Goal: Task Accomplishment & Management: Use online tool/utility

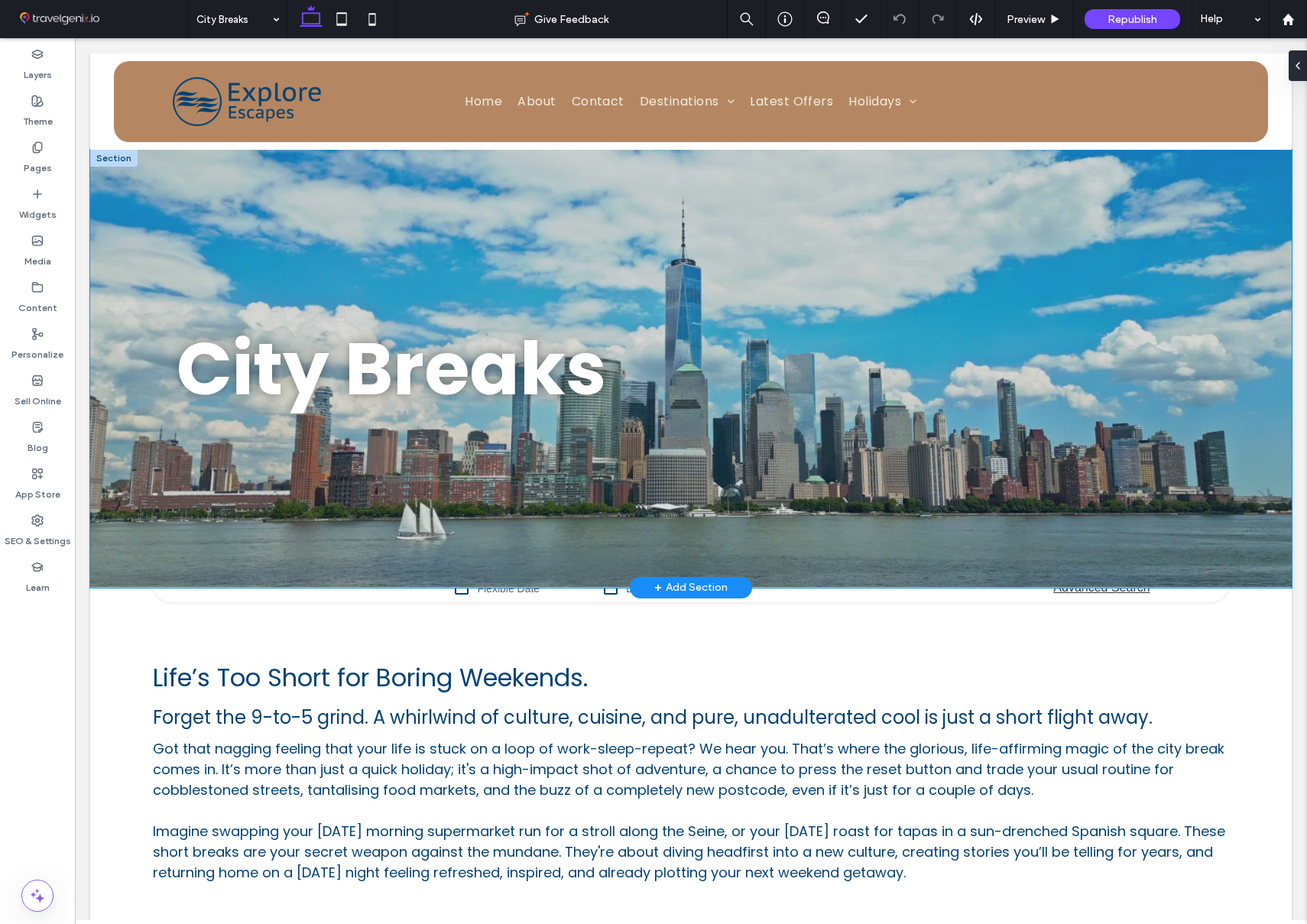
click at [102, 383] on div "City Breaks" at bounding box center [690, 368] width 1201 height 438
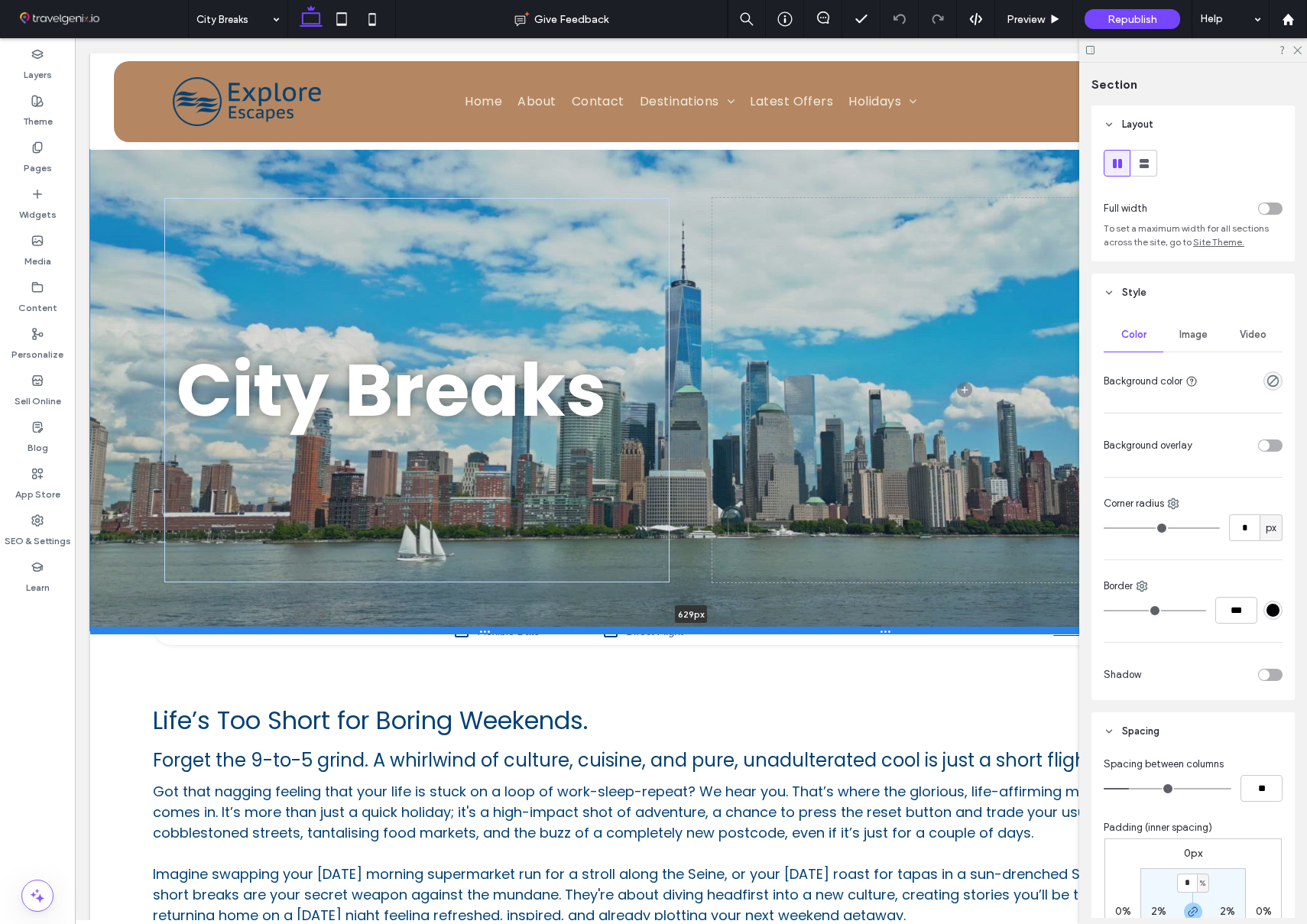
drag, startPoint x: 106, startPoint y: 587, endPoint x: 104, endPoint y: 628, distance: 41.0
click at [105, 628] on div at bounding box center [690, 630] width 1201 height 8
type input "***"
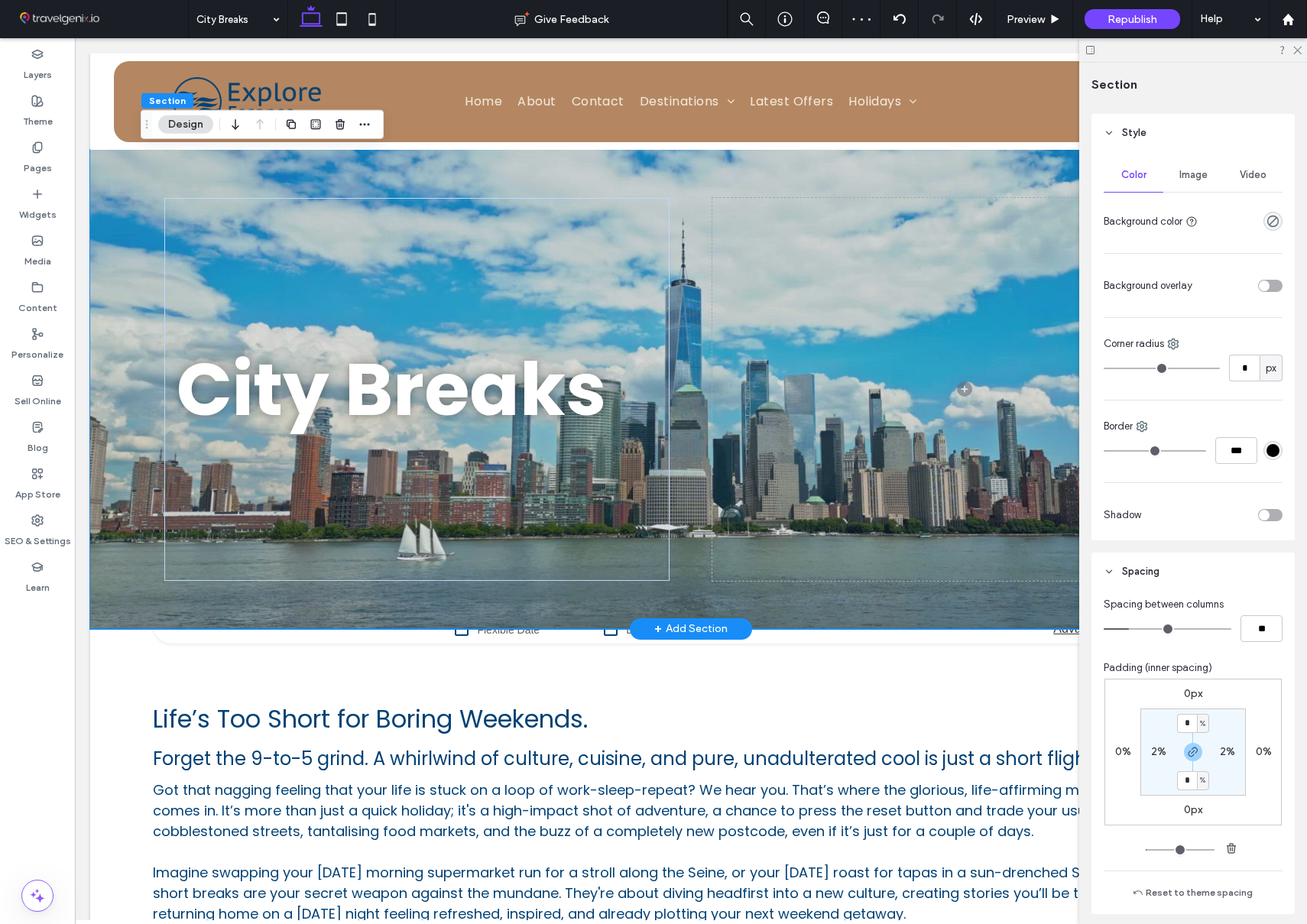
scroll to position [174, 0]
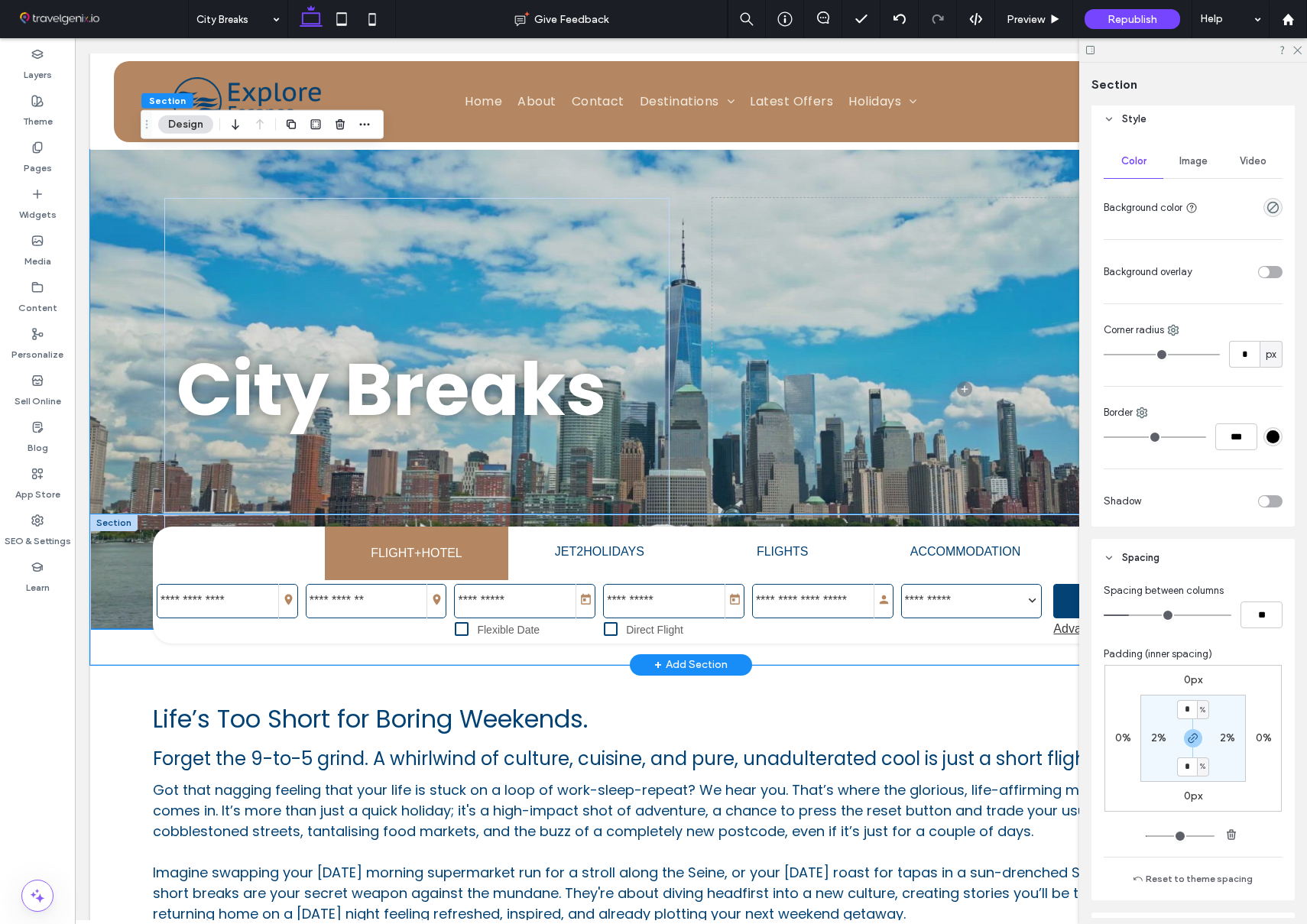
click at [112, 571] on div at bounding box center [690, 590] width 1201 height 150
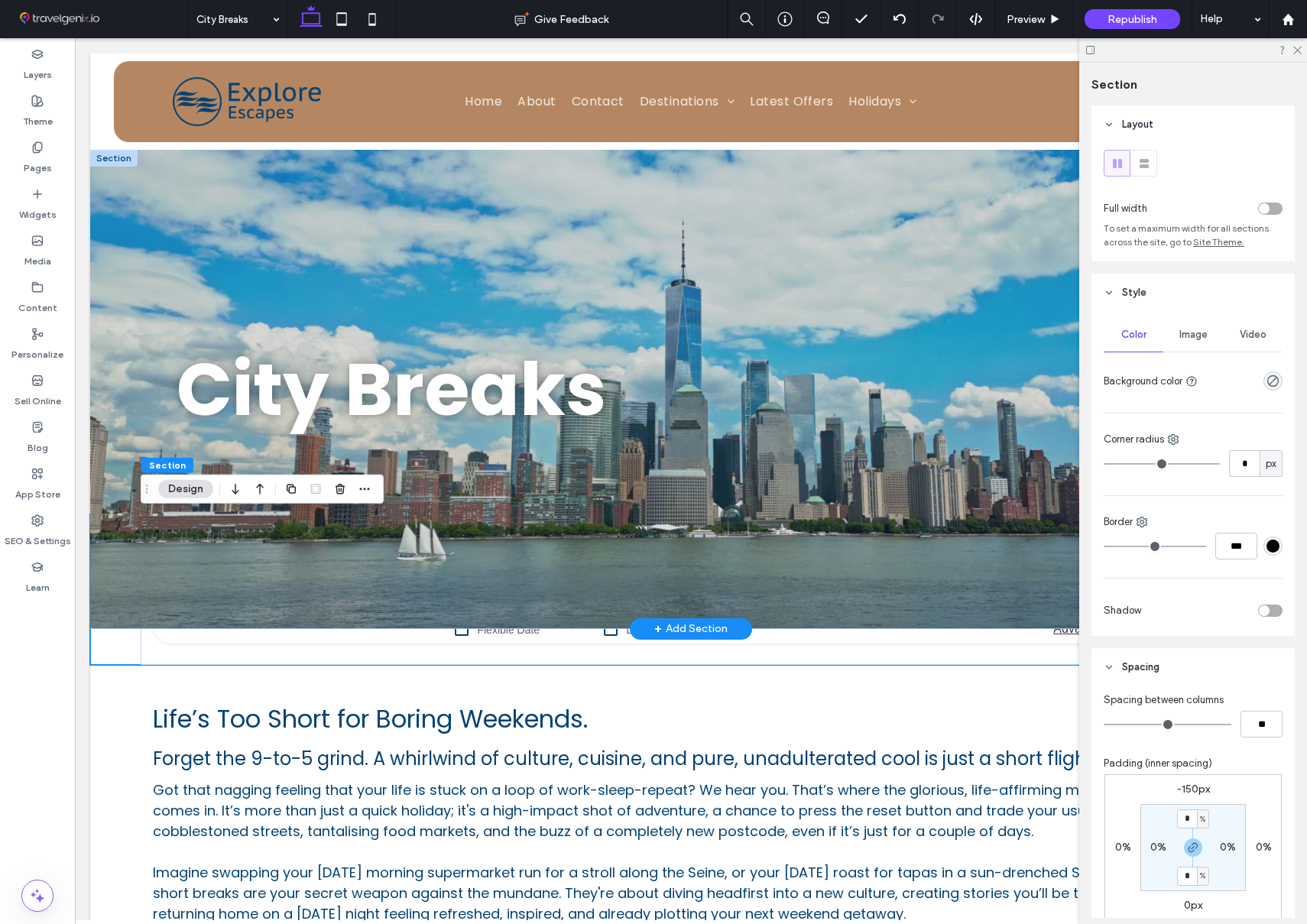
click at [1192, 786] on label "-150px" at bounding box center [1193, 788] width 32 height 13
type input "*"
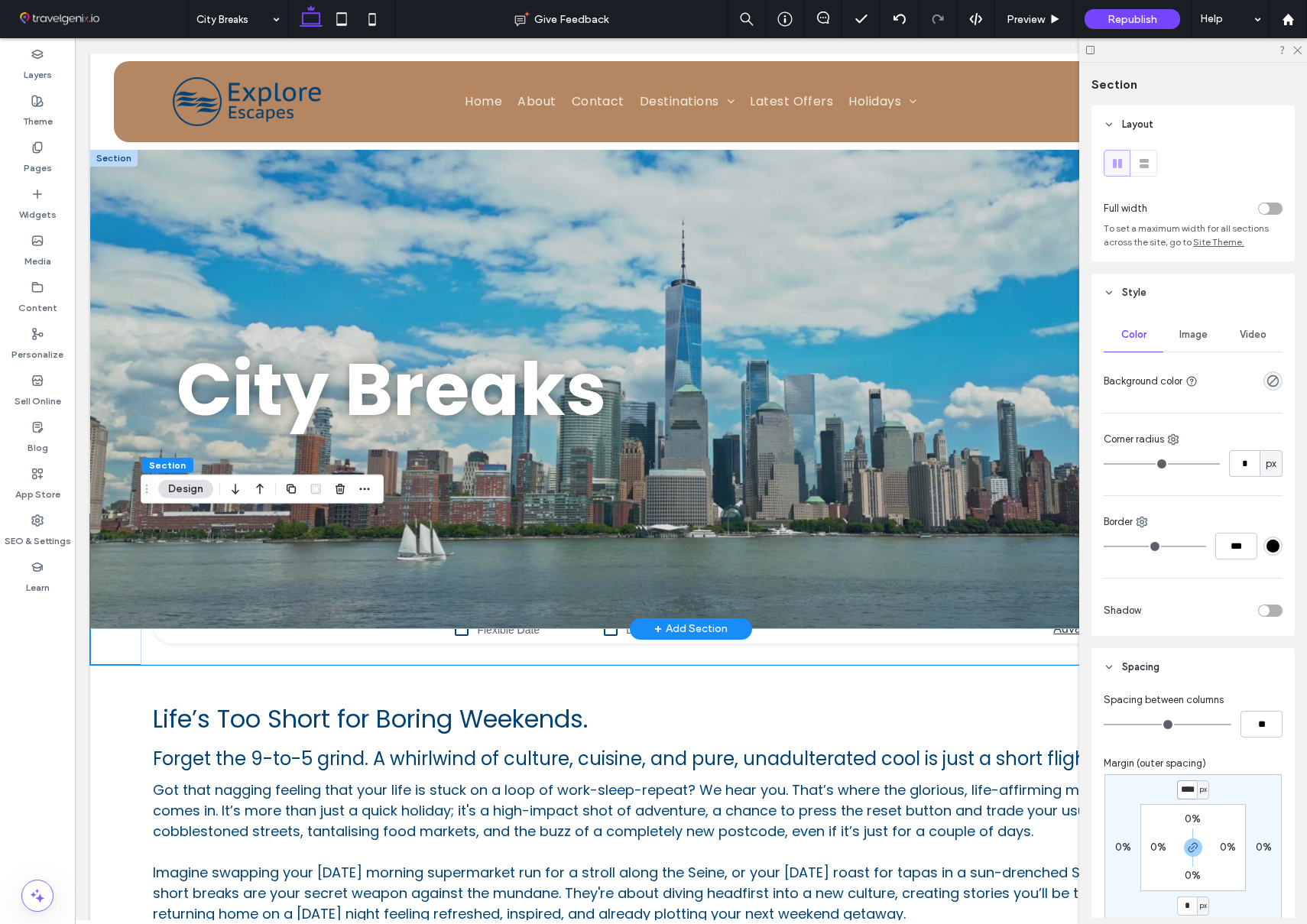
click at [1192, 786] on input "****" at bounding box center [1186, 790] width 20 height 19
type input "****"
type input "*"
type input "****"
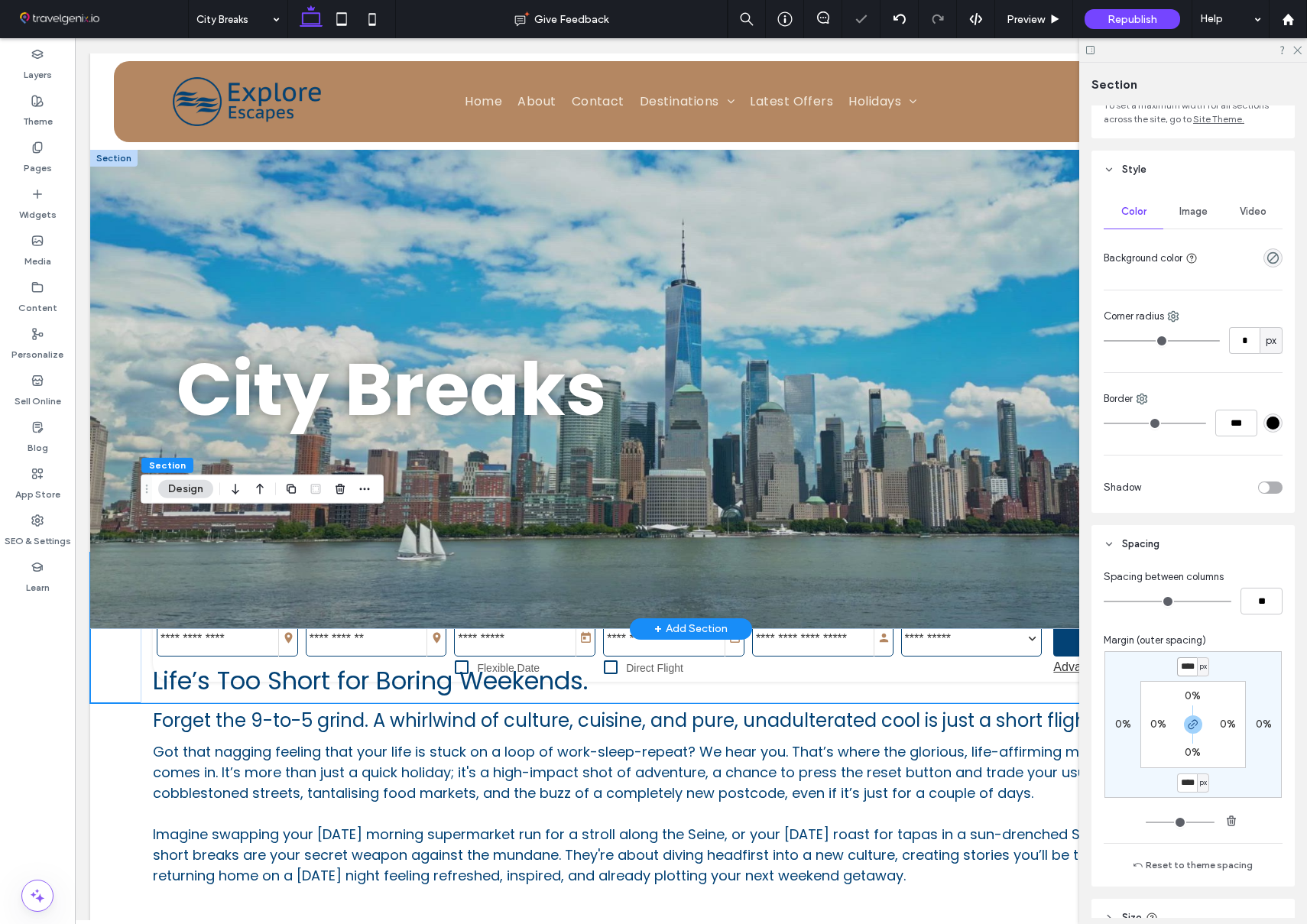
scroll to position [124, 0]
click at [1188, 727] on icon "button" at bounding box center [1192, 723] width 12 height 12
click at [1192, 779] on label "-100px" at bounding box center [1192, 780] width 33 height 13
type input "*"
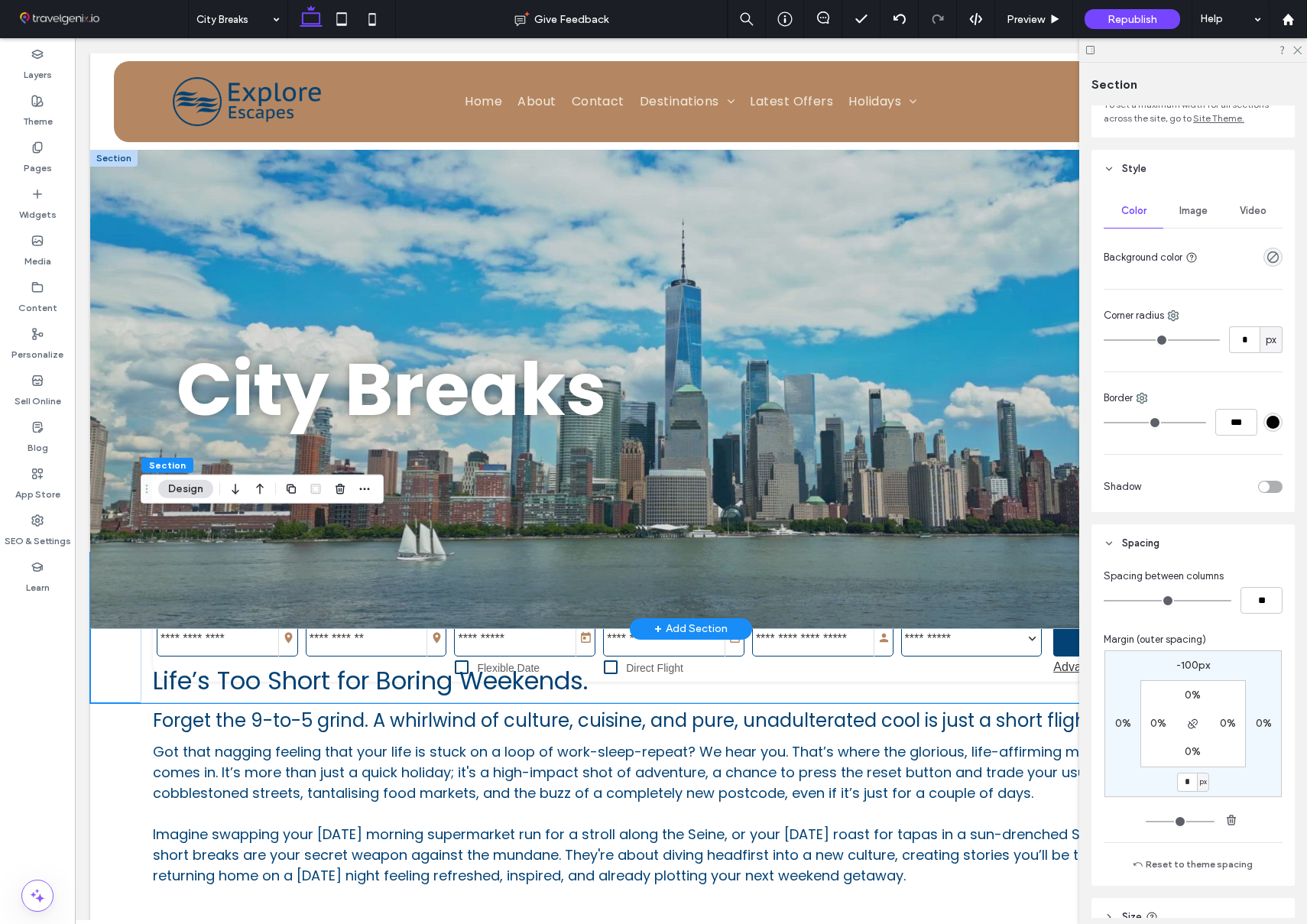
type input "*"
click at [1265, 812] on div "-100px 0% * px 0% 0% 0% 0% 0%" at bounding box center [1192, 740] width 179 height 180
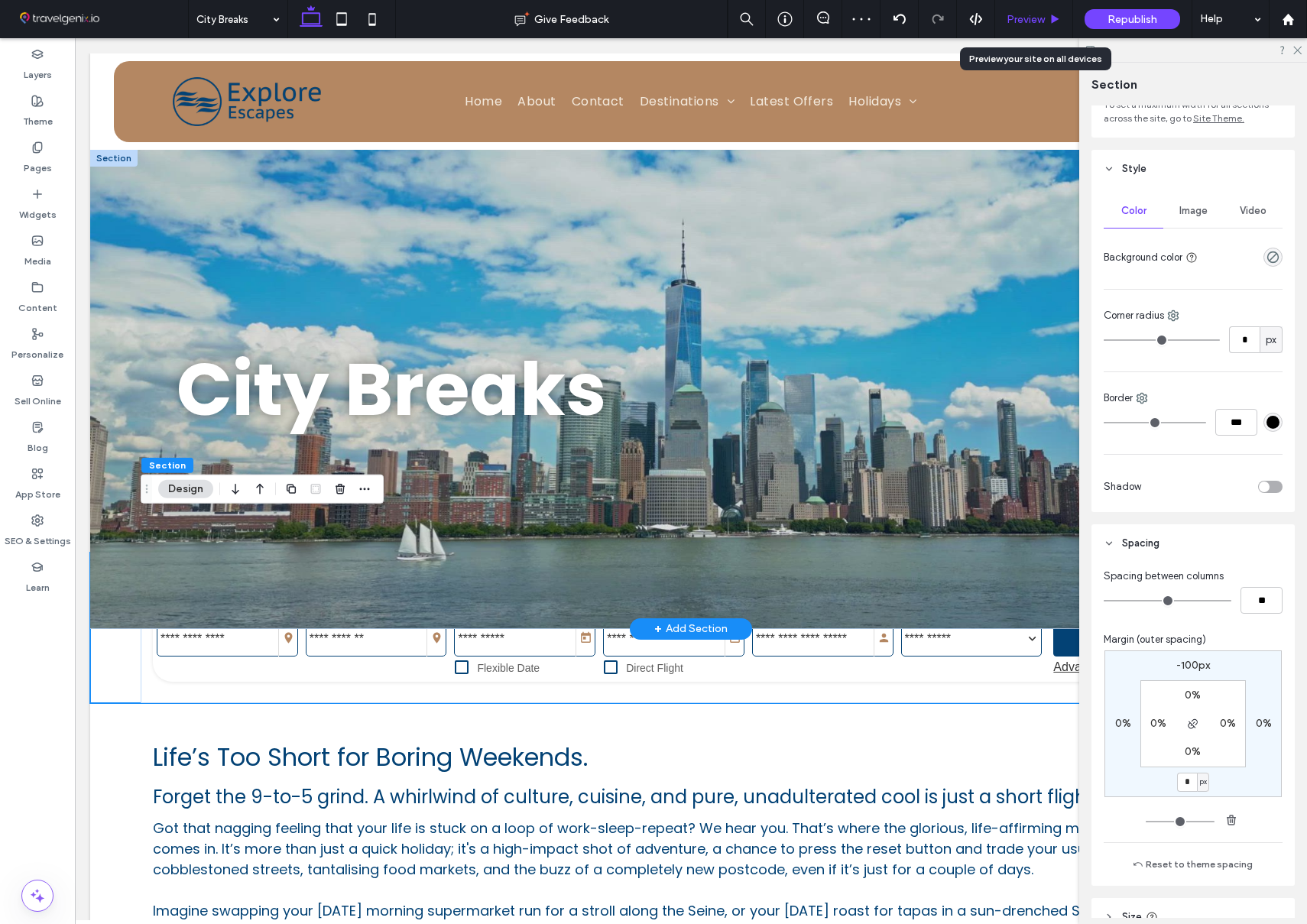
click at [1052, 18] on use at bounding box center [1055, 19] width 8 height 9
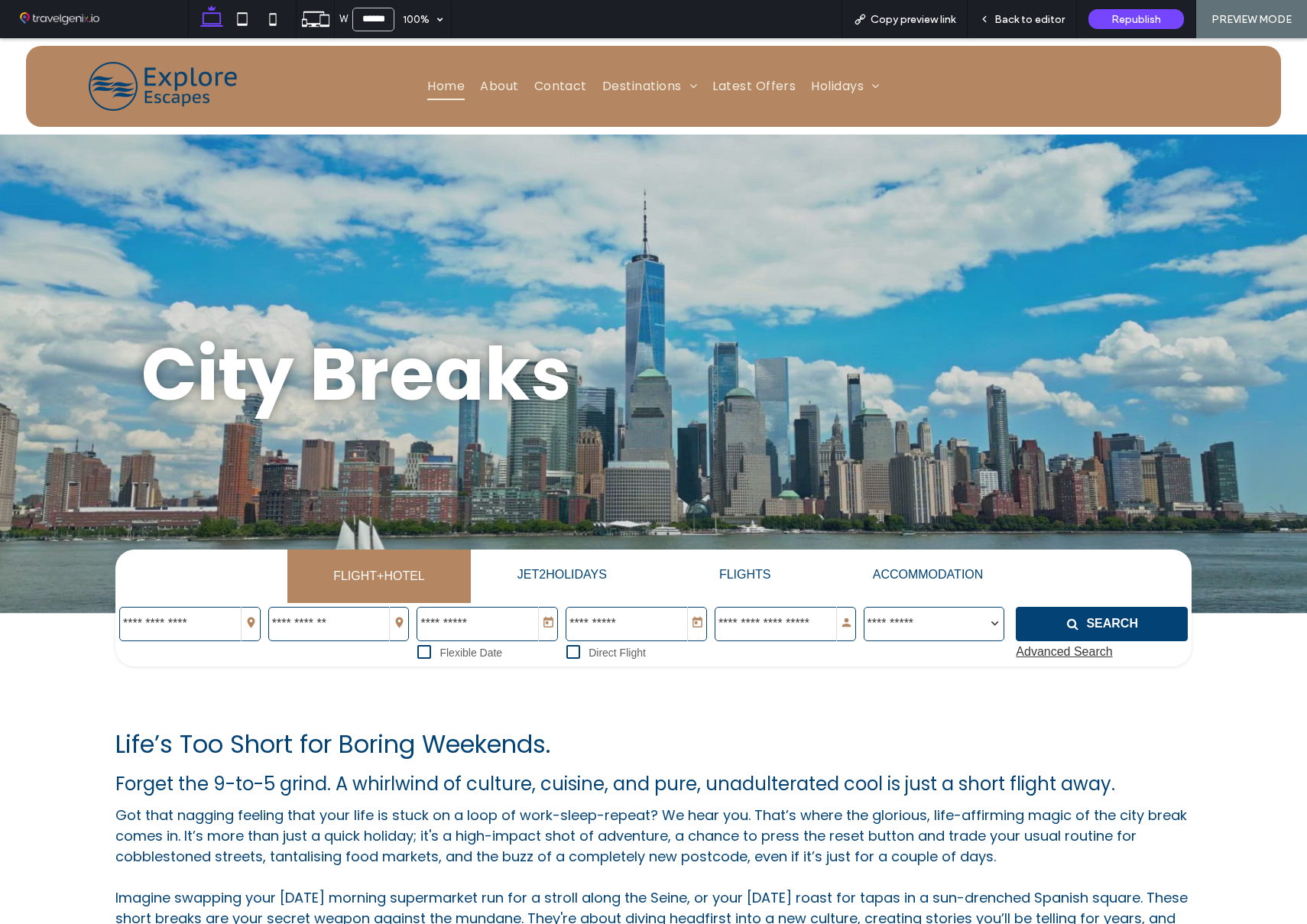
click at [442, 79] on span "Home" at bounding box center [446, 85] width 38 height 26
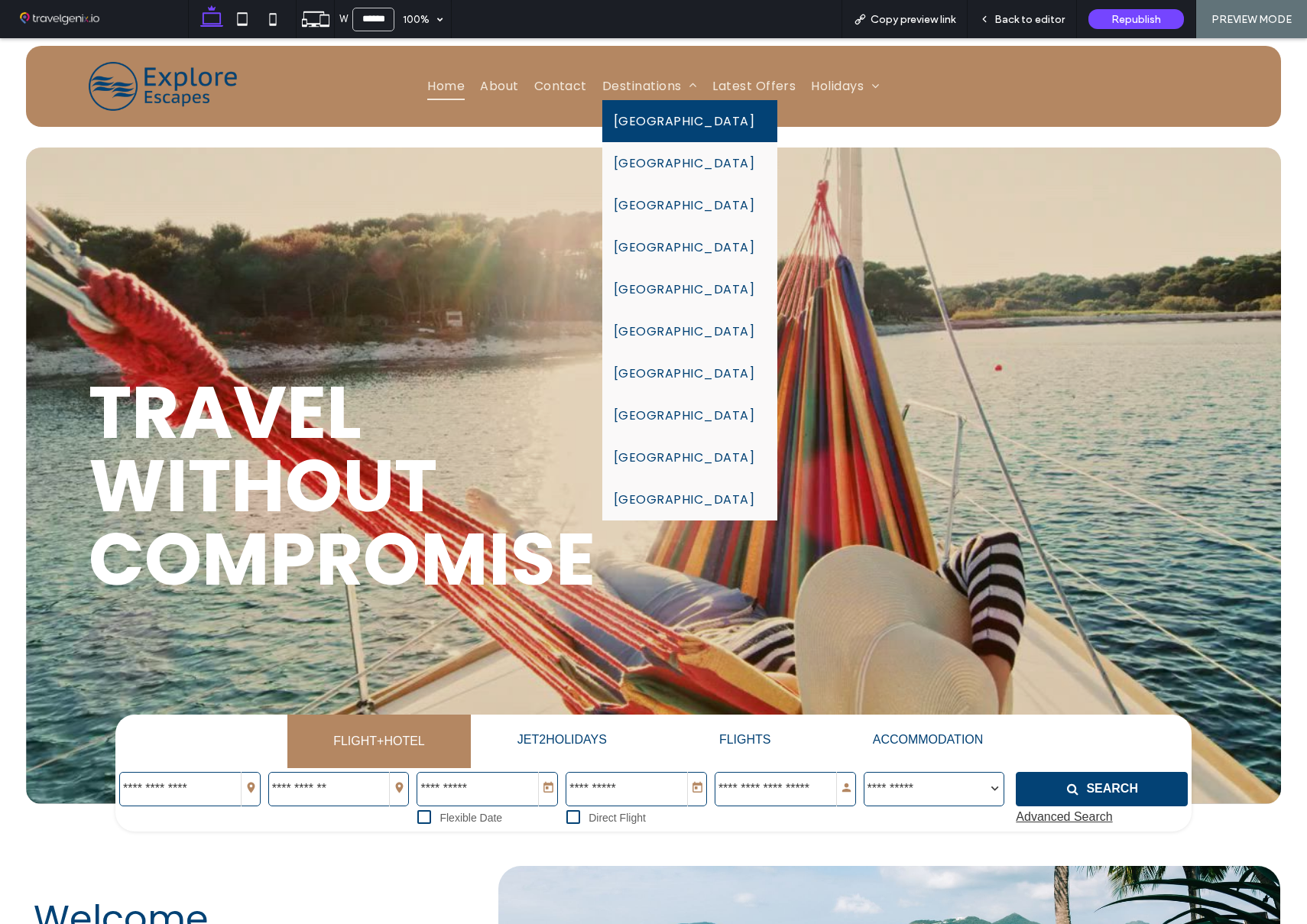
click at [638, 114] on span "[GEOGRAPHIC_DATA]" at bounding box center [684, 121] width 140 height 19
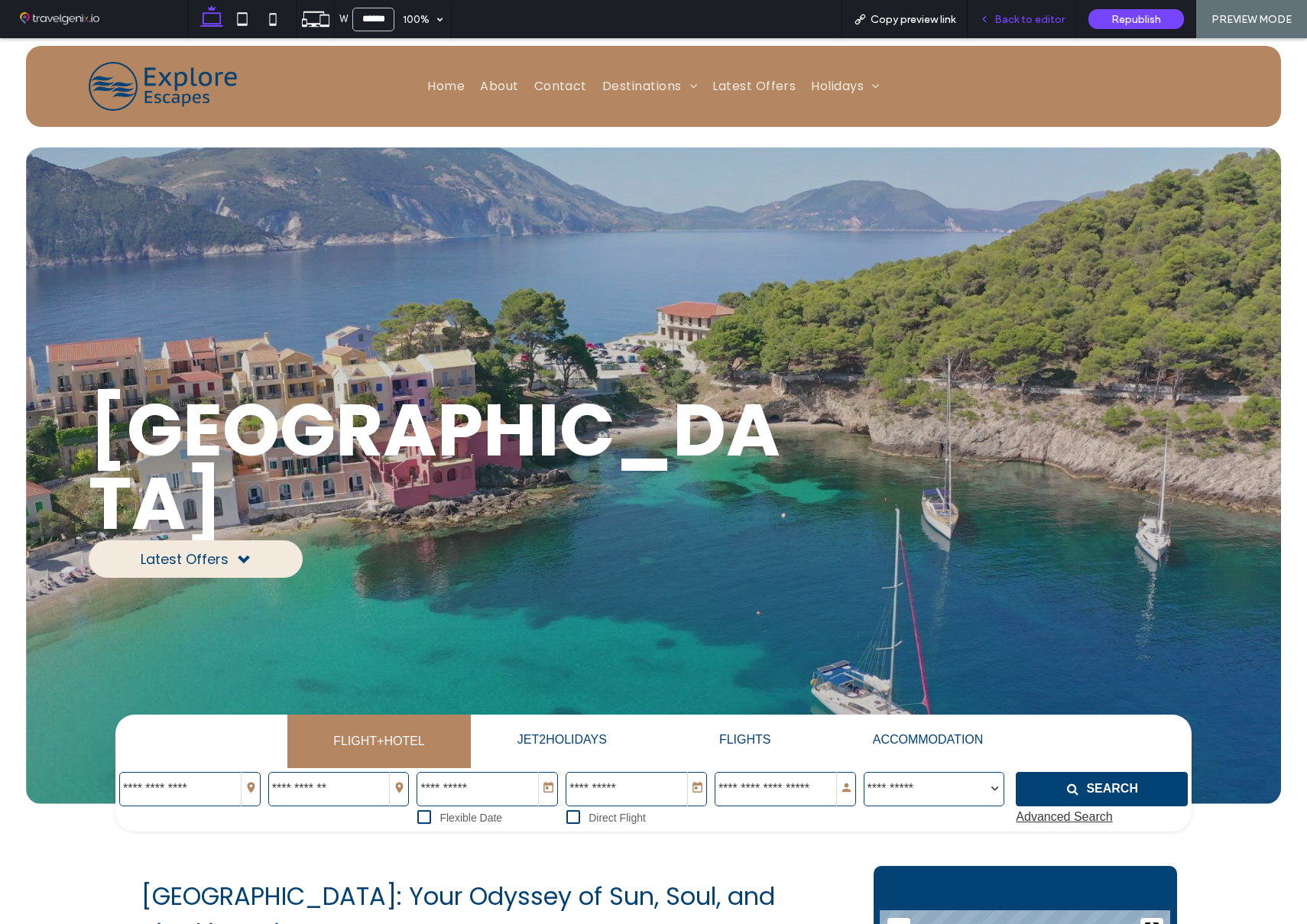
click at [1017, 17] on span "Back to editor" at bounding box center [1029, 19] width 70 height 13
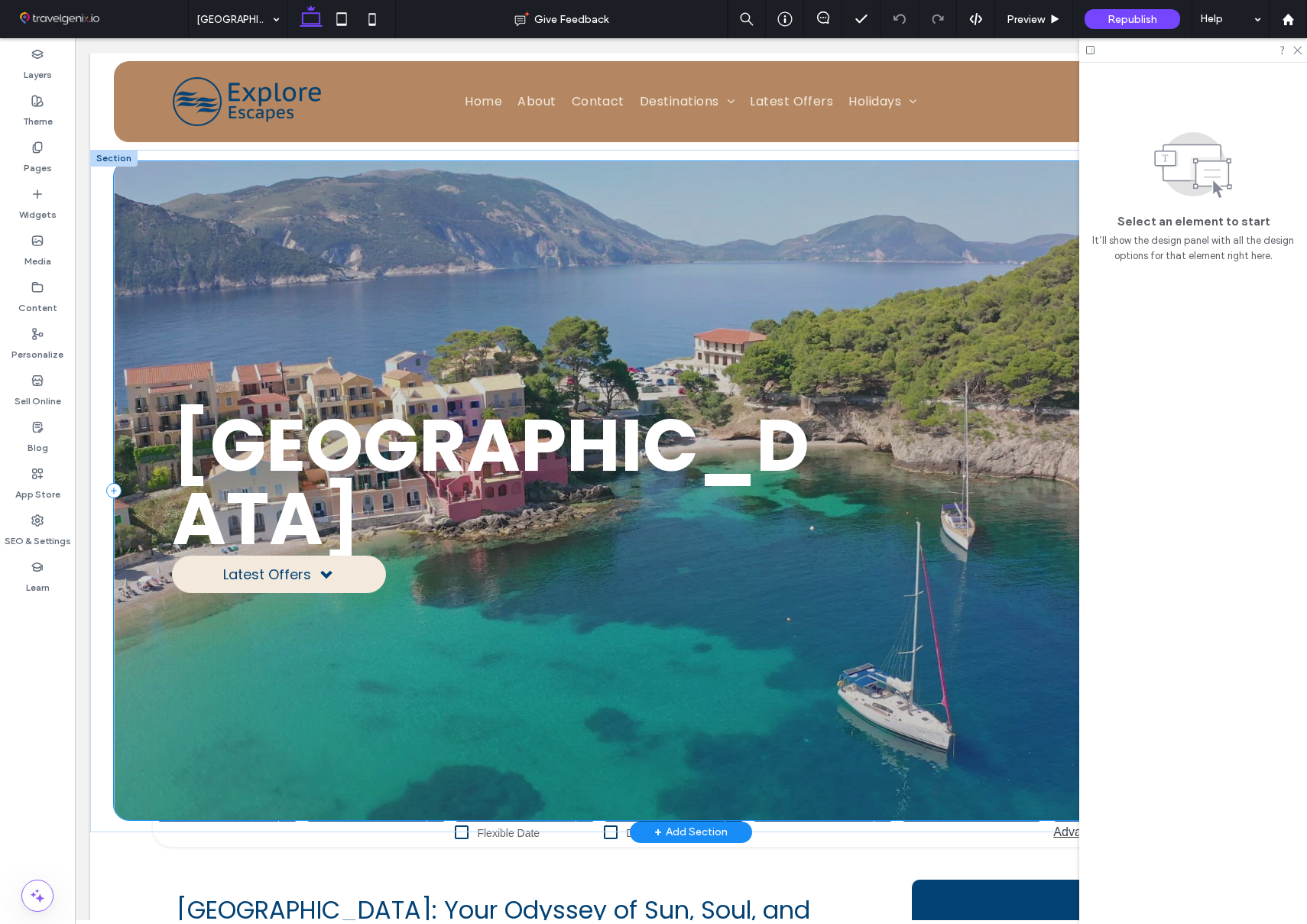
click at [132, 792] on div at bounding box center [690, 491] width 1153 height 659
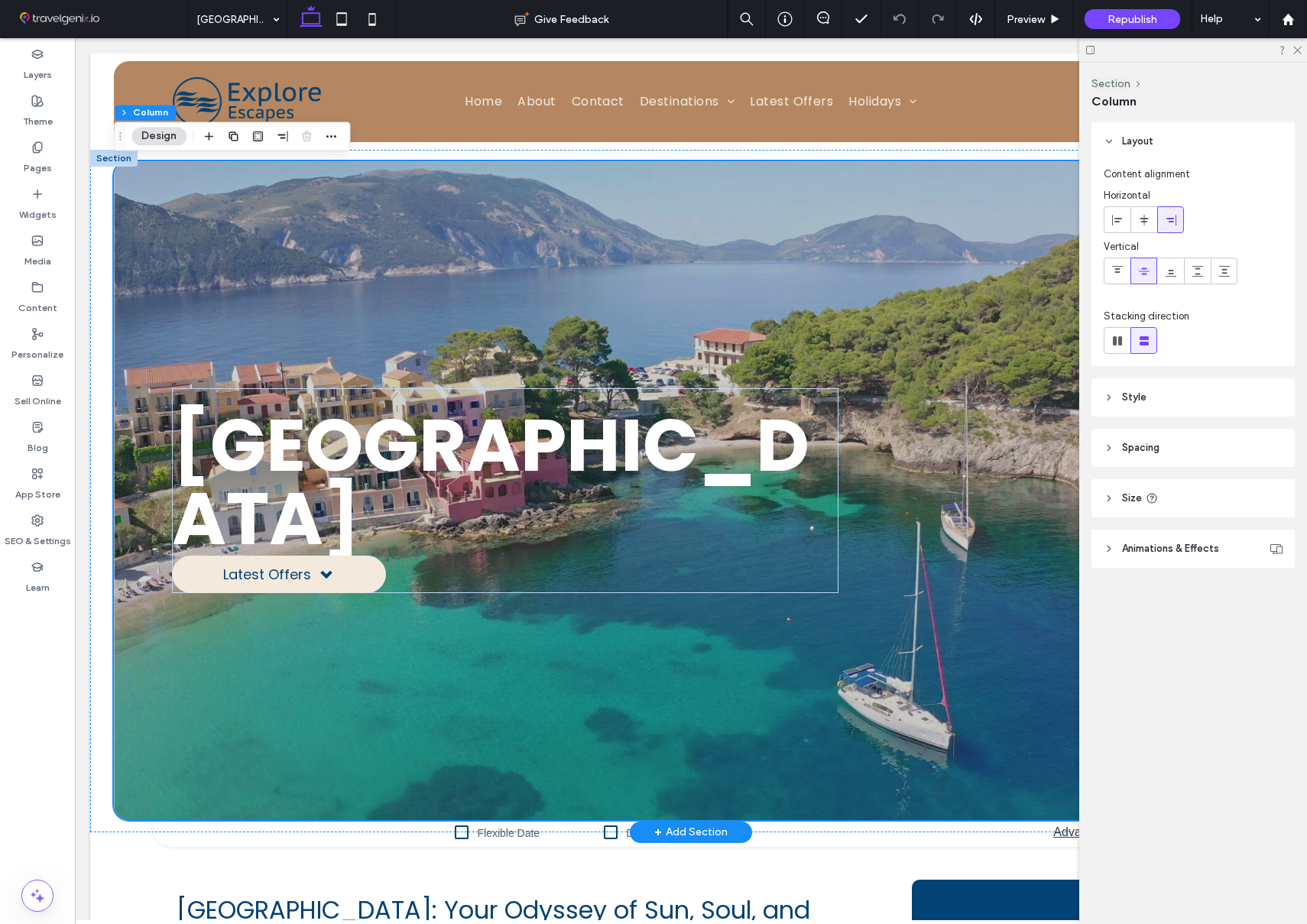
click at [1150, 389] on header "Style" at bounding box center [1193, 397] width 203 height 38
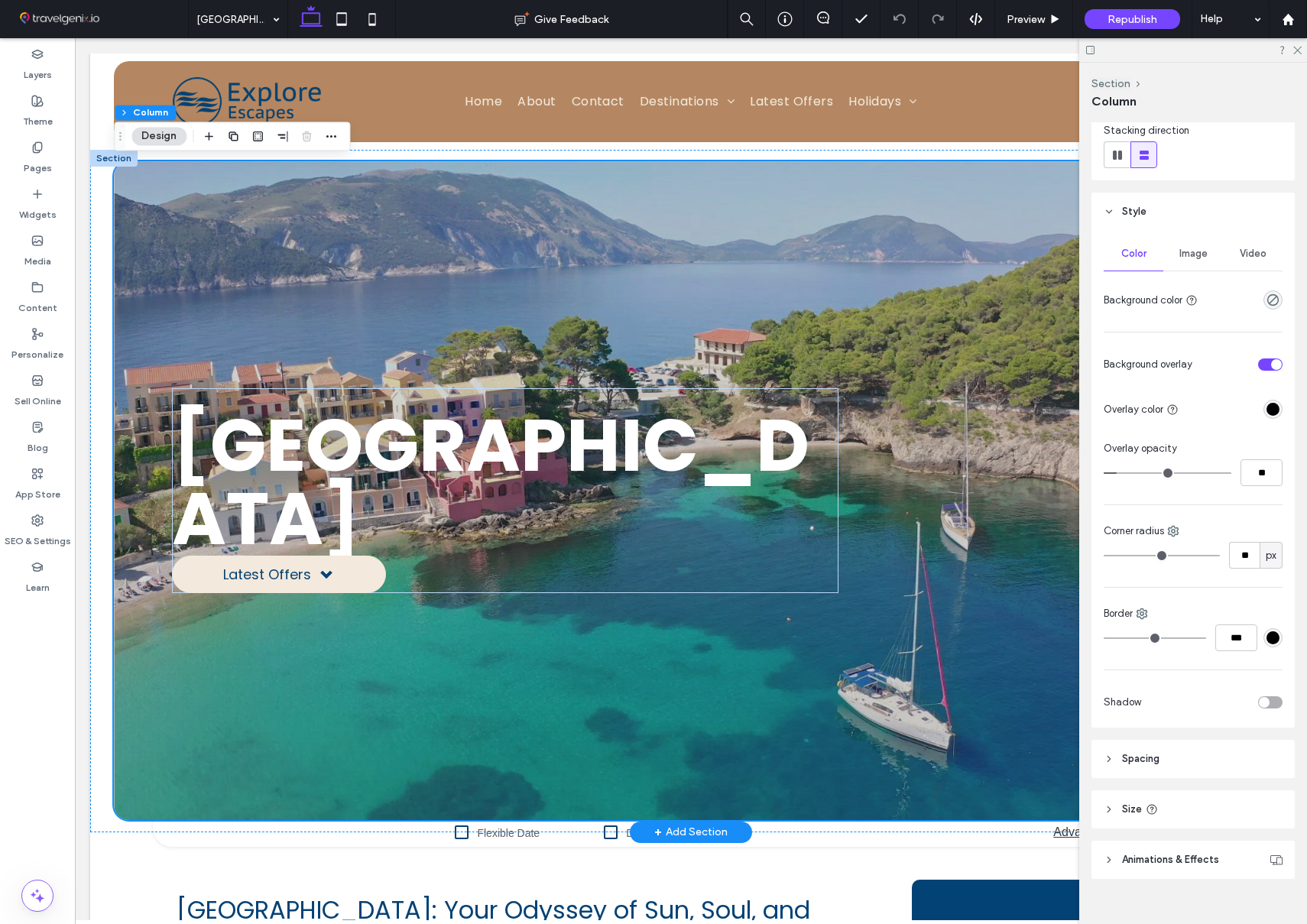
scroll to position [208, 0]
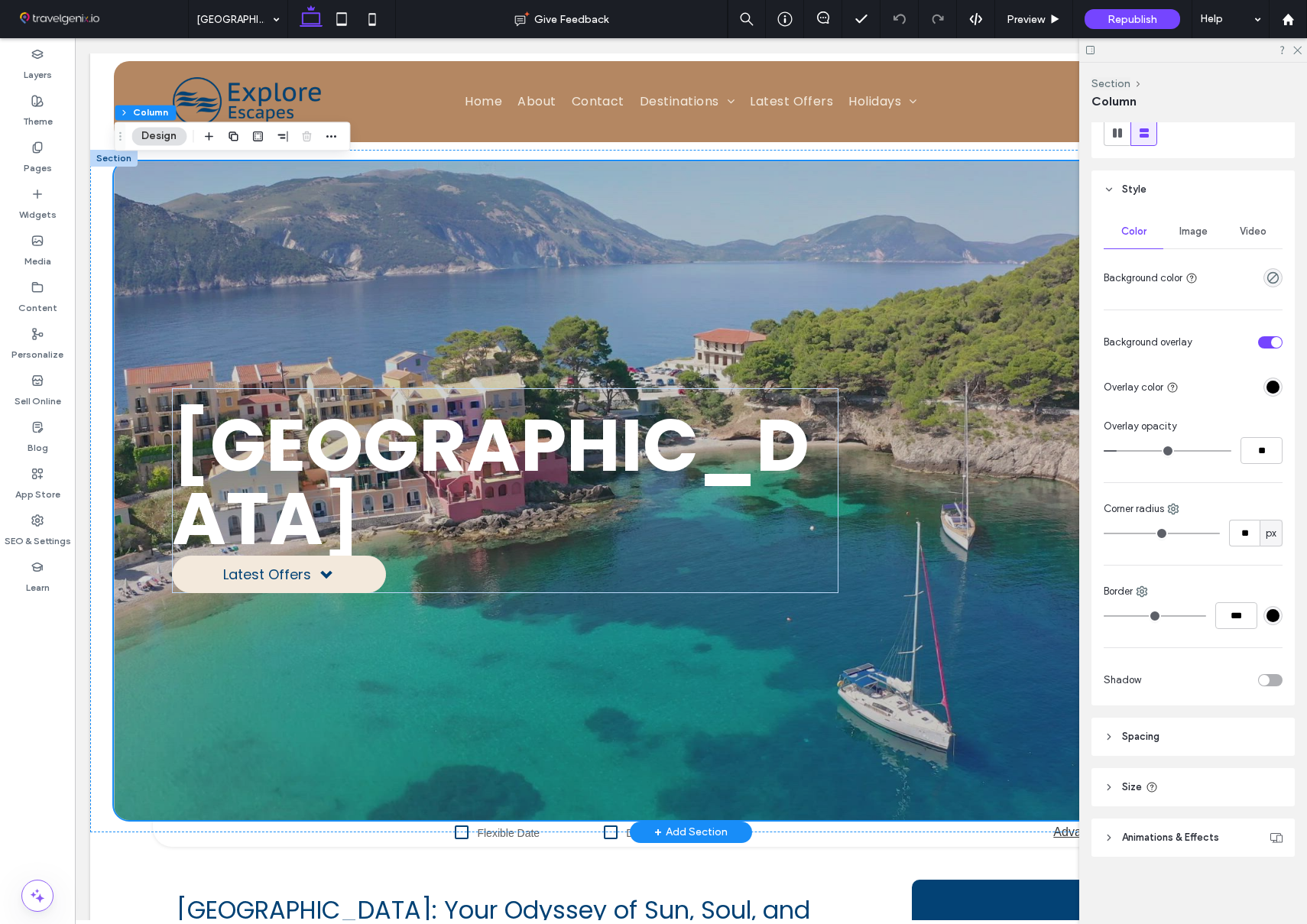
click at [1193, 731] on header "Spacing" at bounding box center [1193, 736] width 203 height 38
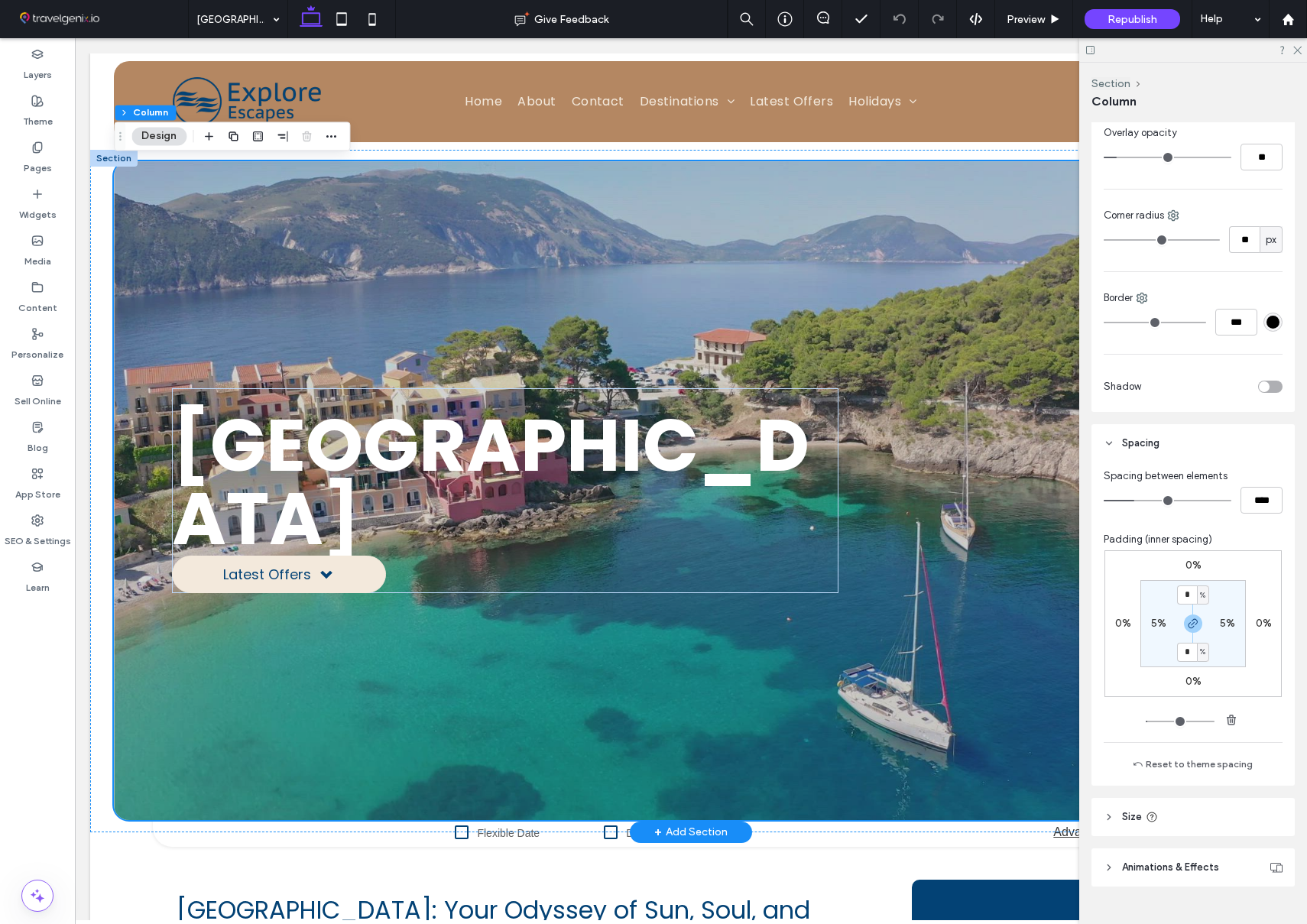
scroll to position [531, 0]
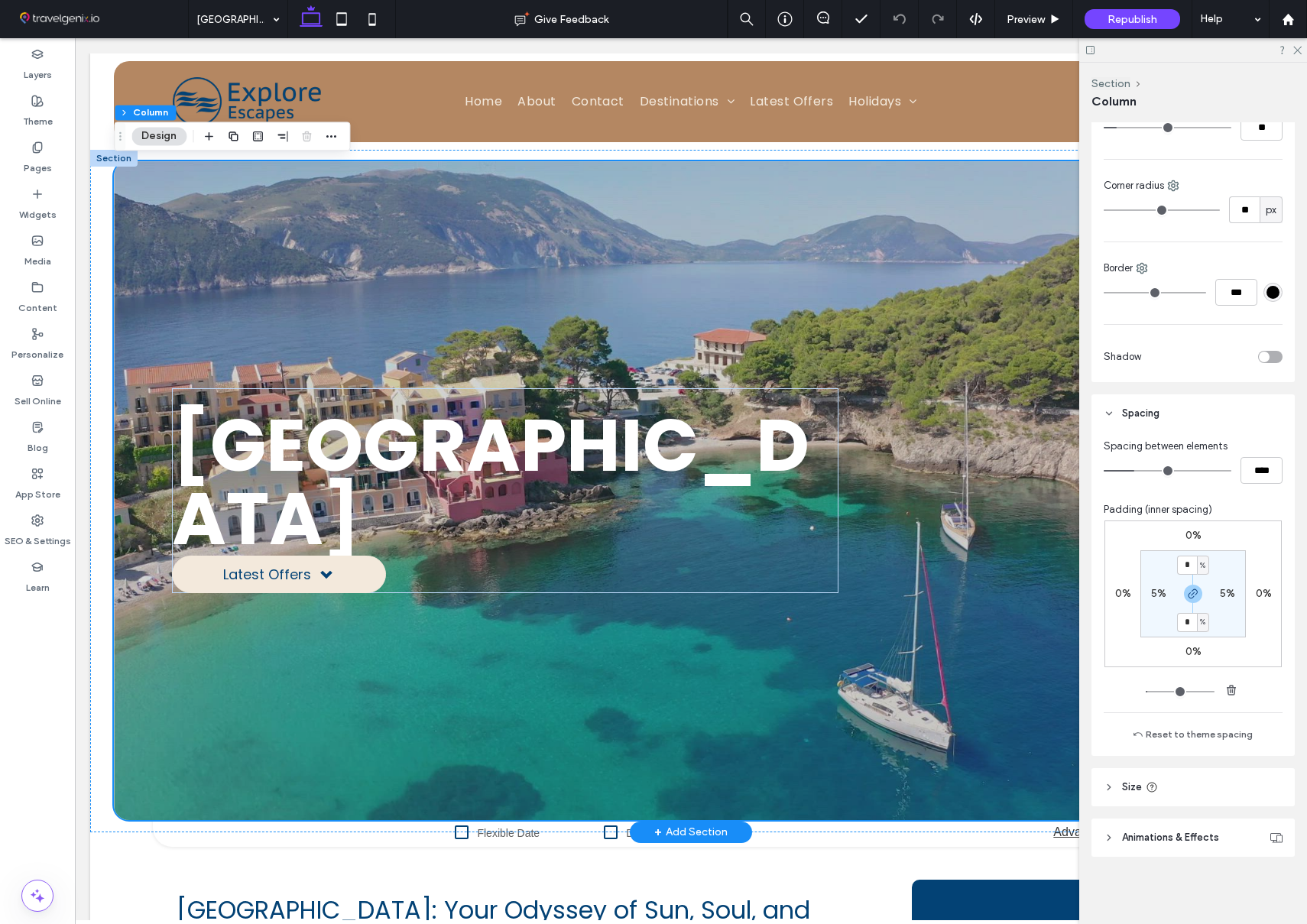
click at [1169, 784] on header "Size" at bounding box center [1193, 786] width 203 height 38
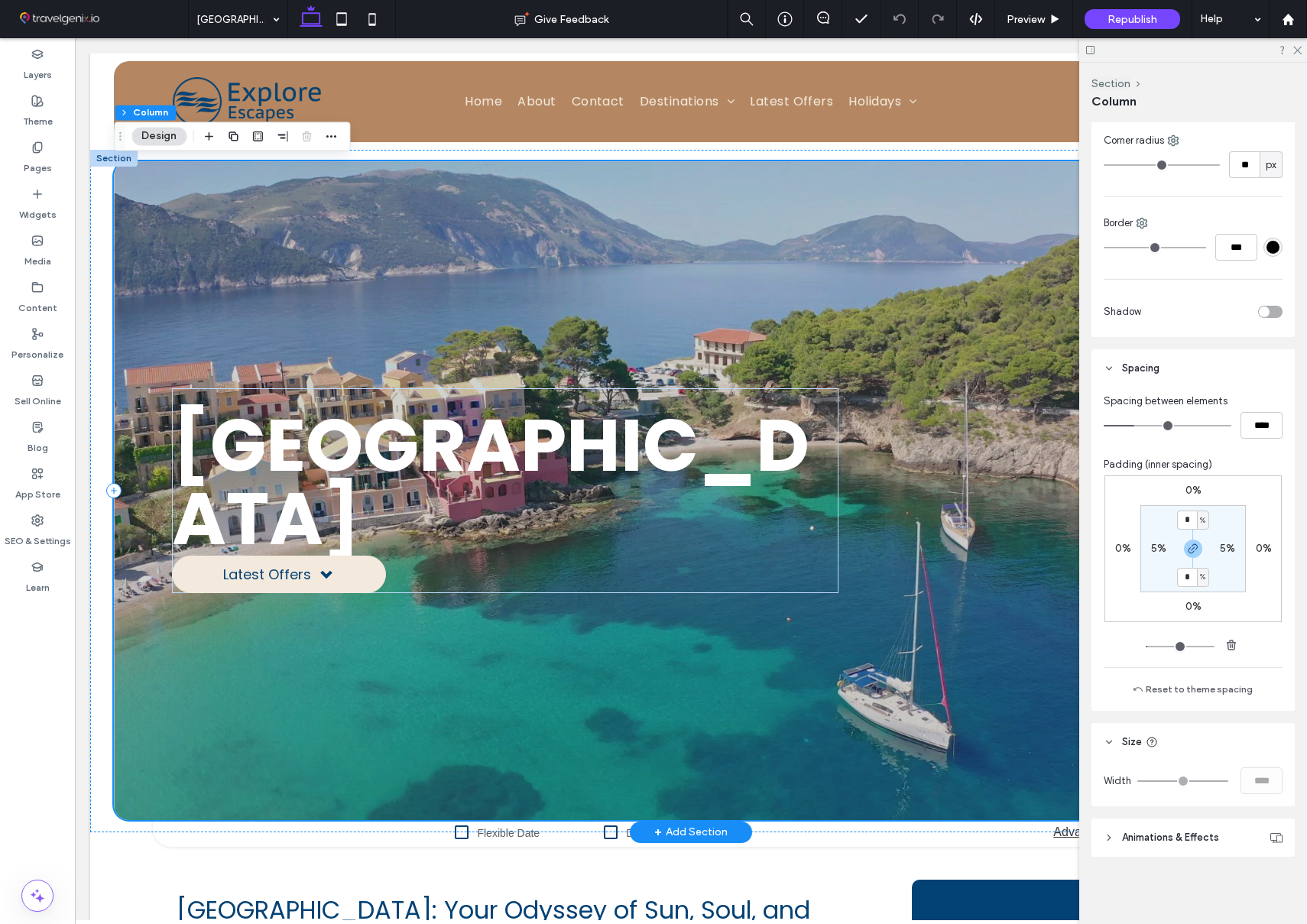
click at [118, 625] on div at bounding box center [690, 491] width 1153 height 659
click at [97, 625] on div "Greece Latest Offers" at bounding box center [690, 491] width 1201 height 682
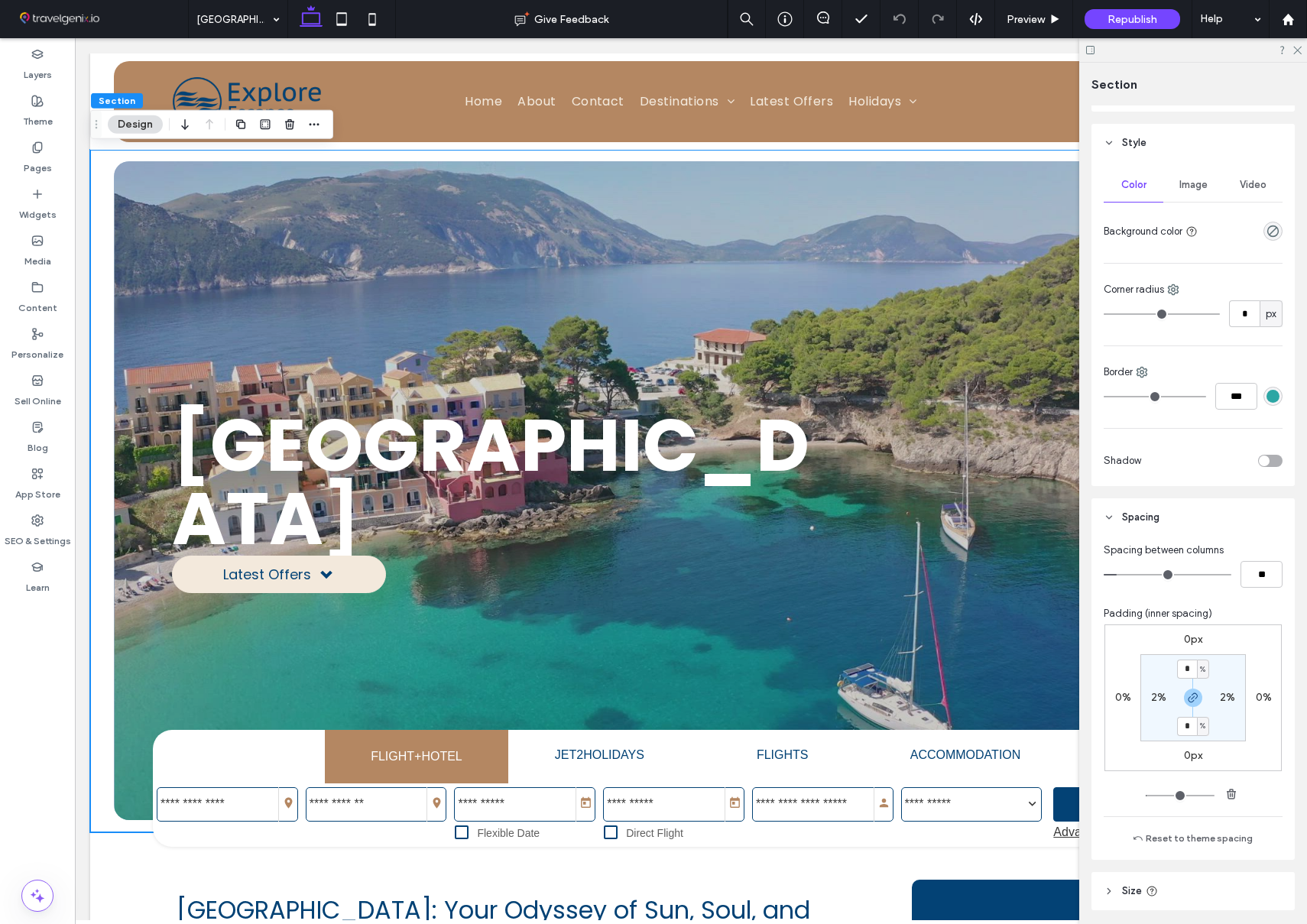
scroll to position [151, 0]
click at [1038, 22] on span "Preview" at bounding box center [1025, 19] width 38 height 13
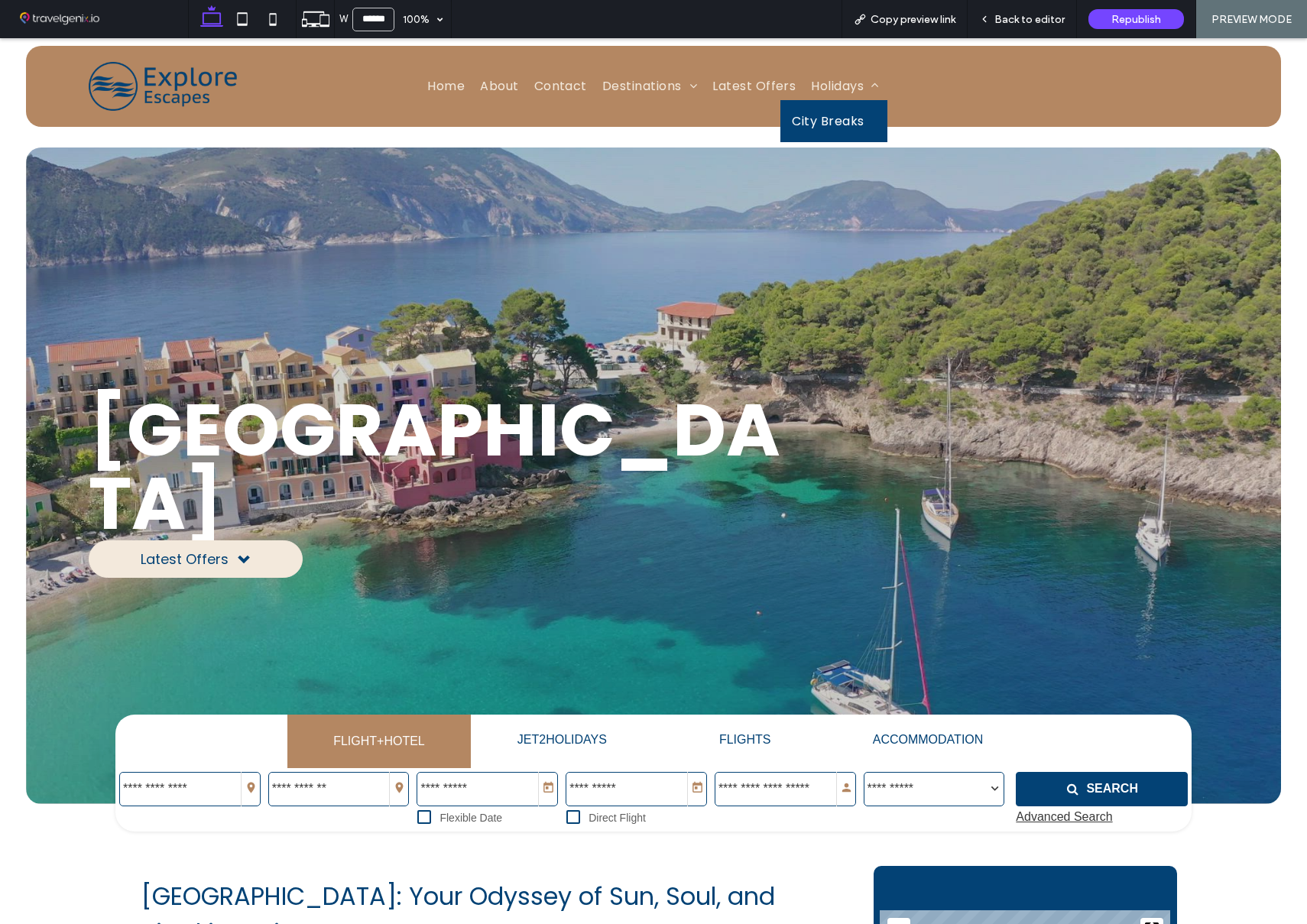
click at [837, 119] on span "City Breaks" at bounding box center [827, 121] width 72 height 19
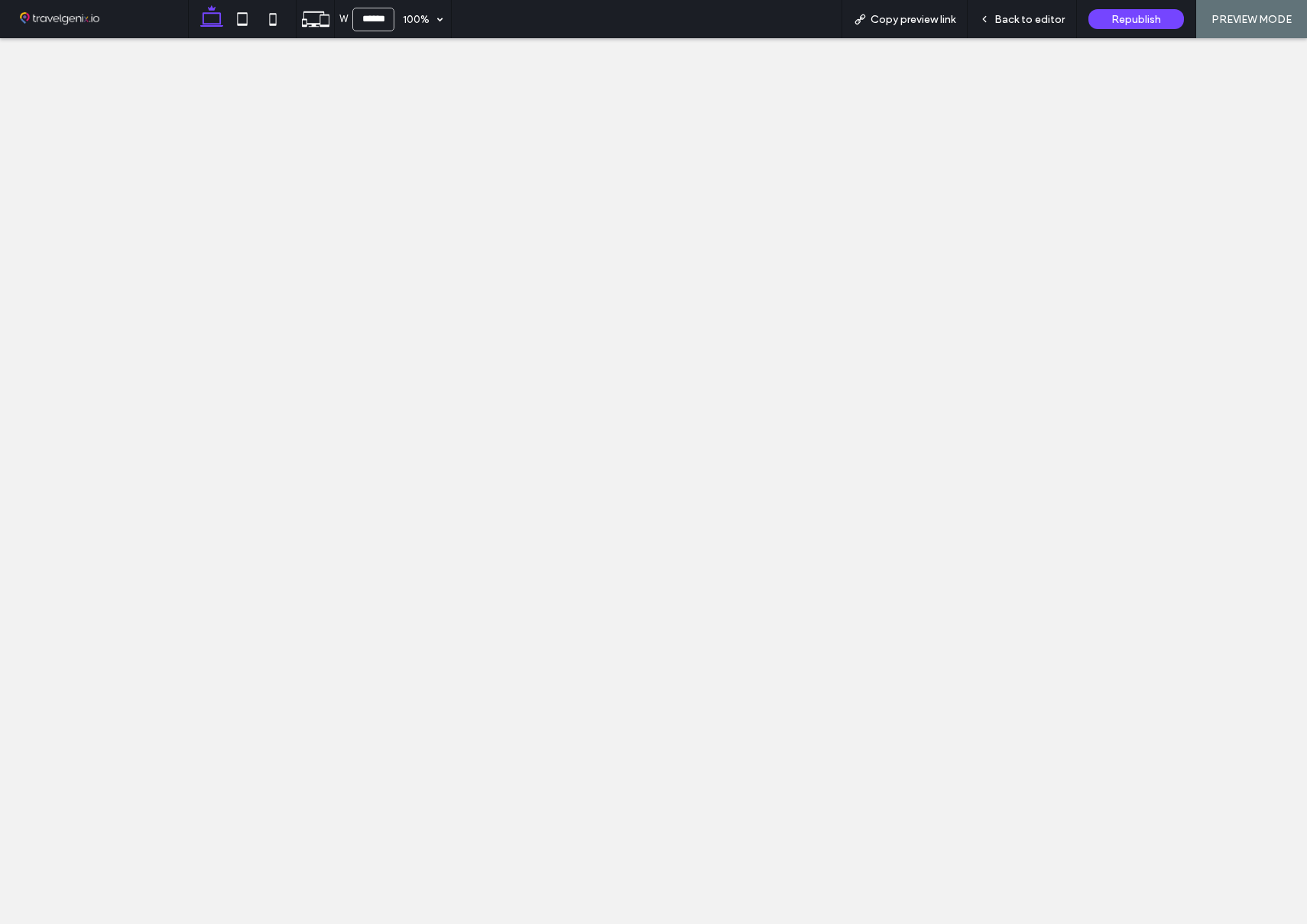
click at [1032, 19] on div "W ****** 100% Copy preview link Back to editor Republish PREVIEW MODE Design Pa…" at bounding box center [653, 462] width 1307 height 924
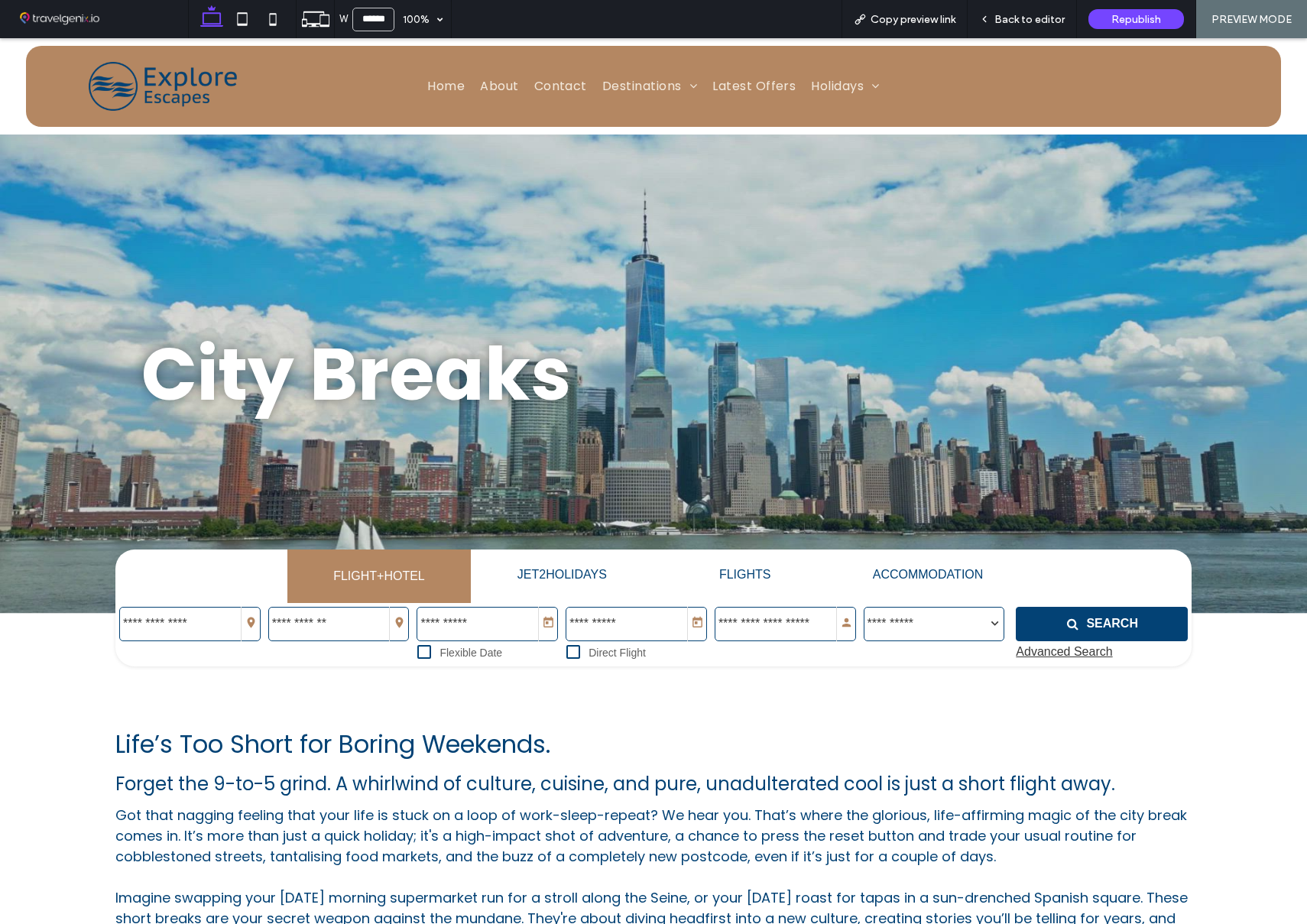
click at [48, 576] on div at bounding box center [653, 612] width 1307 height 150
click at [1039, 20] on span "Back to editor" at bounding box center [1029, 19] width 70 height 13
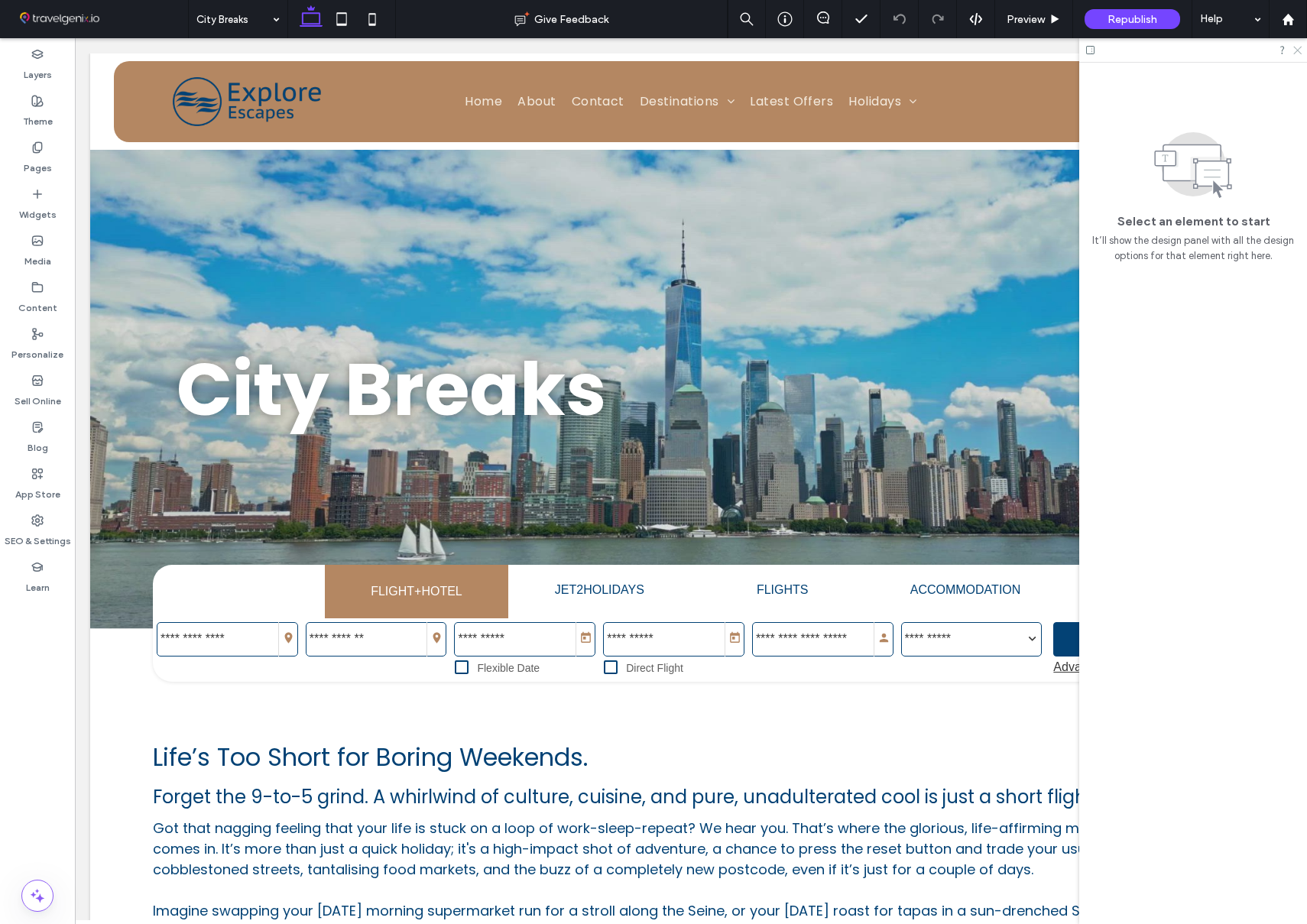
click at [1300, 50] on icon at bounding box center [1297, 50] width 10 height 10
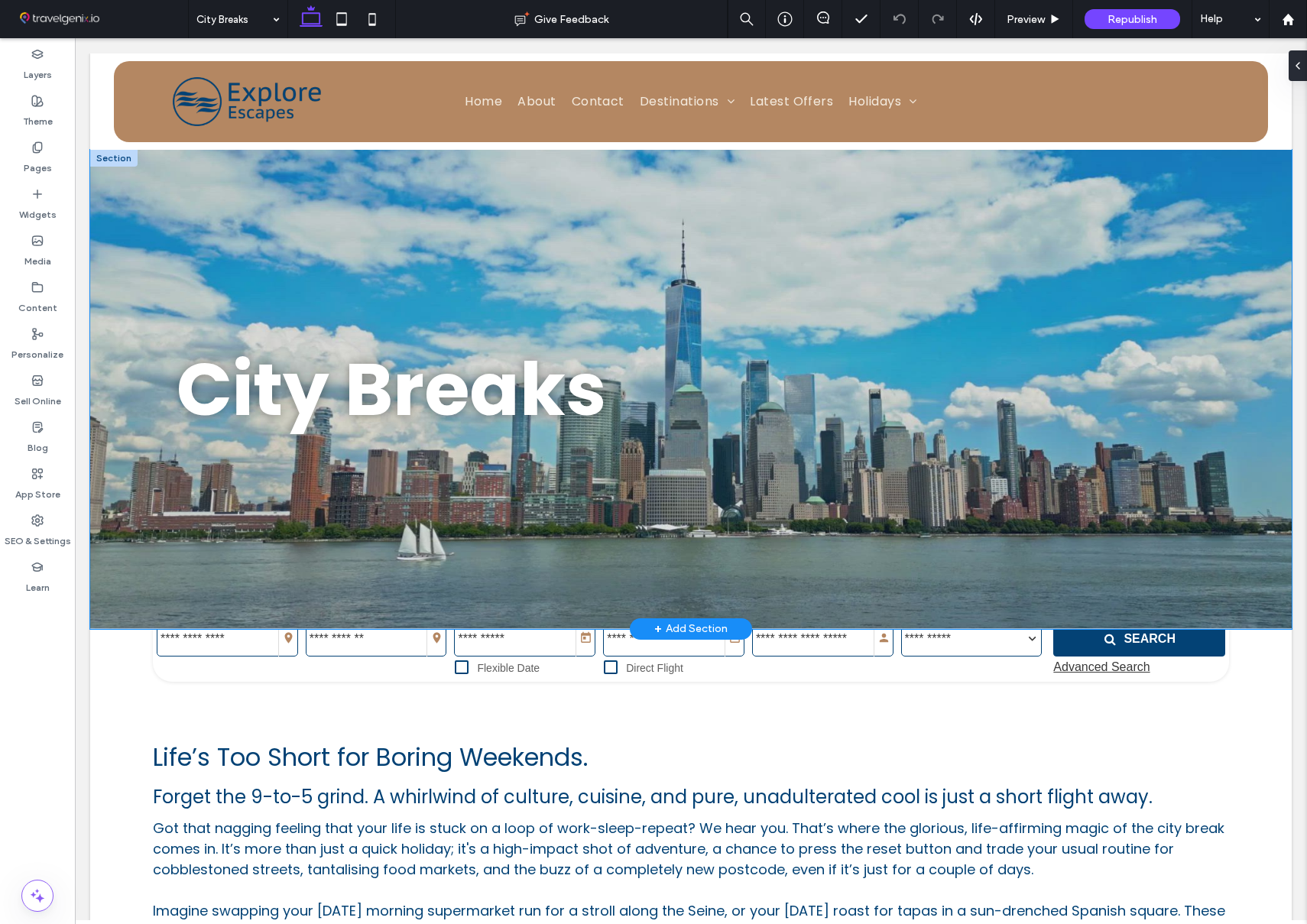
click at [98, 257] on div "City Breaks" at bounding box center [690, 389] width 1201 height 479
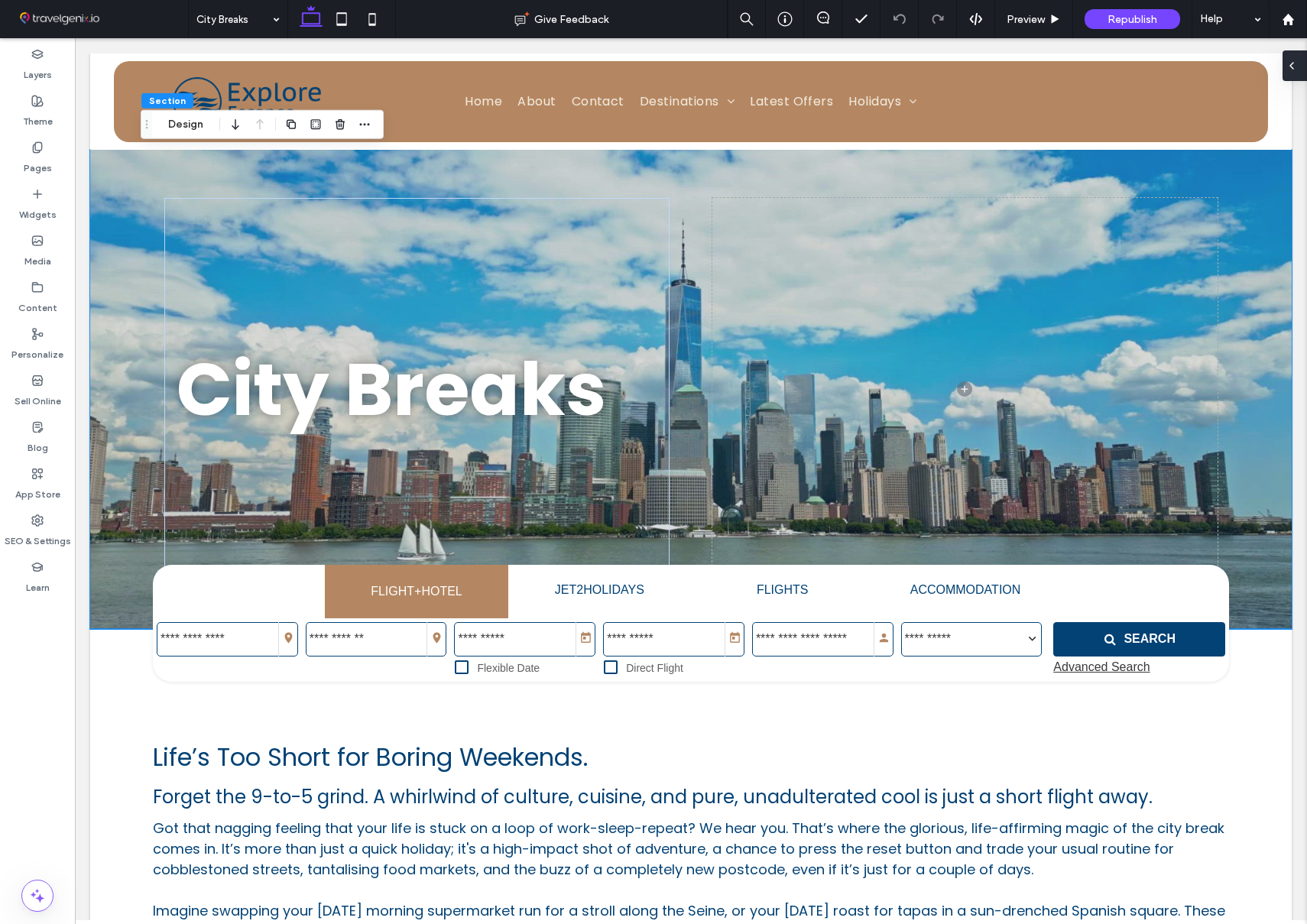
click at [1293, 75] on span at bounding box center [1292, 66] width 12 height 31
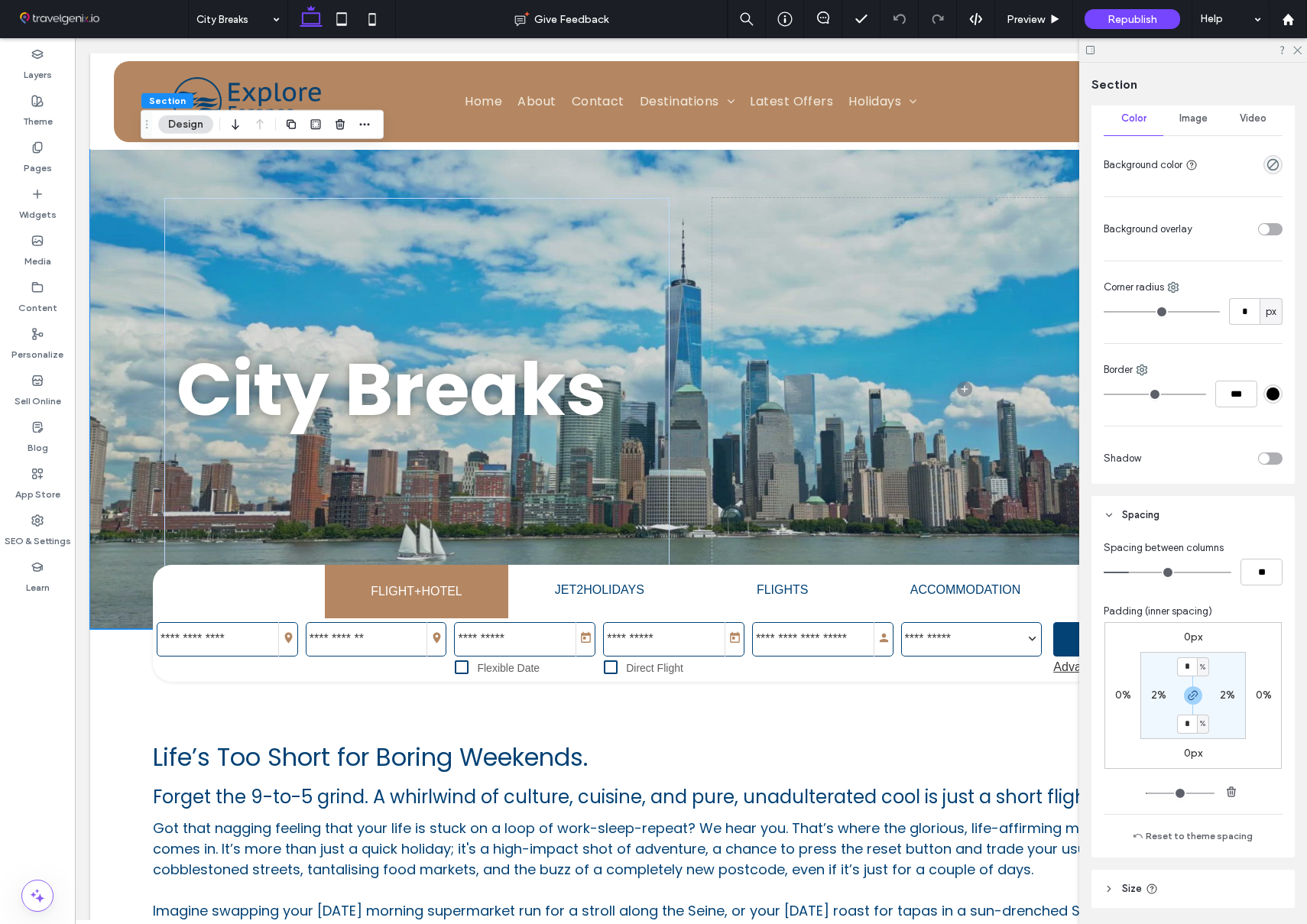
scroll to position [230, 0]
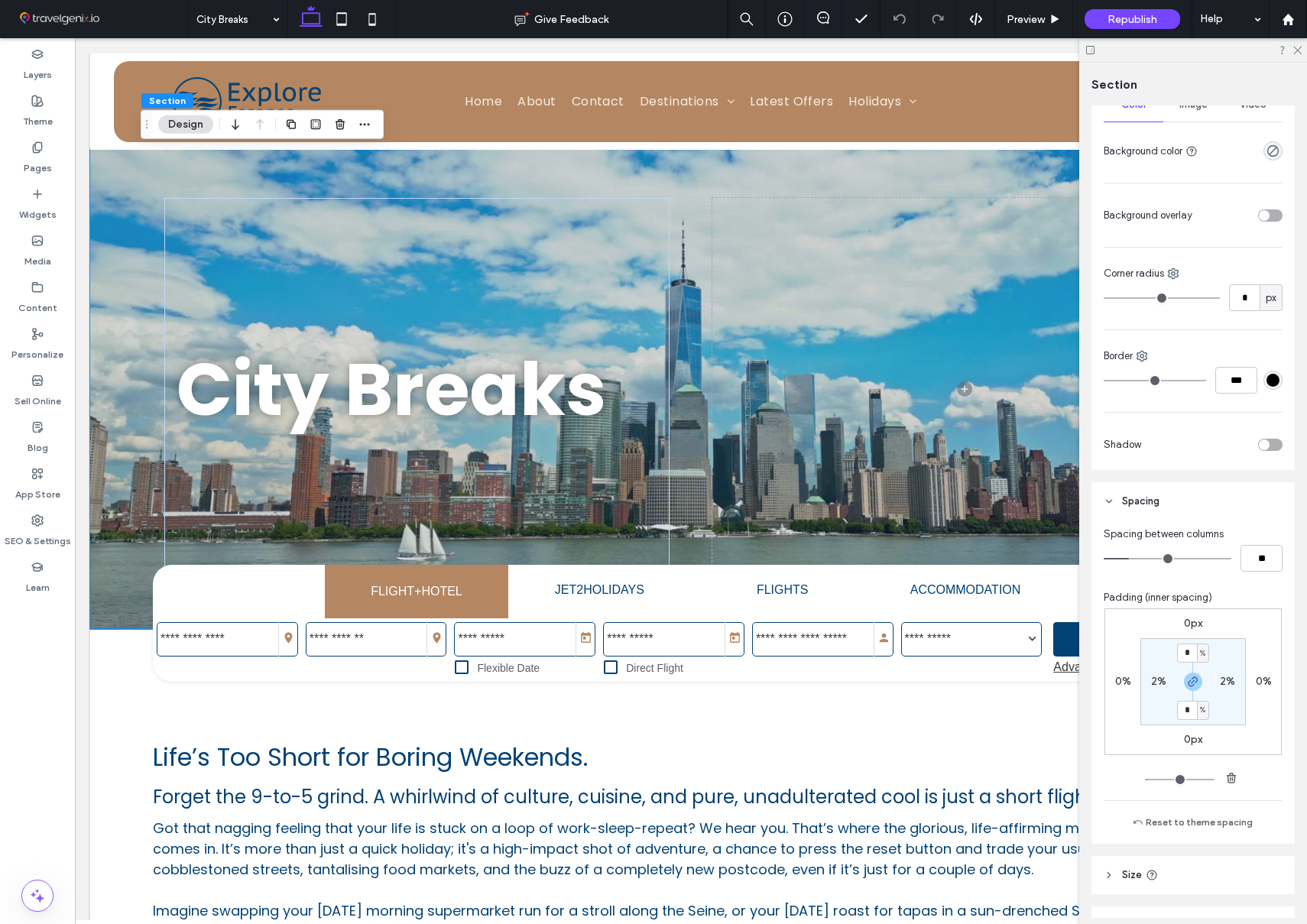
click at [1157, 683] on label "2%" at bounding box center [1158, 680] width 15 height 13
type input "*"
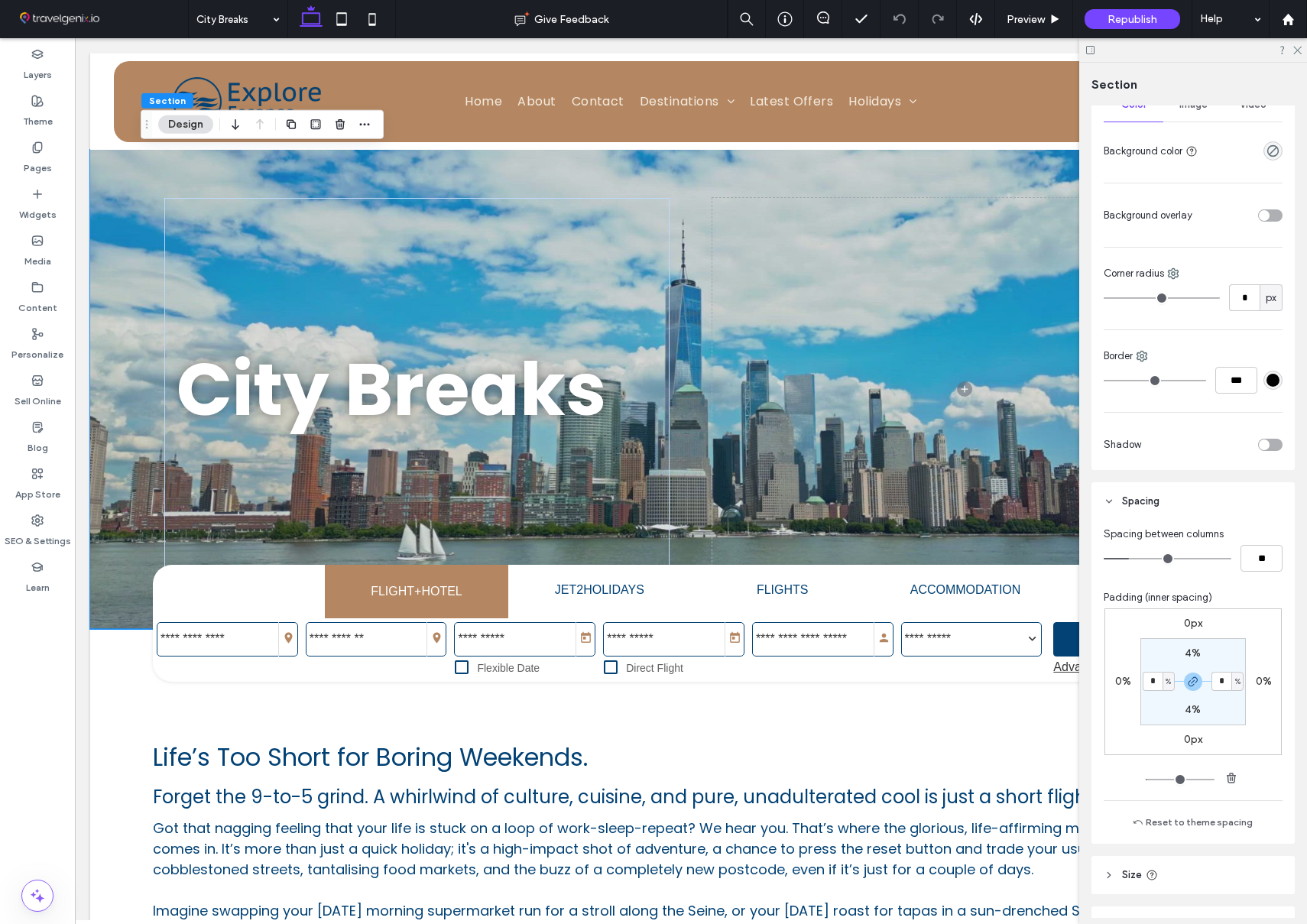
click at [1157, 707] on section "4% * % 4% * %" at bounding box center [1192, 681] width 105 height 87
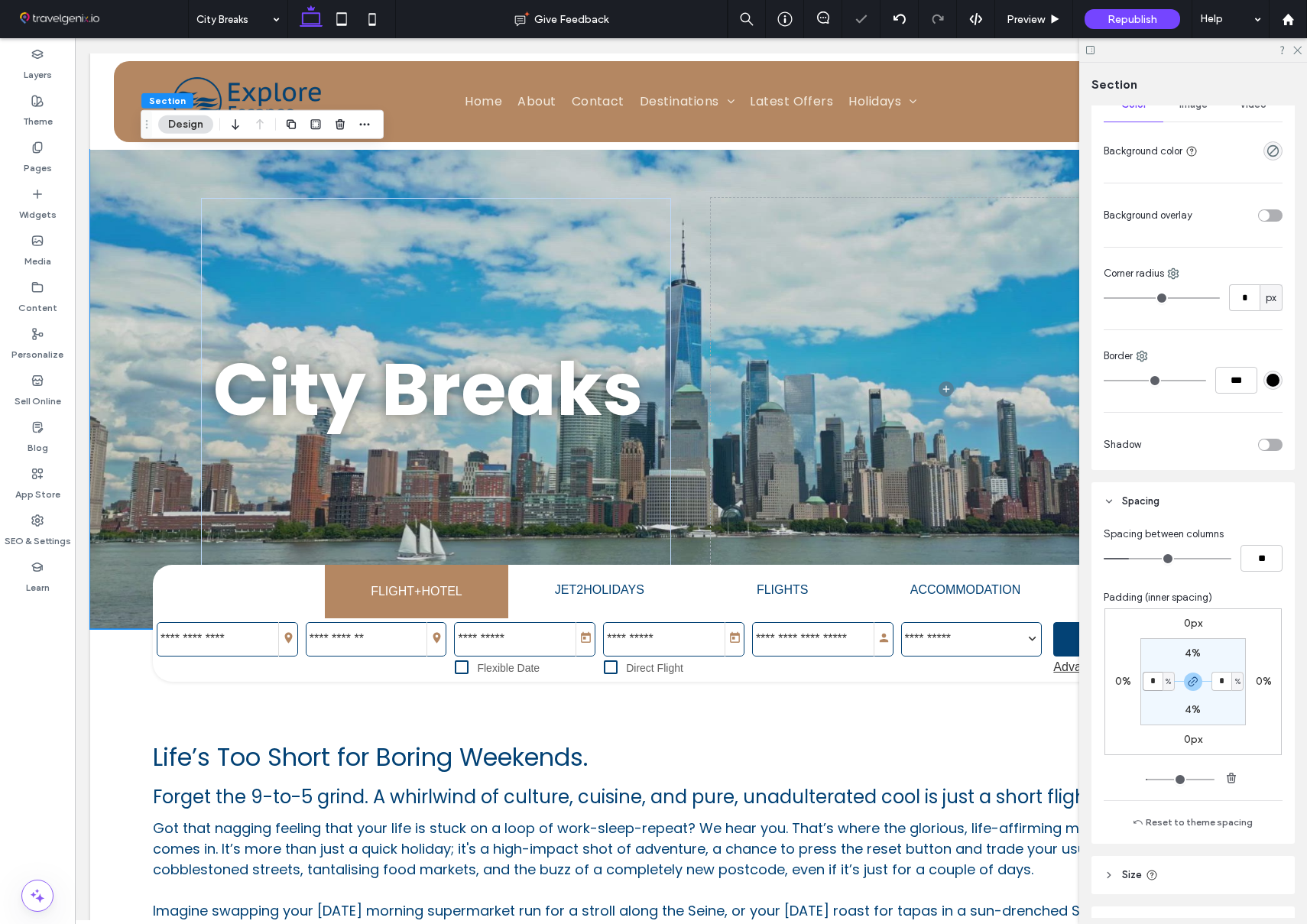
click at [1157, 678] on input "*" at bounding box center [1151, 681] width 20 height 19
type input "*"
click at [1126, 679] on label "0%" at bounding box center [1122, 680] width 16 height 13
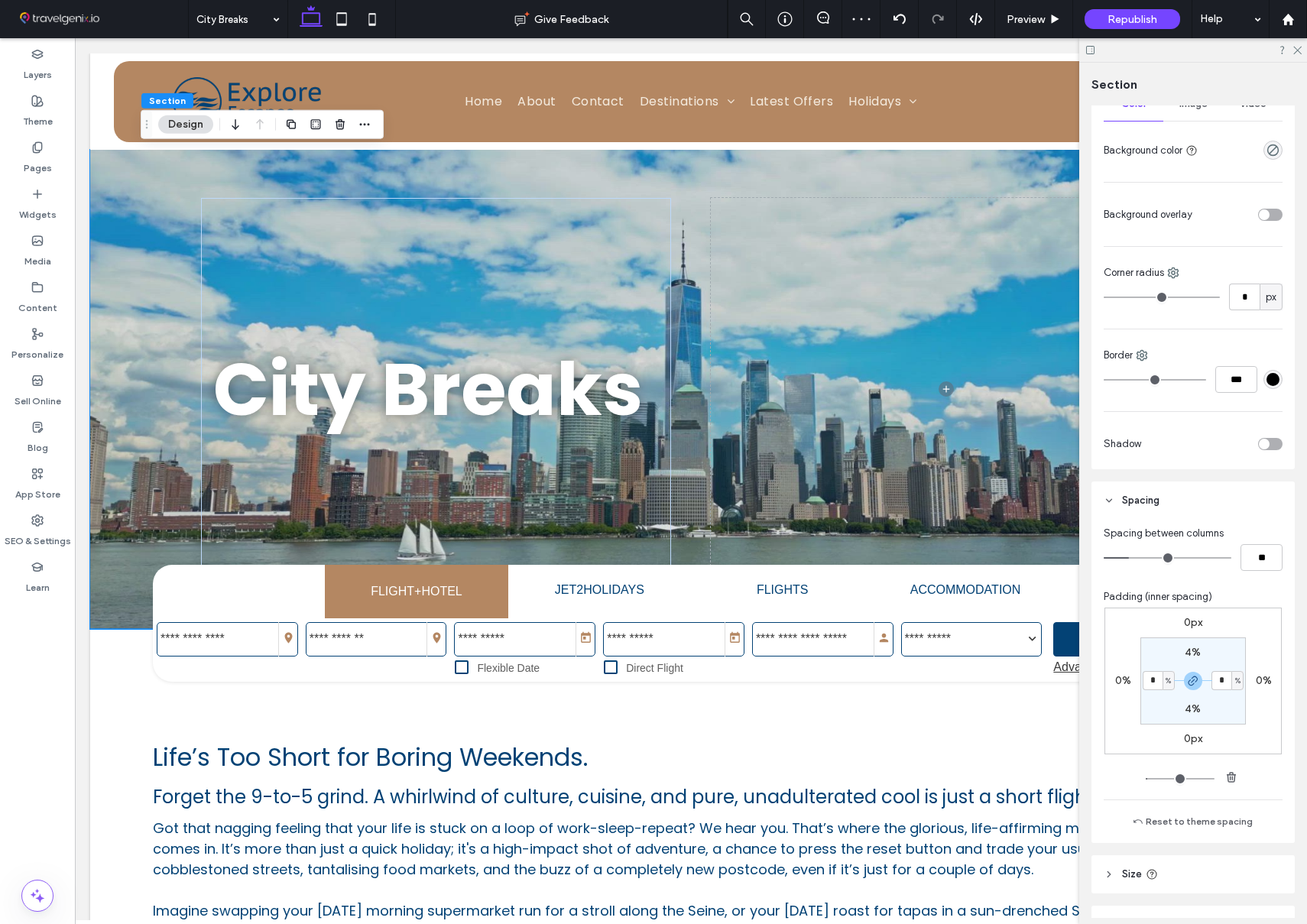
type input "*"
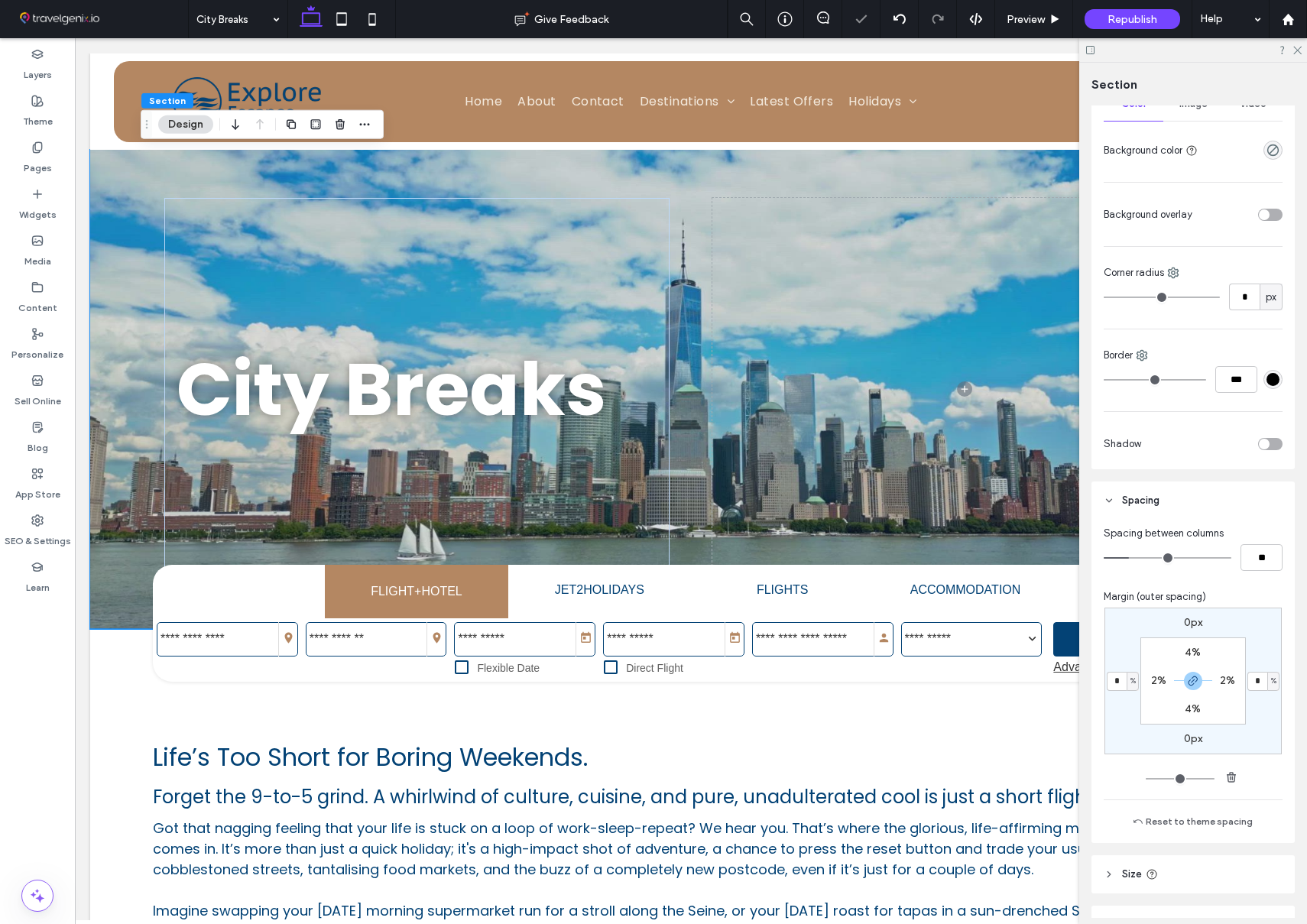
scroll to position [233, 0]
type input "*"
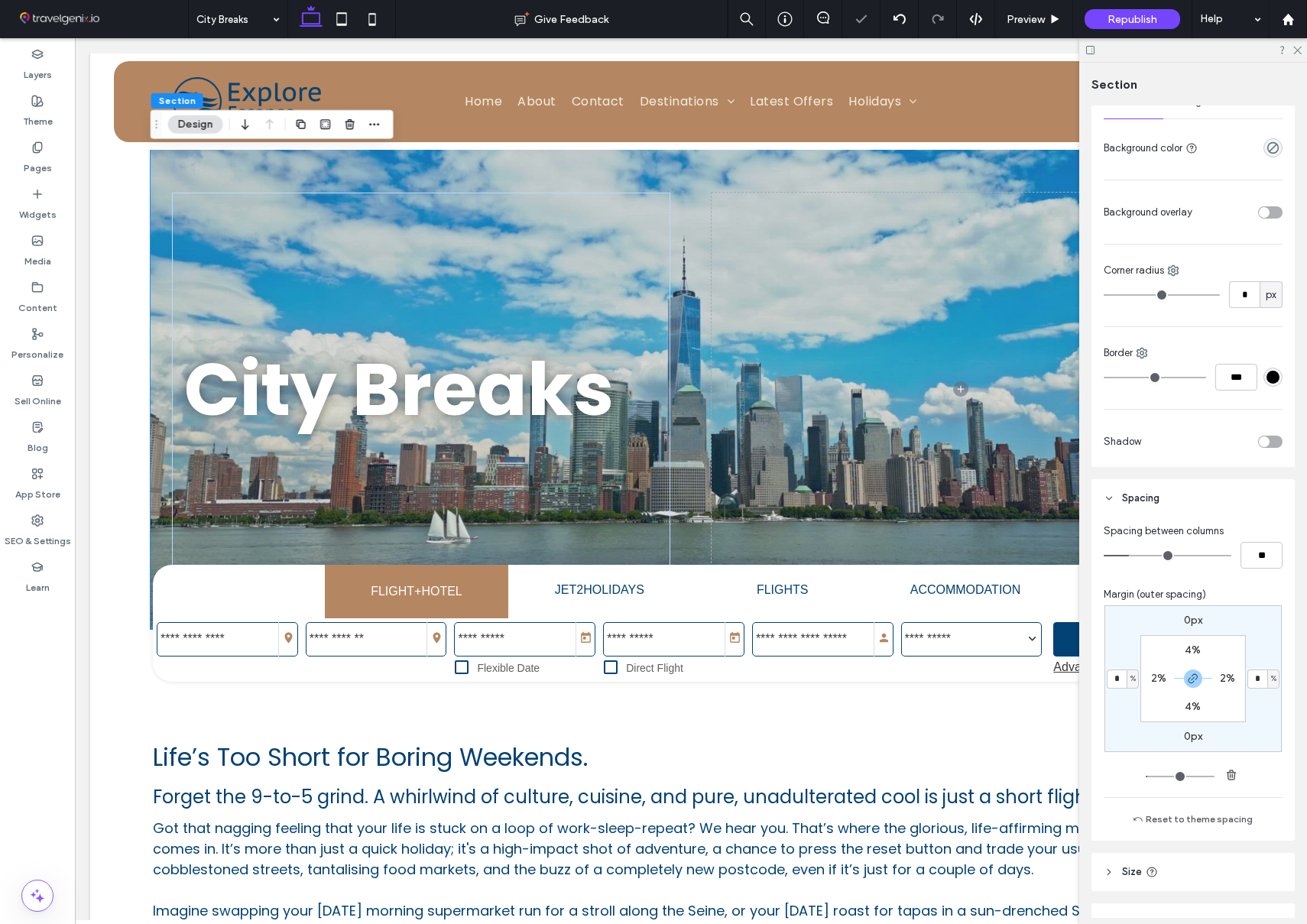
click at [1123, 703] on div "0px * % 0px * % 4% 2% 4% 2%" at bounding box center [1192, 679] width 177 height 147
click at [1119, 680] on input "*" at bounding box center [1116, 679] width 20 height 19
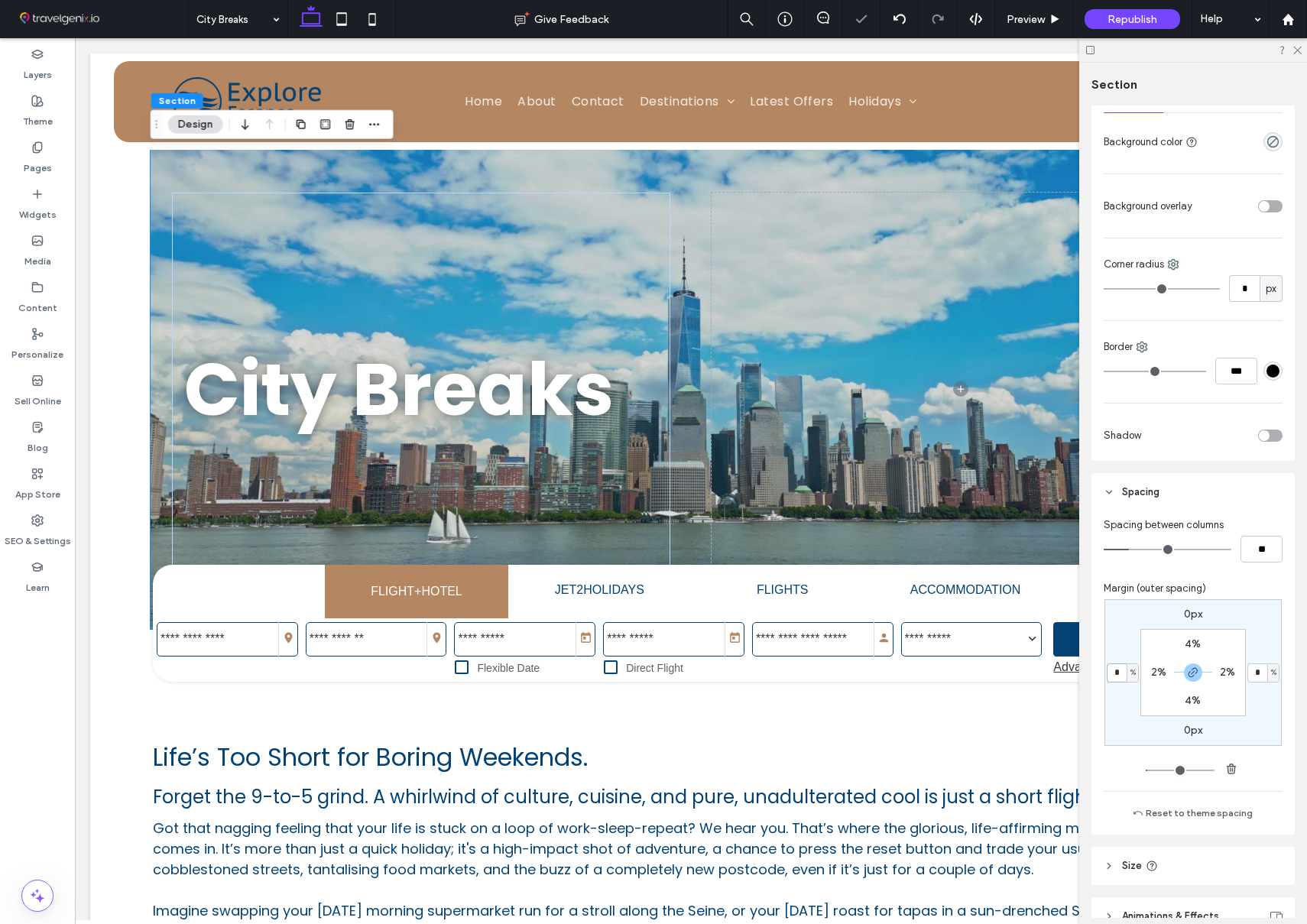
scroll to position [244, 0]
type input "*"
click at [1121, 713] on div "0px * % 0px * % 4% 2% 4% 2%" at bounding box center [1192, 668] width 177 height 147
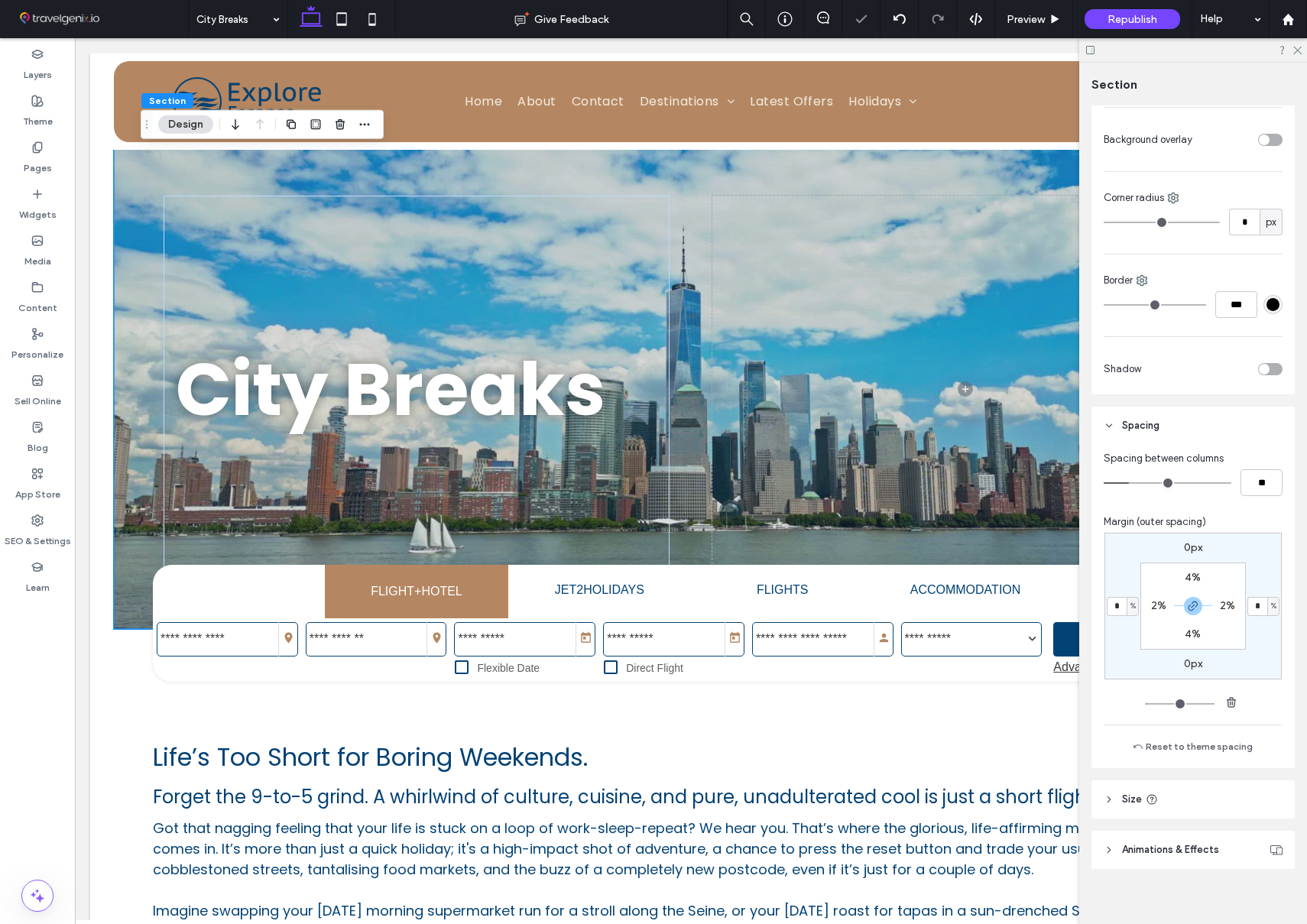
scroll to position [318, 0]
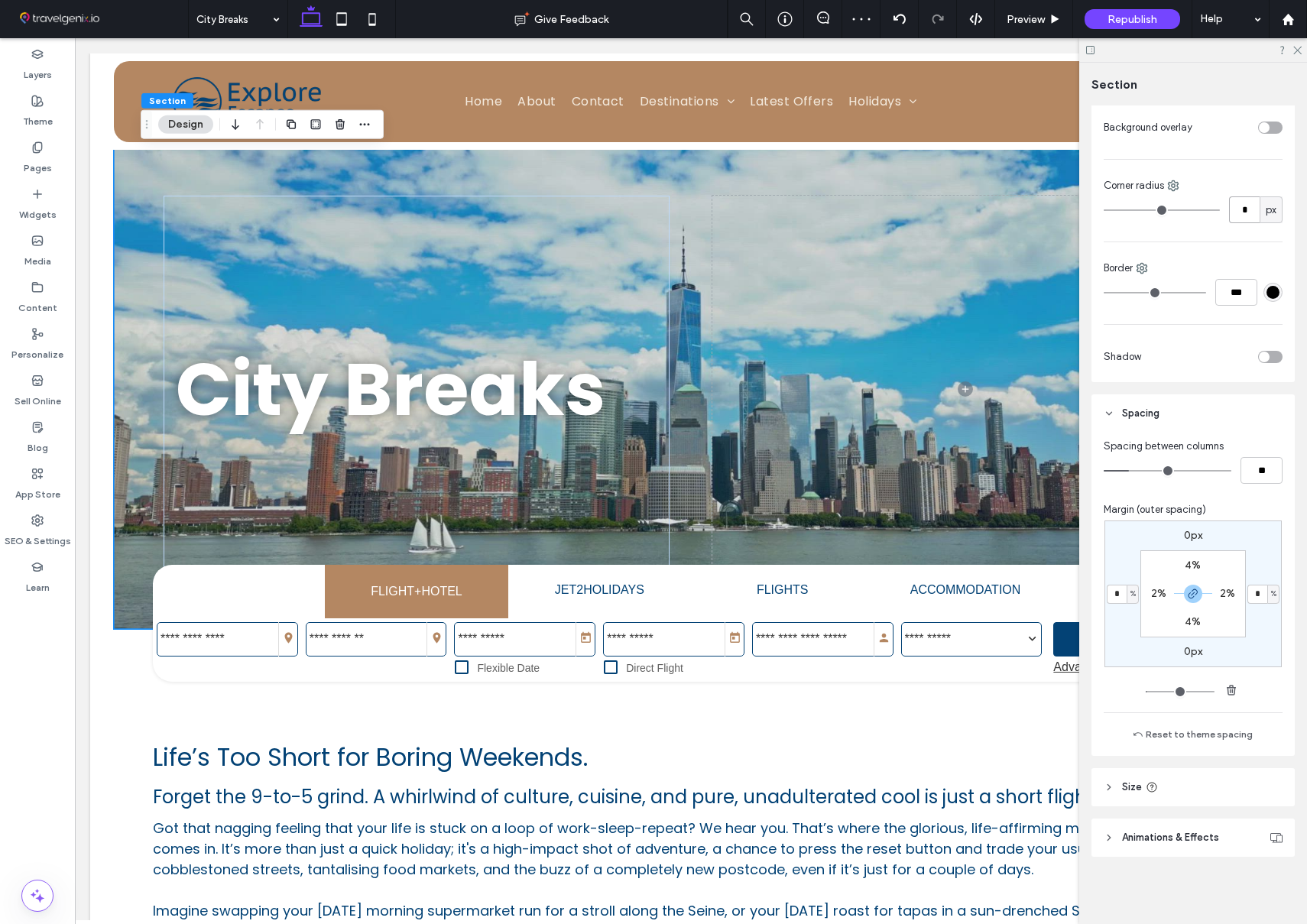
click at [1245, 213] on input "*" at bounding box center [1244, 209] width 31 height 26
type input "**"
click at [1034, 19] on span "Preview" at bounding box center [1025, 19] width 38 height 13
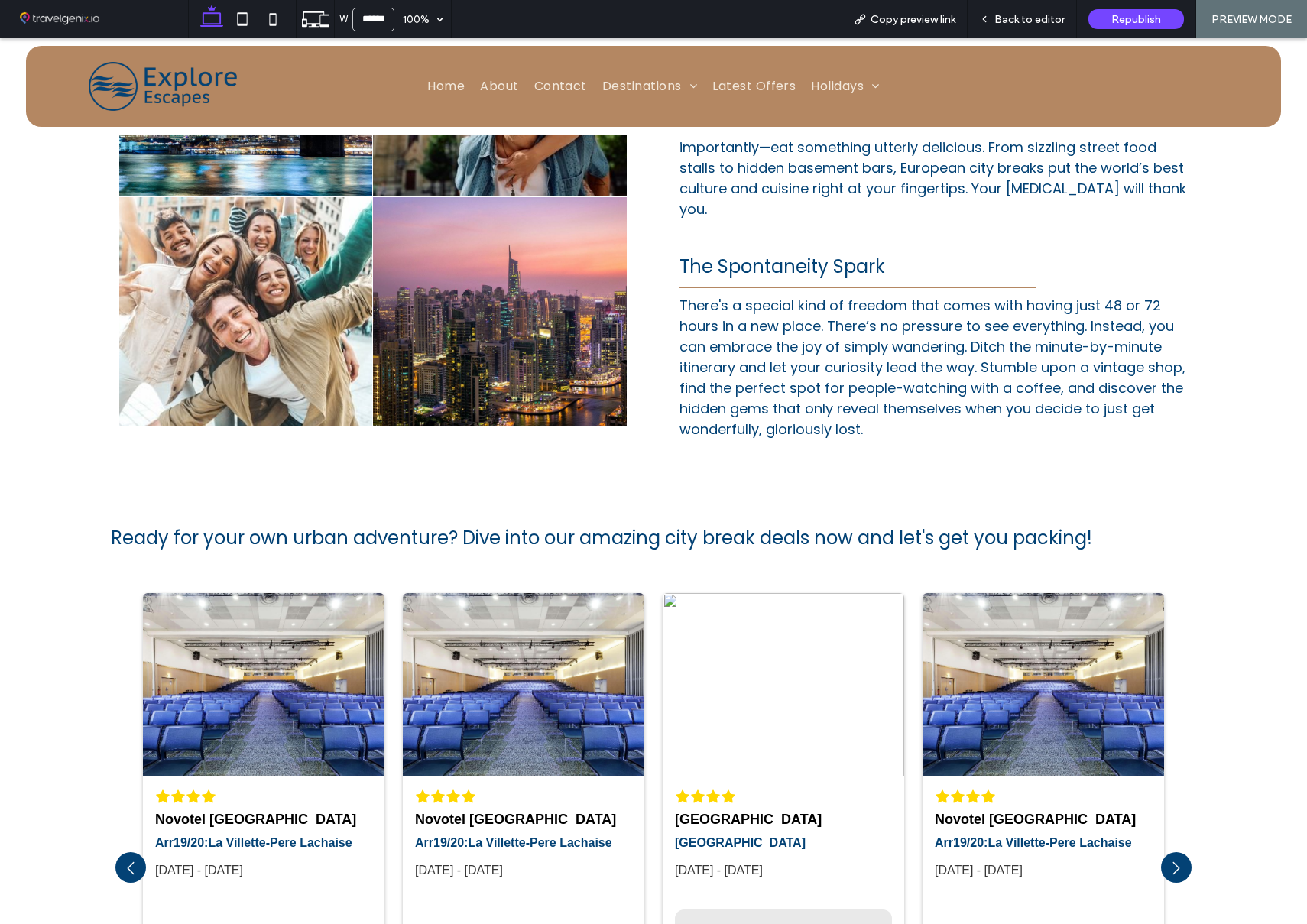
scroll to position [1259, 0]
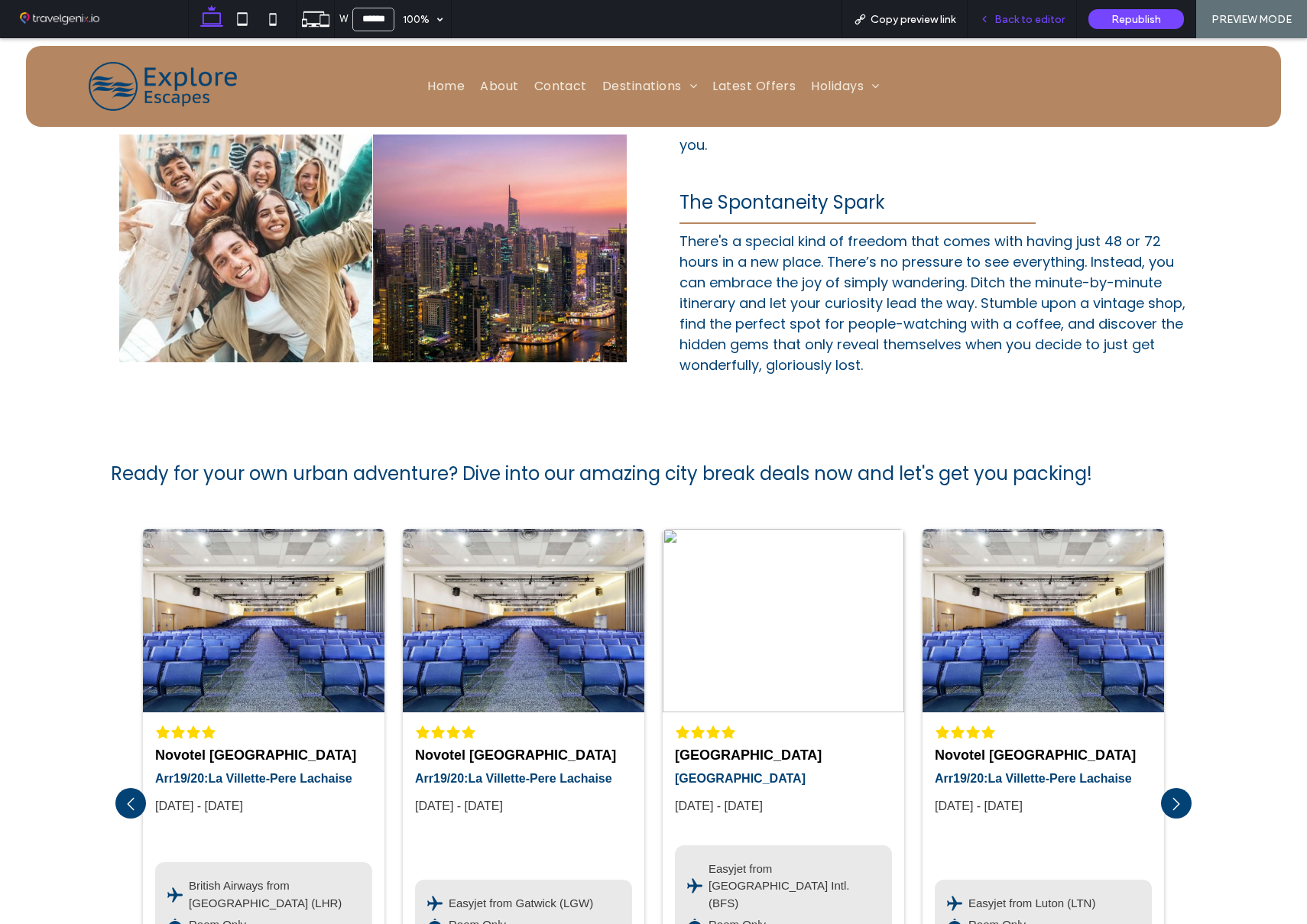
click at [1027, 17] on span "Back to editor" at bounding box center [1029, 19] width 70 height 13
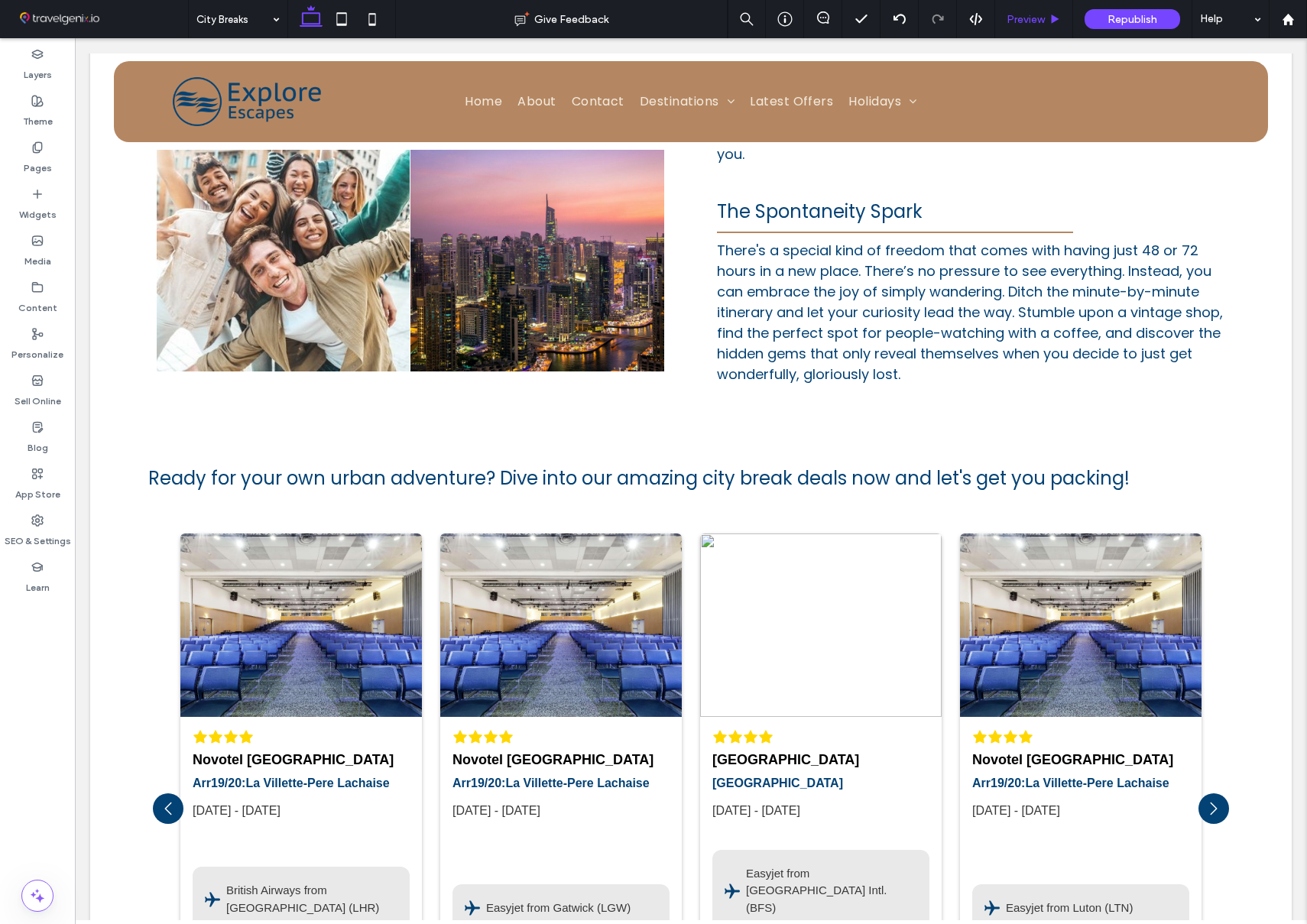
scroll to position [1268, 0]
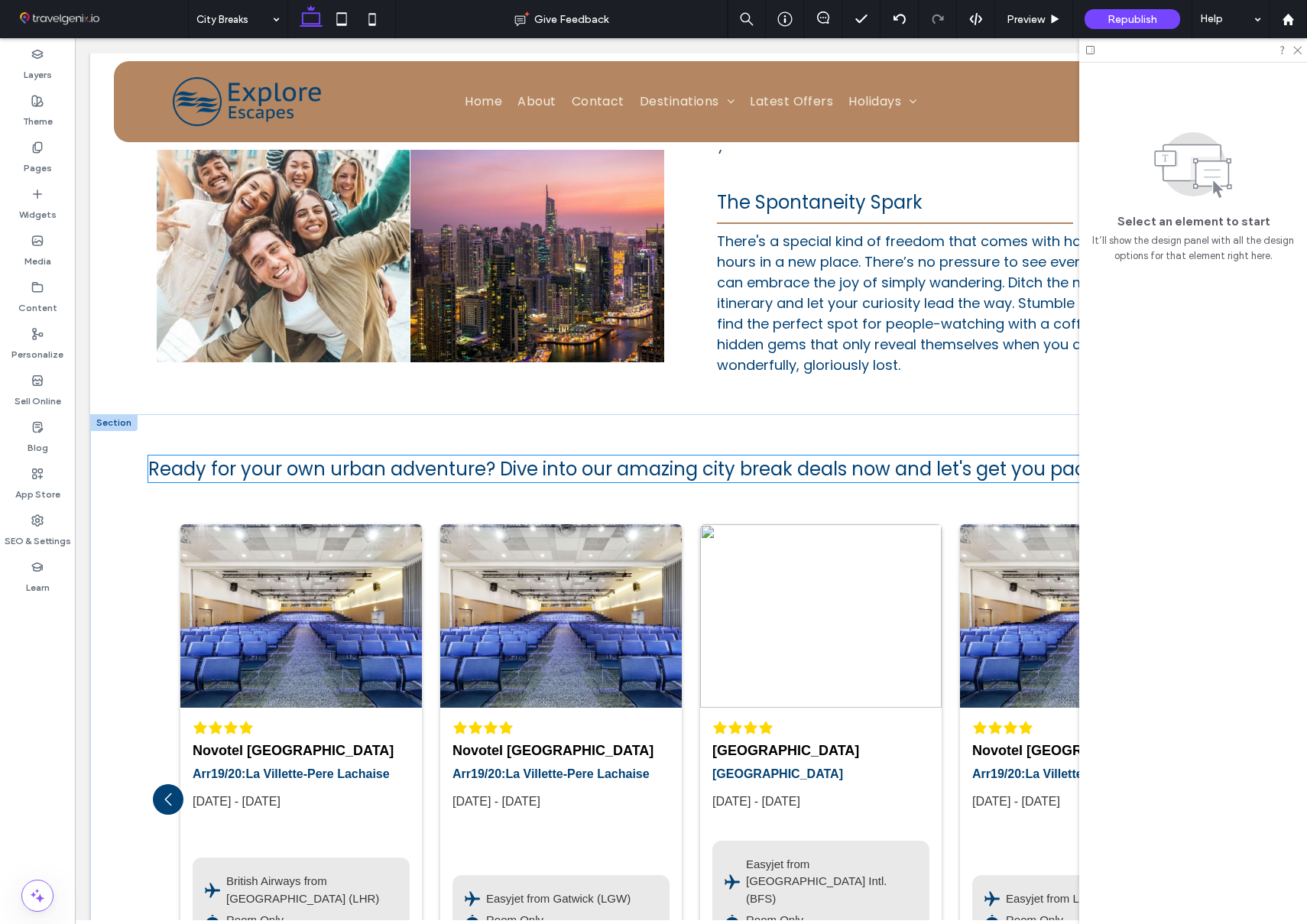
click at [558, 456] on h5 "Ready for your own urban adventure? Dive into our amazing city break deals now …" at bounding box center [690, 468] width 1085 height 26
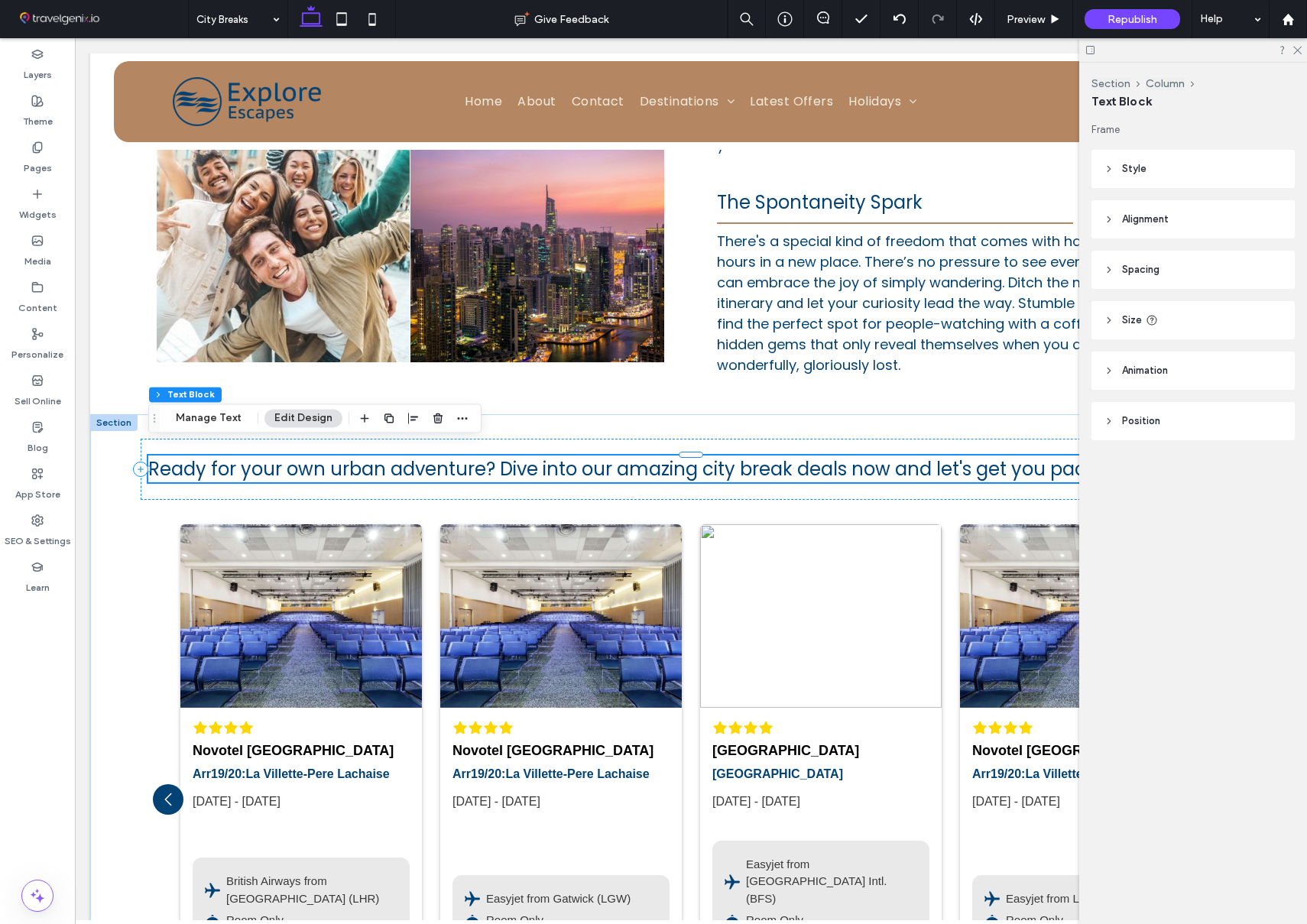
click at [1194, 168] on header "Style" at bounding box center [1193, 168] width 203 height 38
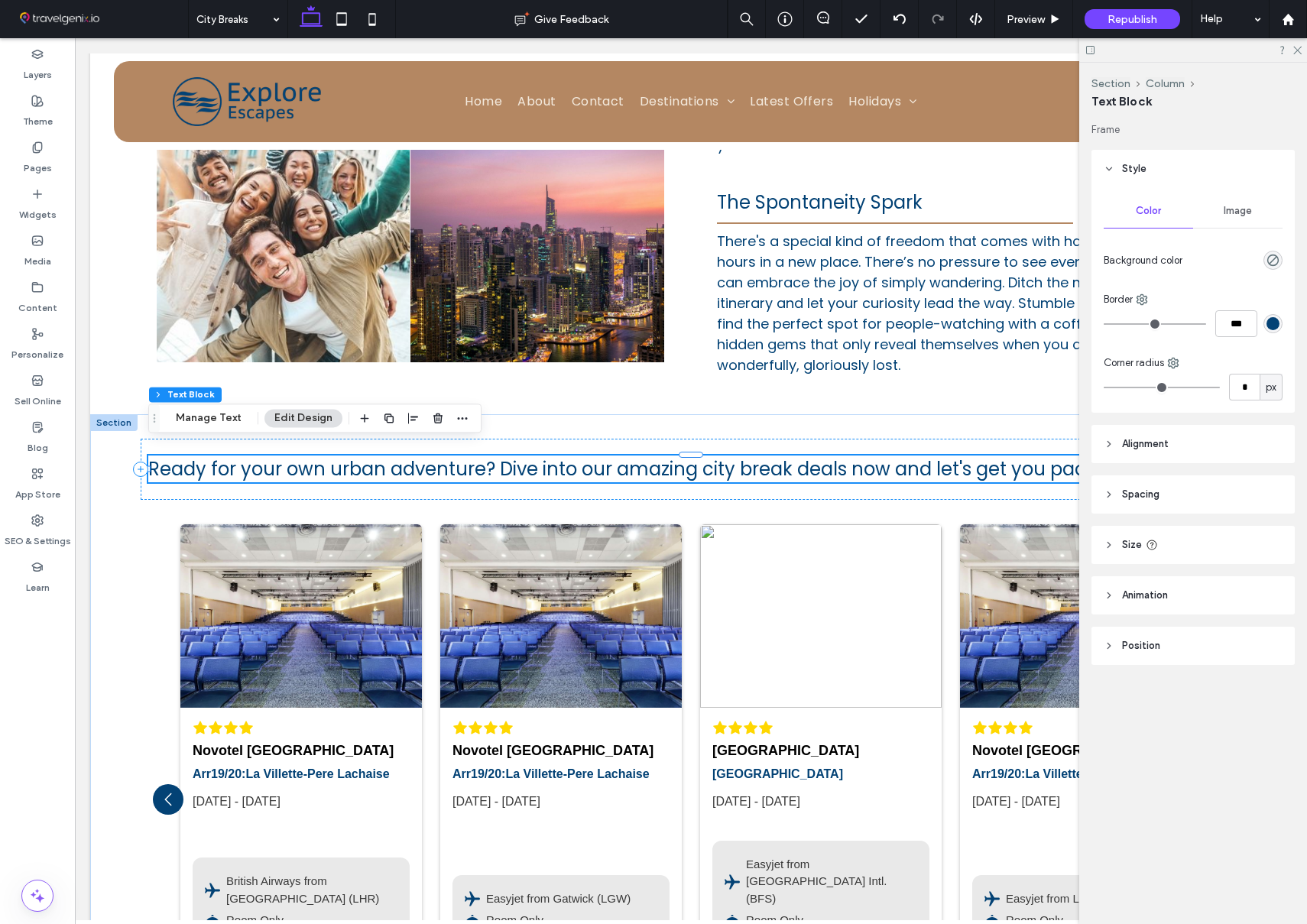
click at [1160, 442] on span "Alignment" at bounding box center [1145, 444] width 47 height 15
click at [1146, 479] on icon at bounding box center [1144, 483] width 12 height 12
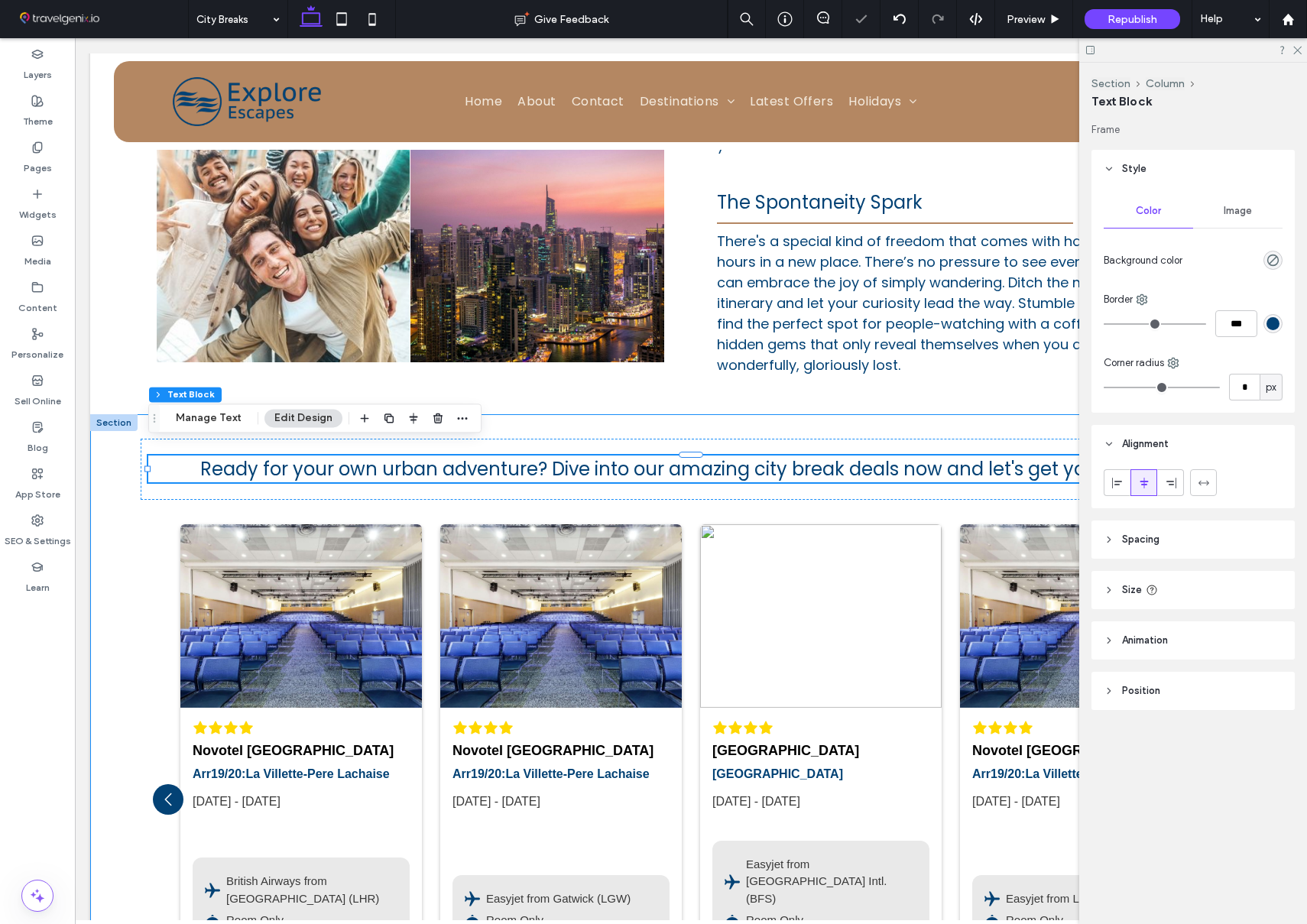
click at [1048, 491] on div "Ready for your own urban adventure? Dive into our amazing city break deals now …" at bounding box center [690, 764] width 1100 height 700
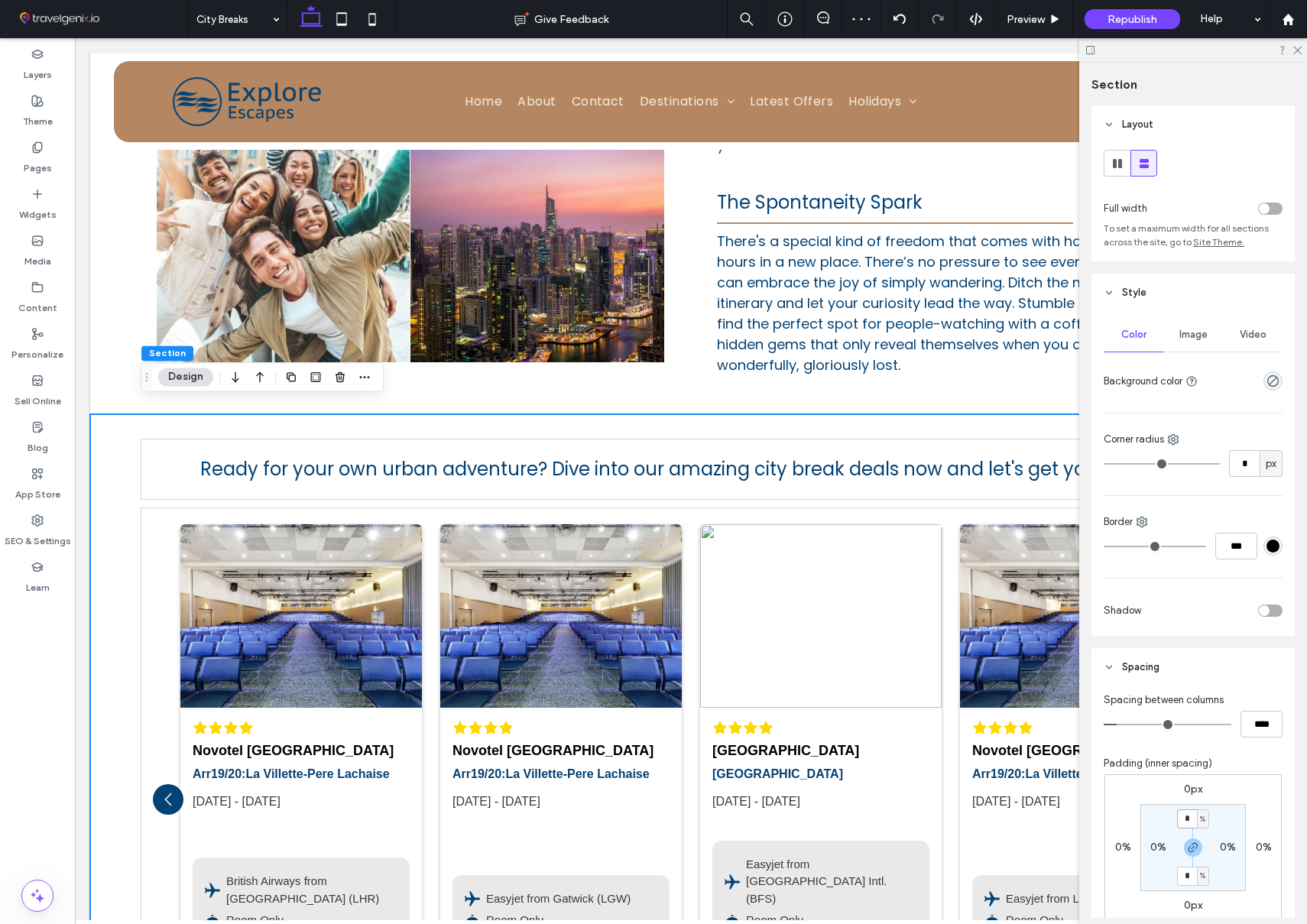
click at [1190, 820] on input "*" at bounding box center [1186, 819] width 20 height 19
type input "*"
click at [1236, 776] on div "0px 0% 0px 0% * % 0% * % 0%" at bounding box center [1192, 848] width 177 height 147
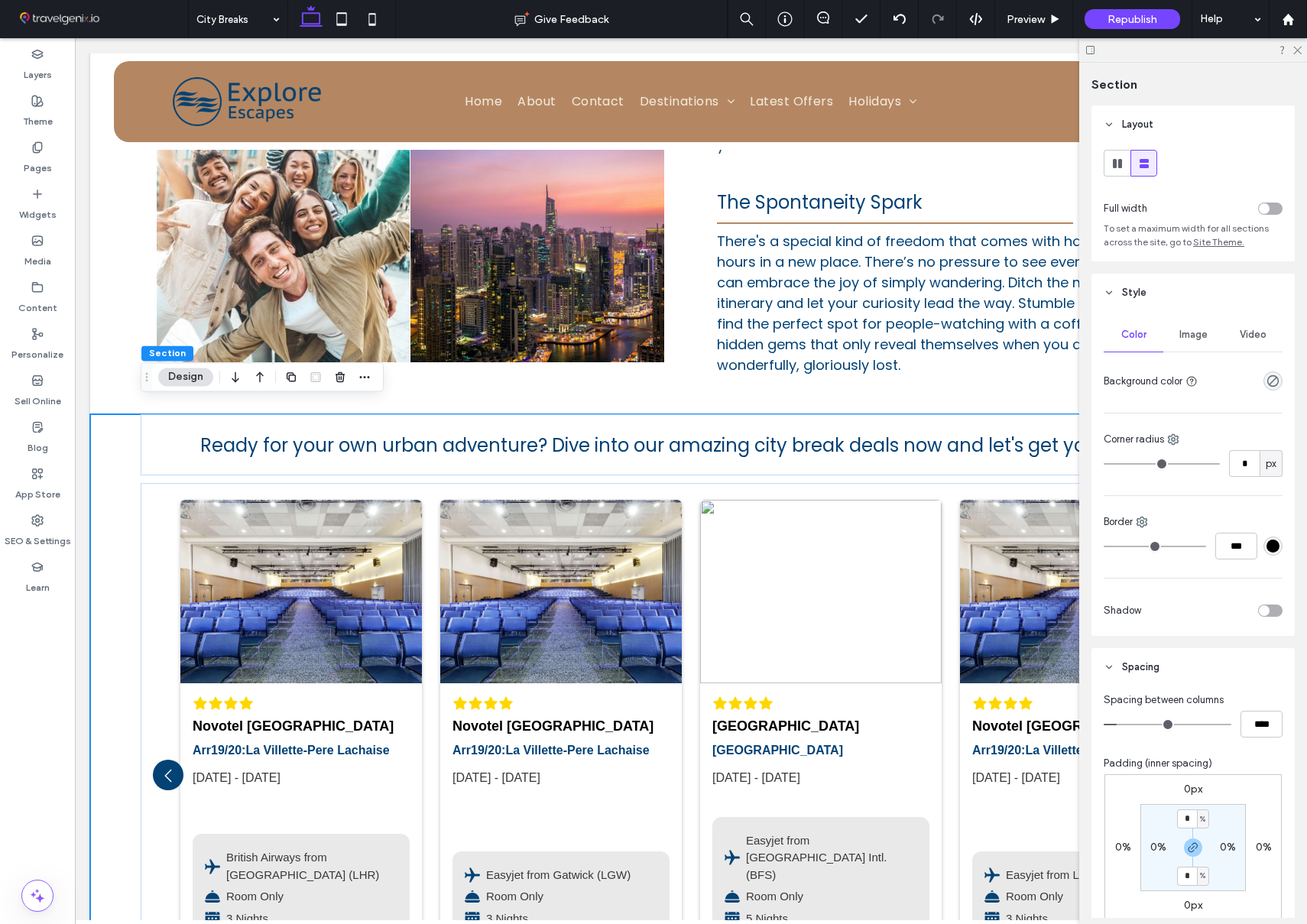
click at [111, 471] on div "Ready for your own urban adventure? Dive into our amazing city break deals now …" at bounding box center [690, 740] width 1201 height 652
click at [1257, 724] on input "****" at bounding box center [1261, 723] width 42 height 26
type input "*"
type input "***"
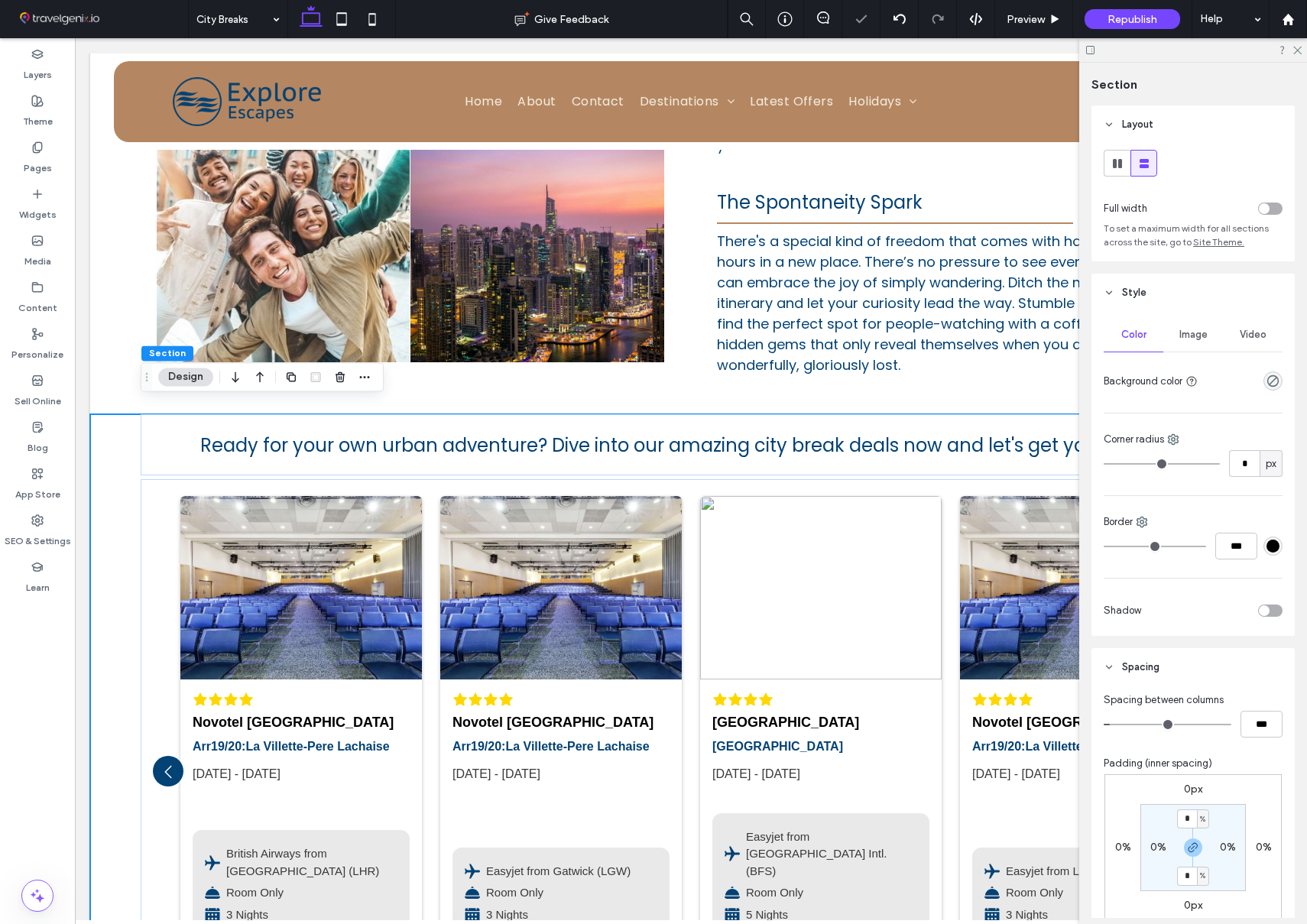
click at [113, 473] on div "Ready for your own urban adventure? Dive into our amazing city break deals now …" at bounding box center [690, 739] width 1201 height 649
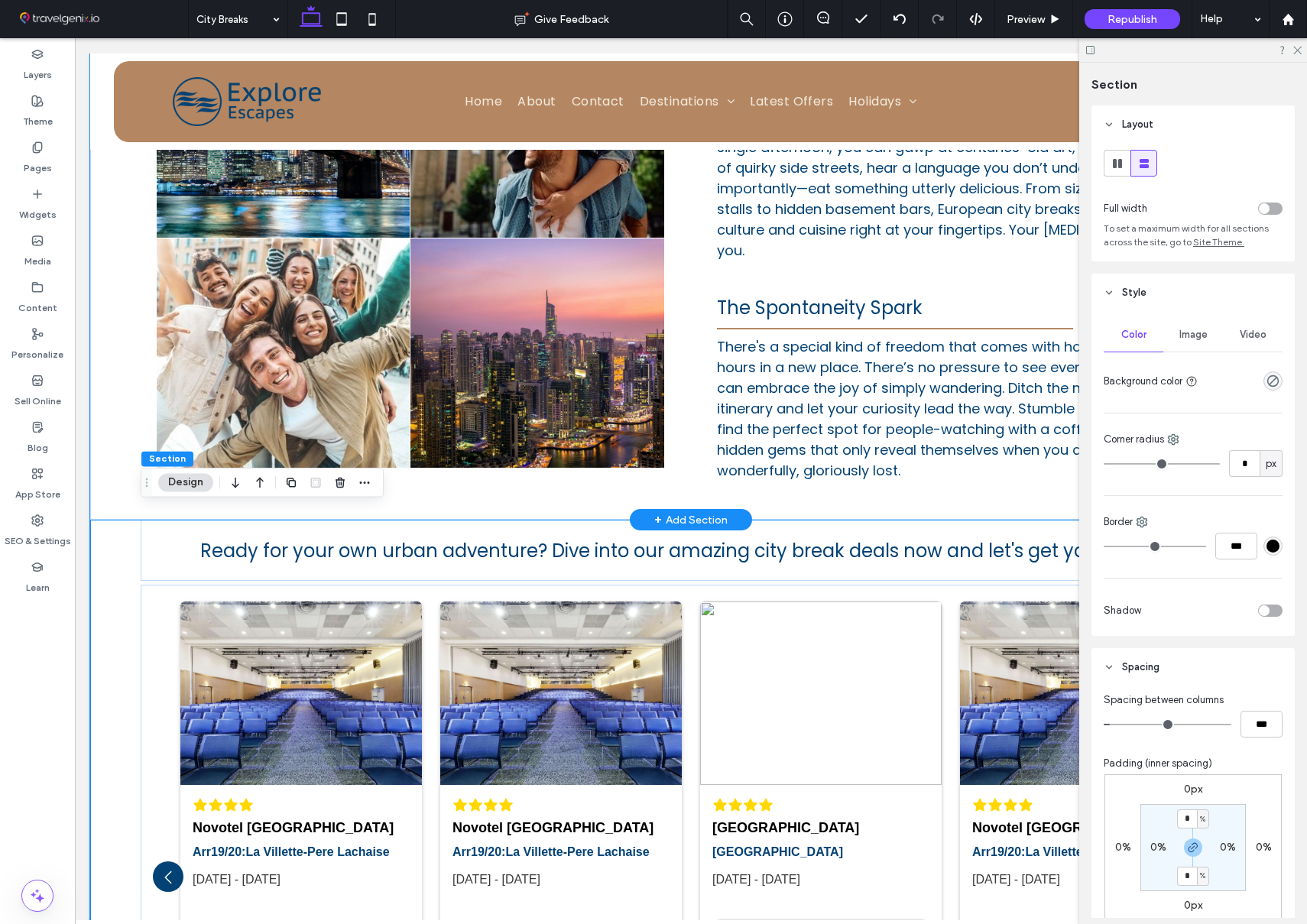
scroll to position [1380, 0]
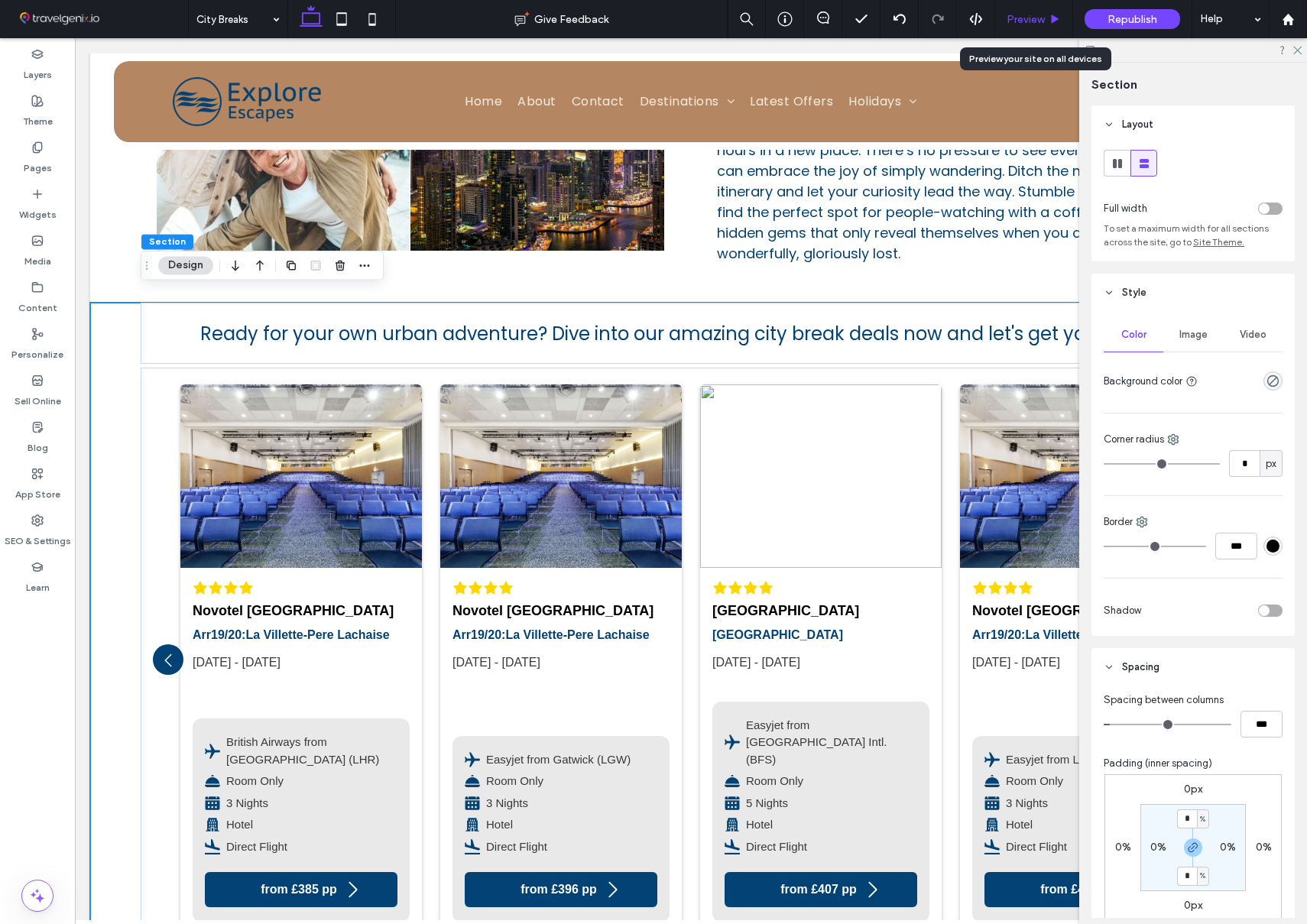
click at [1033, 19] on span "Preview" at bounding box center [1025, 19] width 38 height 13
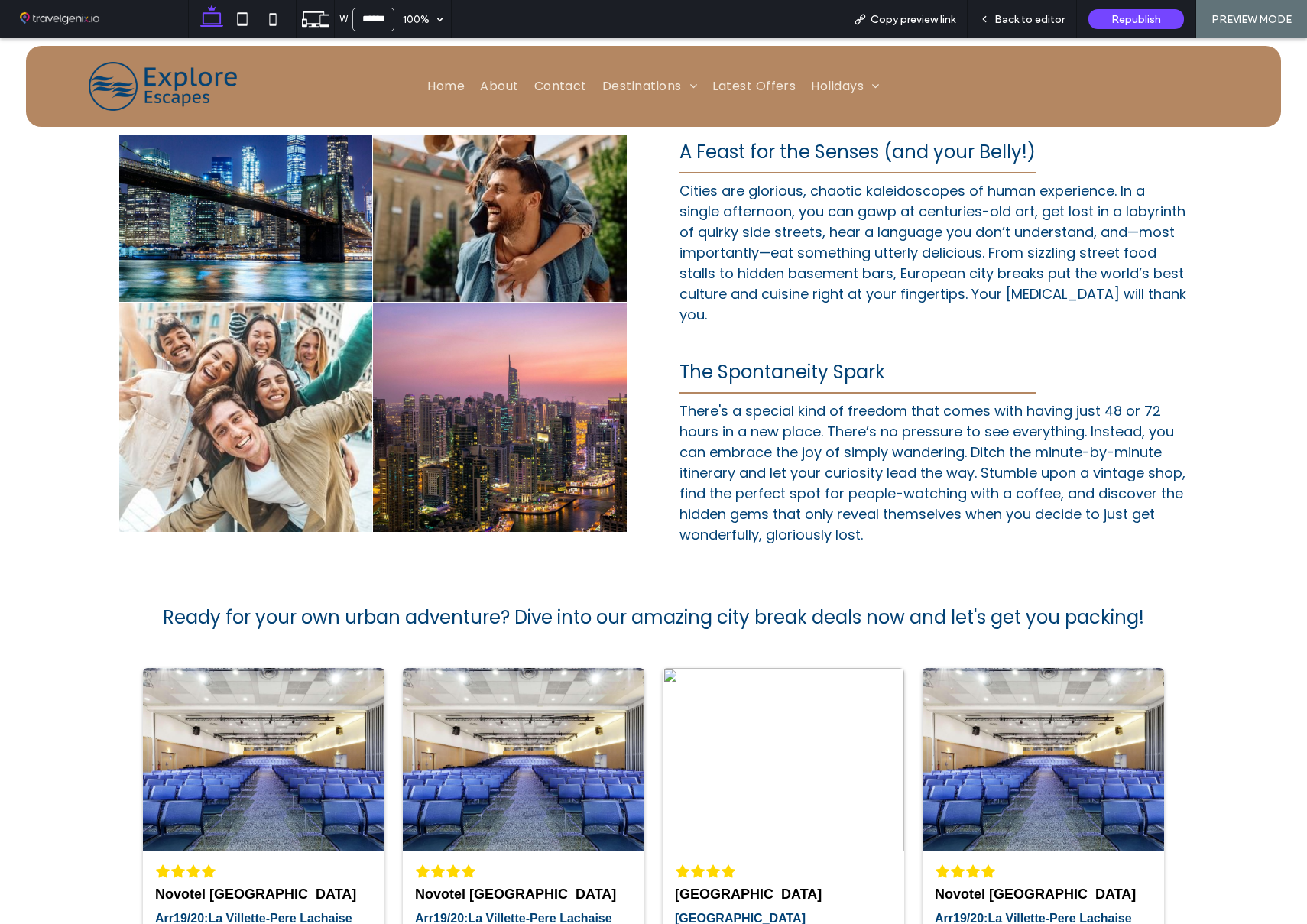
scroll to position [958, 0]
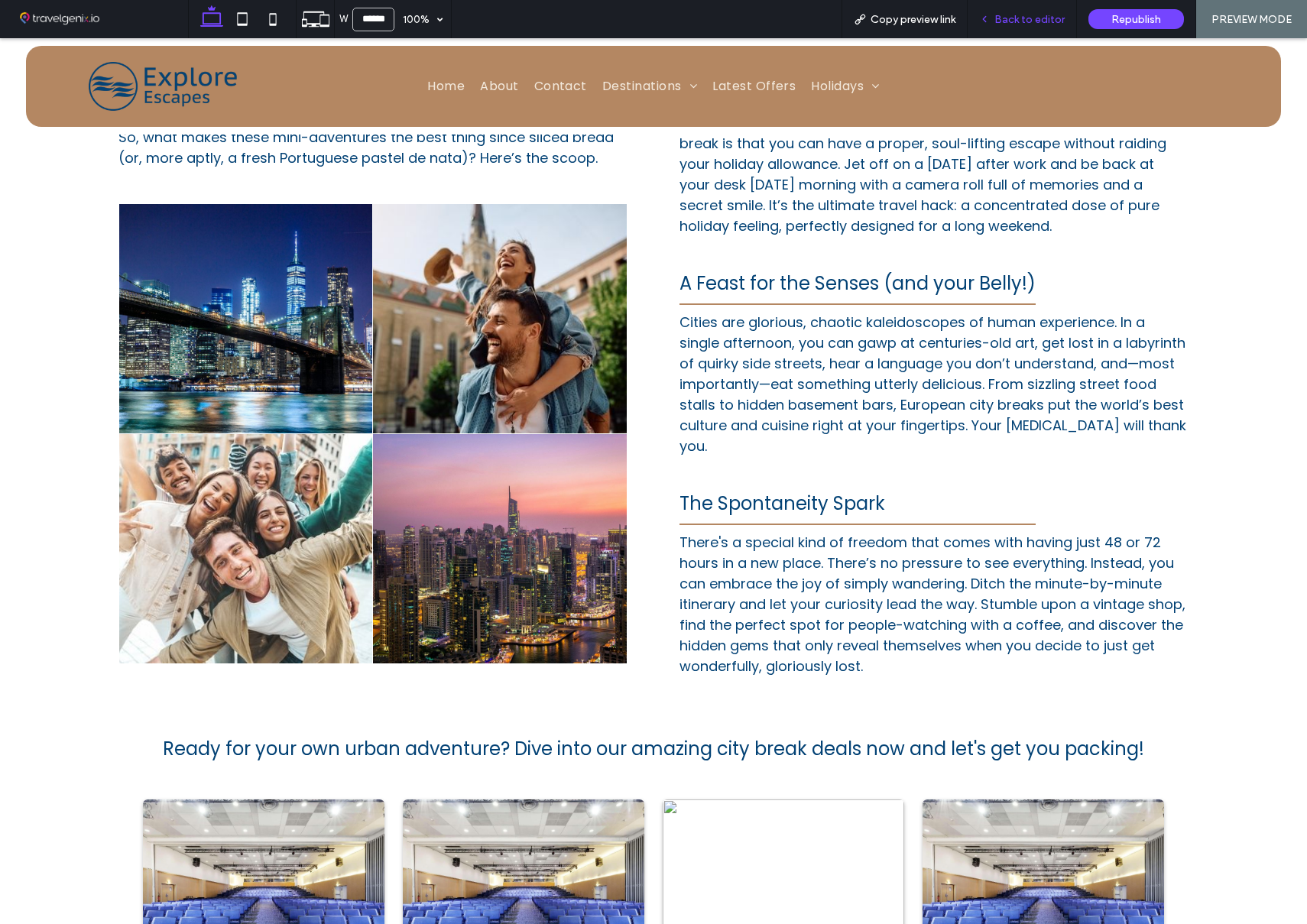
click at [1030, 25] on span "Back to editor" at bounding box center [1029, 19] width 70 height 13
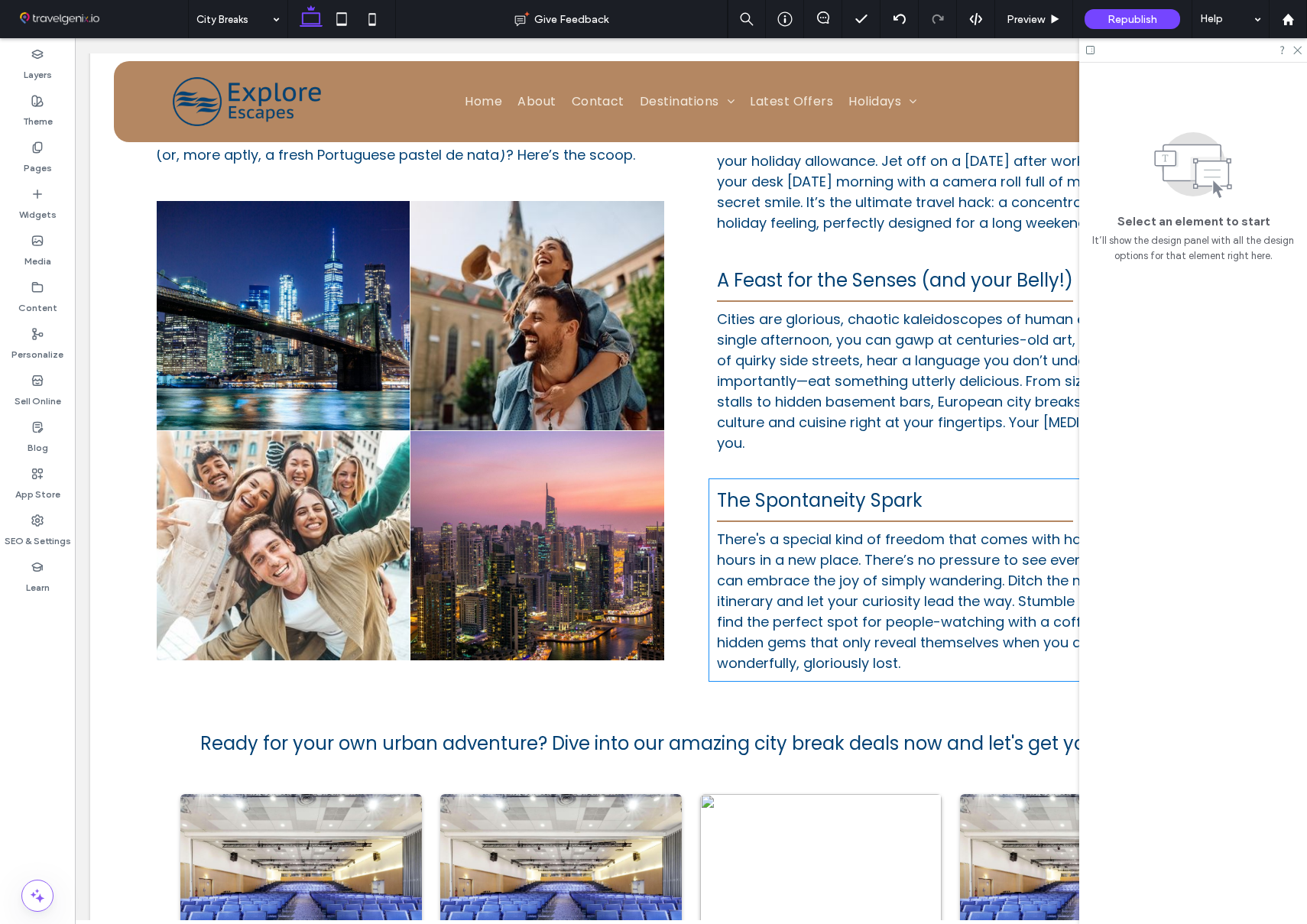
scroll to position [969, 0]
click at [1295, 51] on use at bounding box center [1298, 51] width 9 height 9
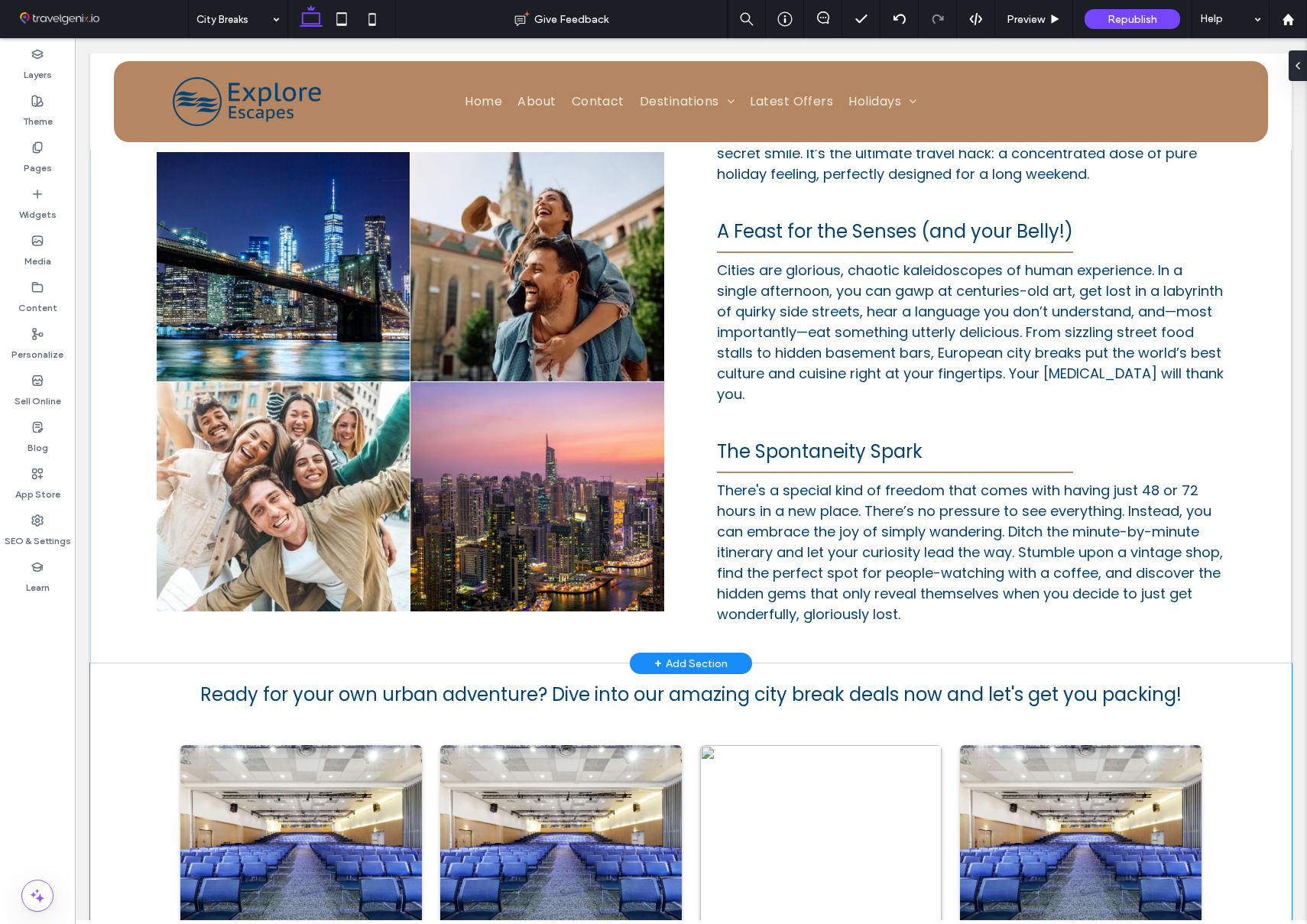
scroll to position [1021, 0]
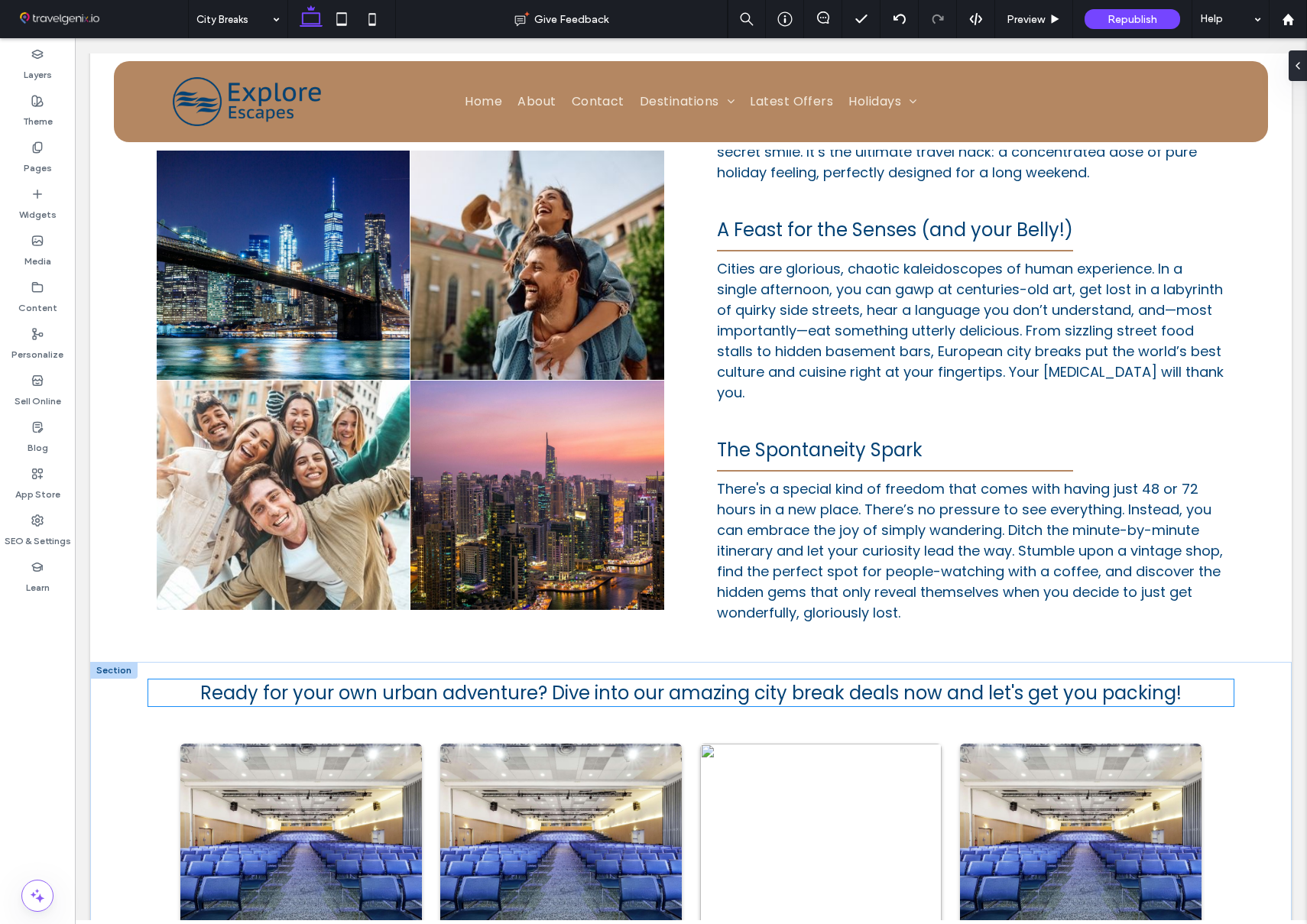
click at [177, 680] on h5 "Ready for your own urban adventure? Dive into our amazing city break deals now …" at bounding box center [690, 692] width 1085 height 26
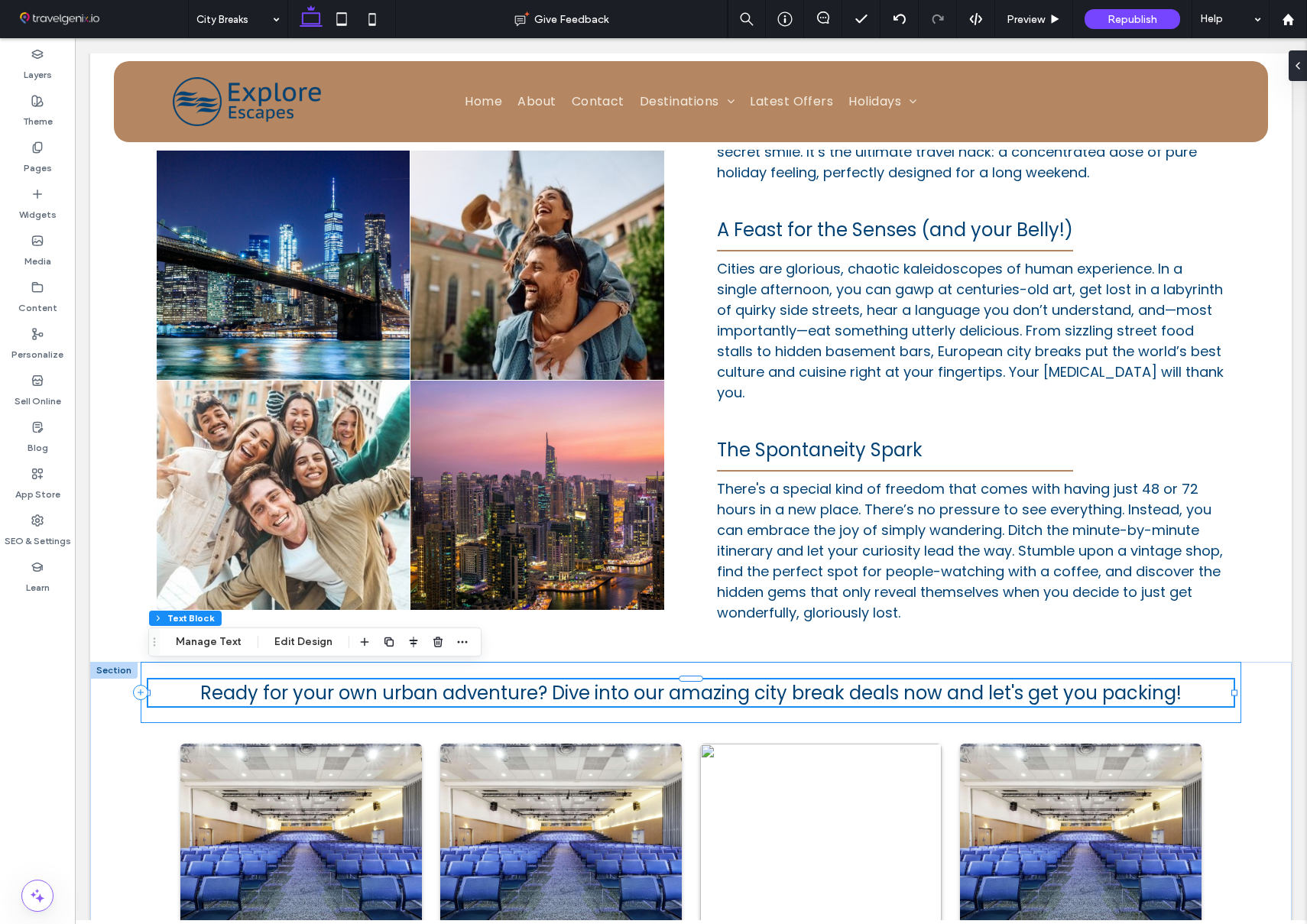
click at [1222, 662] on div "Ready for your own urban adventure? Dive into our amazing city break deals now …" at bounding box center [690, 692] width 1100 height 62
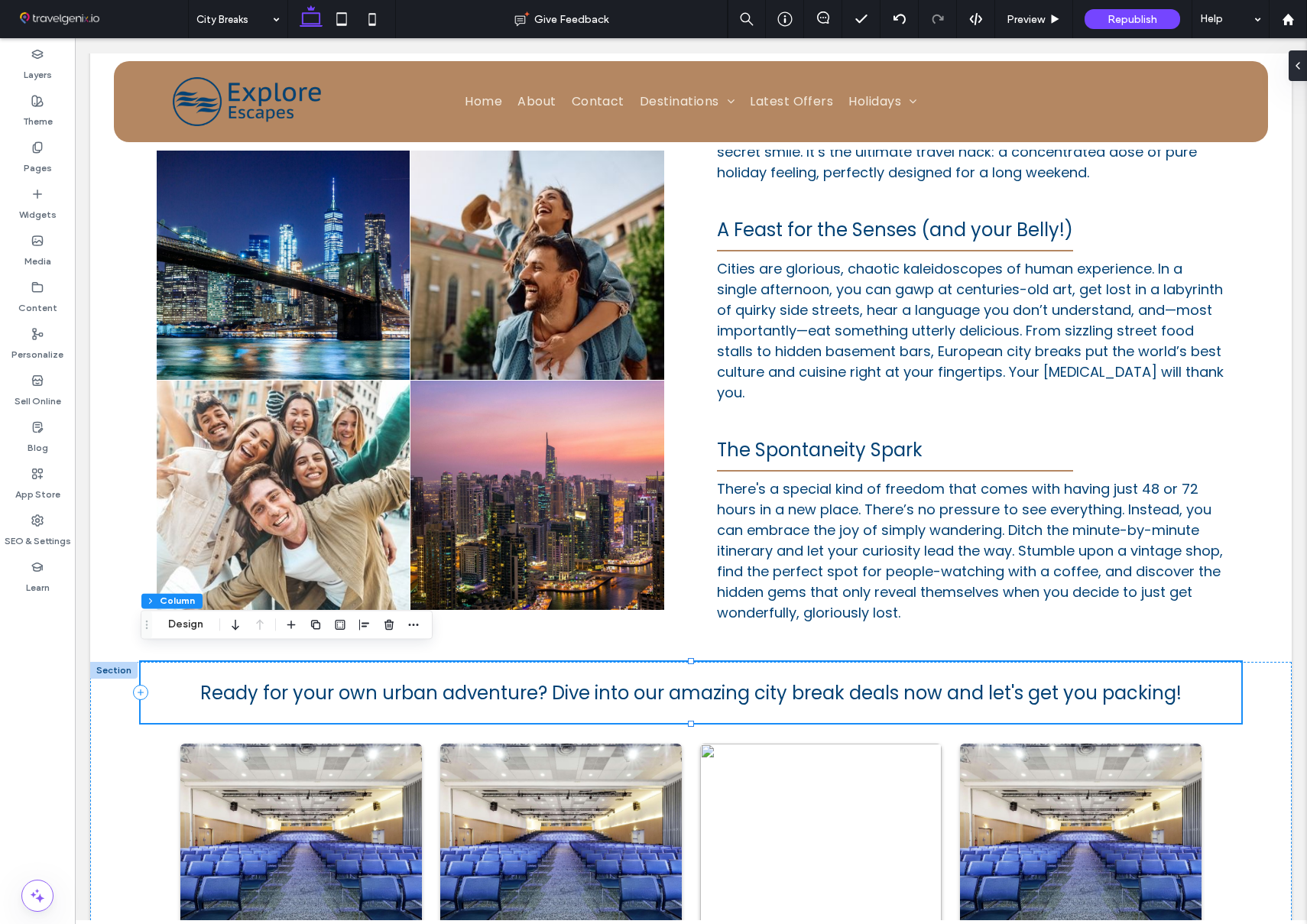
scroll to position [1020, 0]
click at [1288, 62] on icon at bounding box center [1292, 66] width 12 height 12
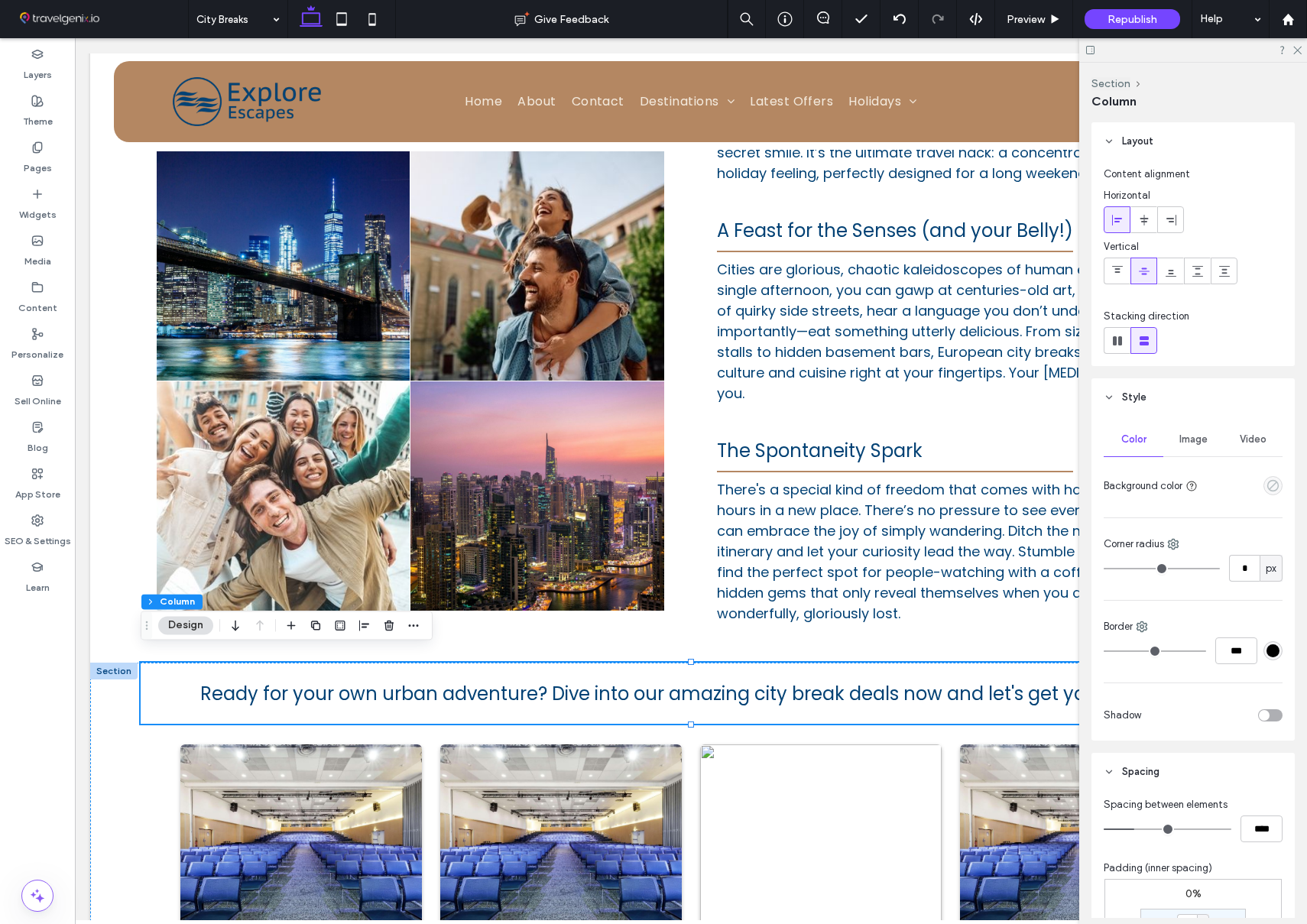
click at [1276, 485] on icon "empty color" at bounding box center [1272, 485] width 13 height 13
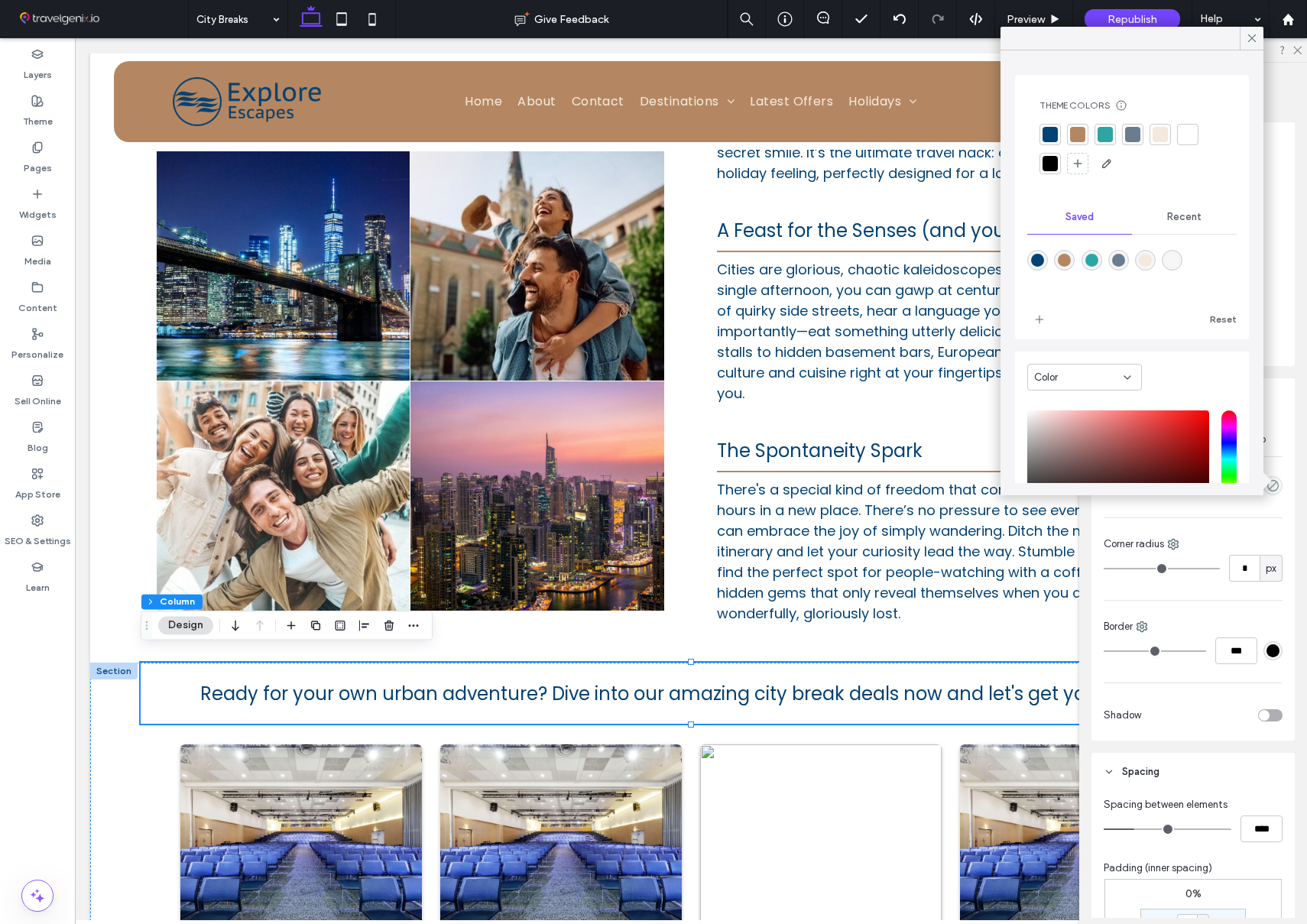
click at [1051, 136] on div at bounding box center [1050, 134] width 15 height 15
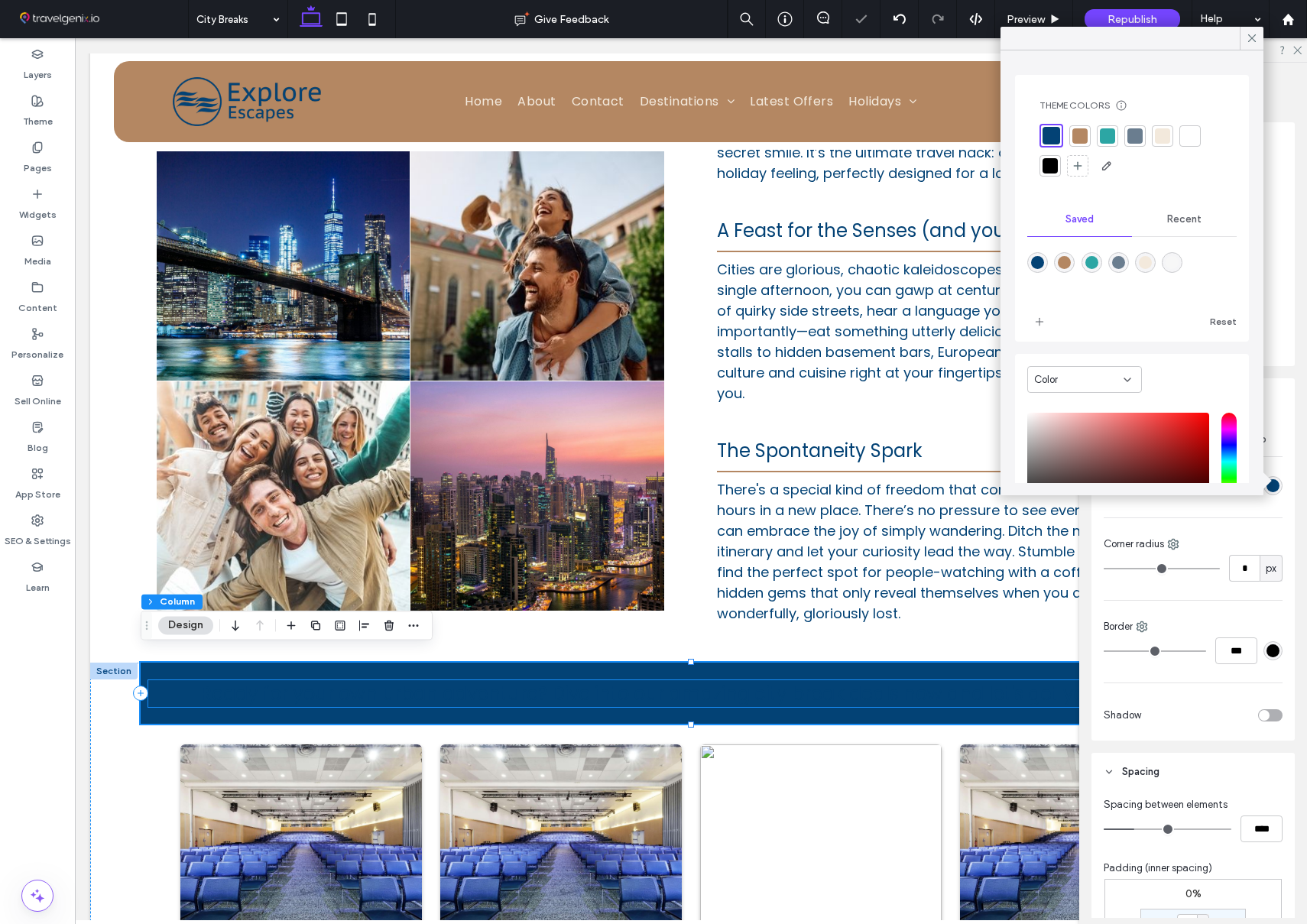
click at [510, 680] on span "Ready for your own urban adventure? Dive into our amazing city break deals now …" at bounding box center [691, 692] width 981 height 25
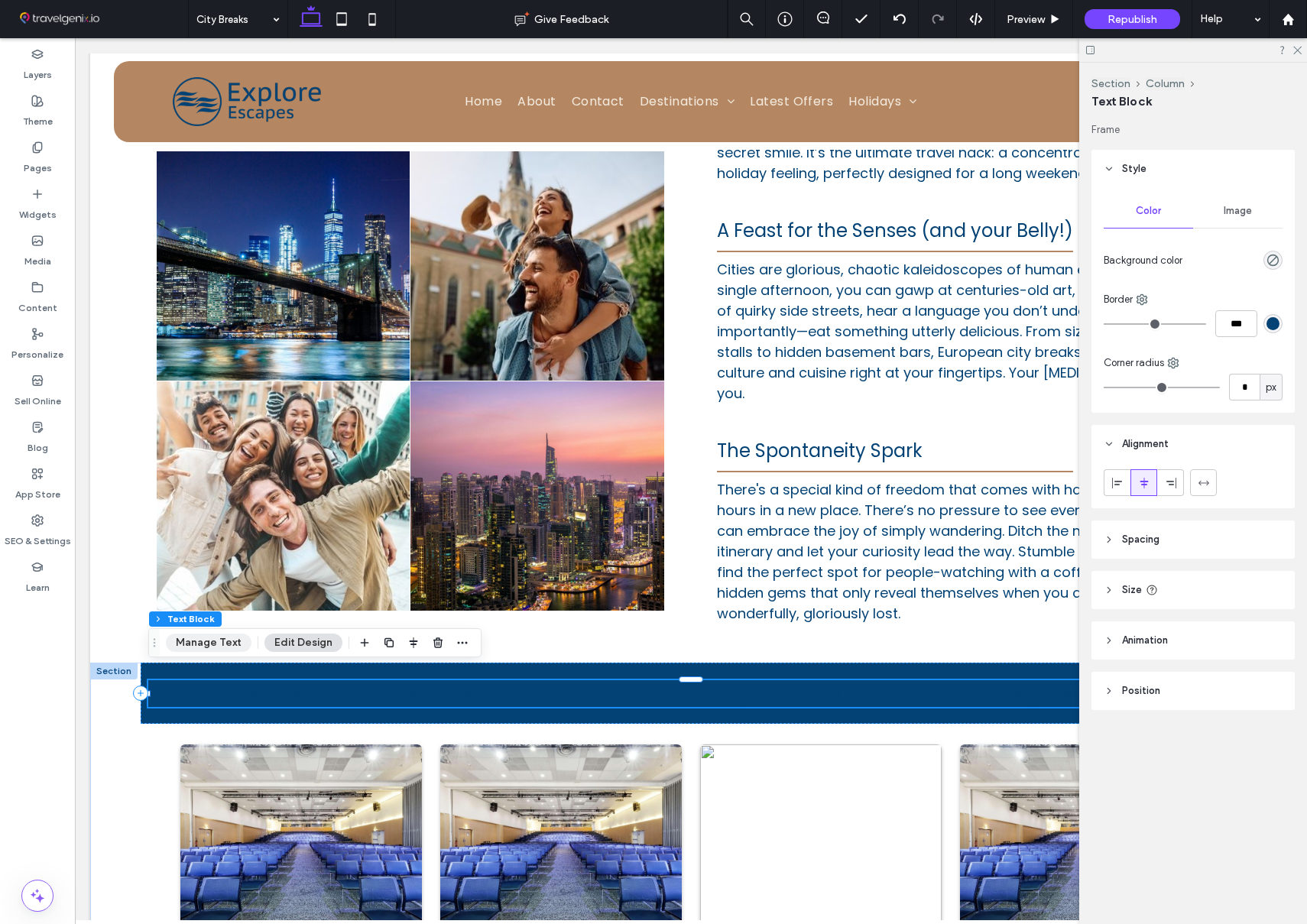
click at [207, 643] on button "Manage Text" at bounding box center [209, 642] width 85 height 18
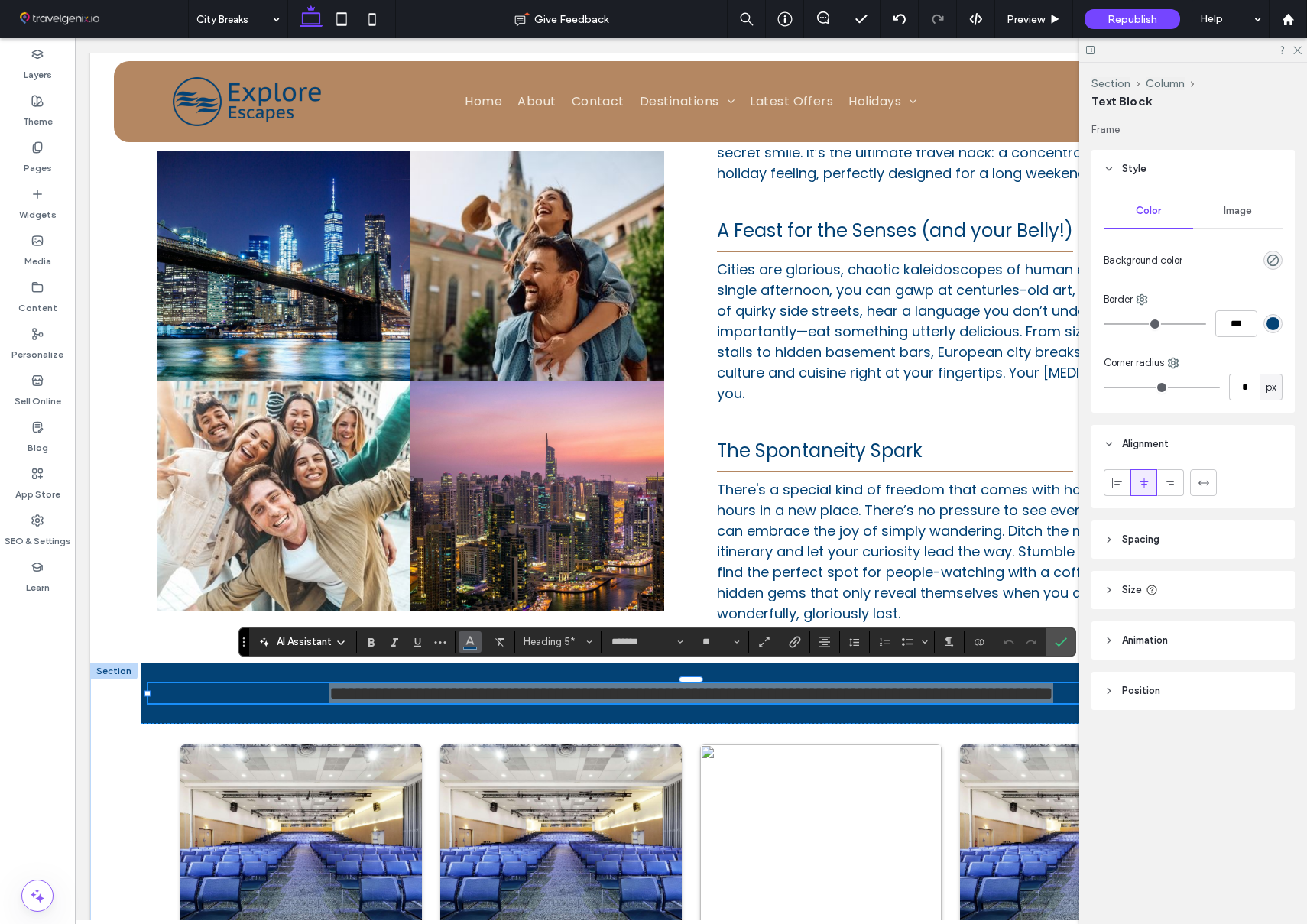
click at [468, 643] on icon "Color" at bounding box center [470, 640] width 12 height 12
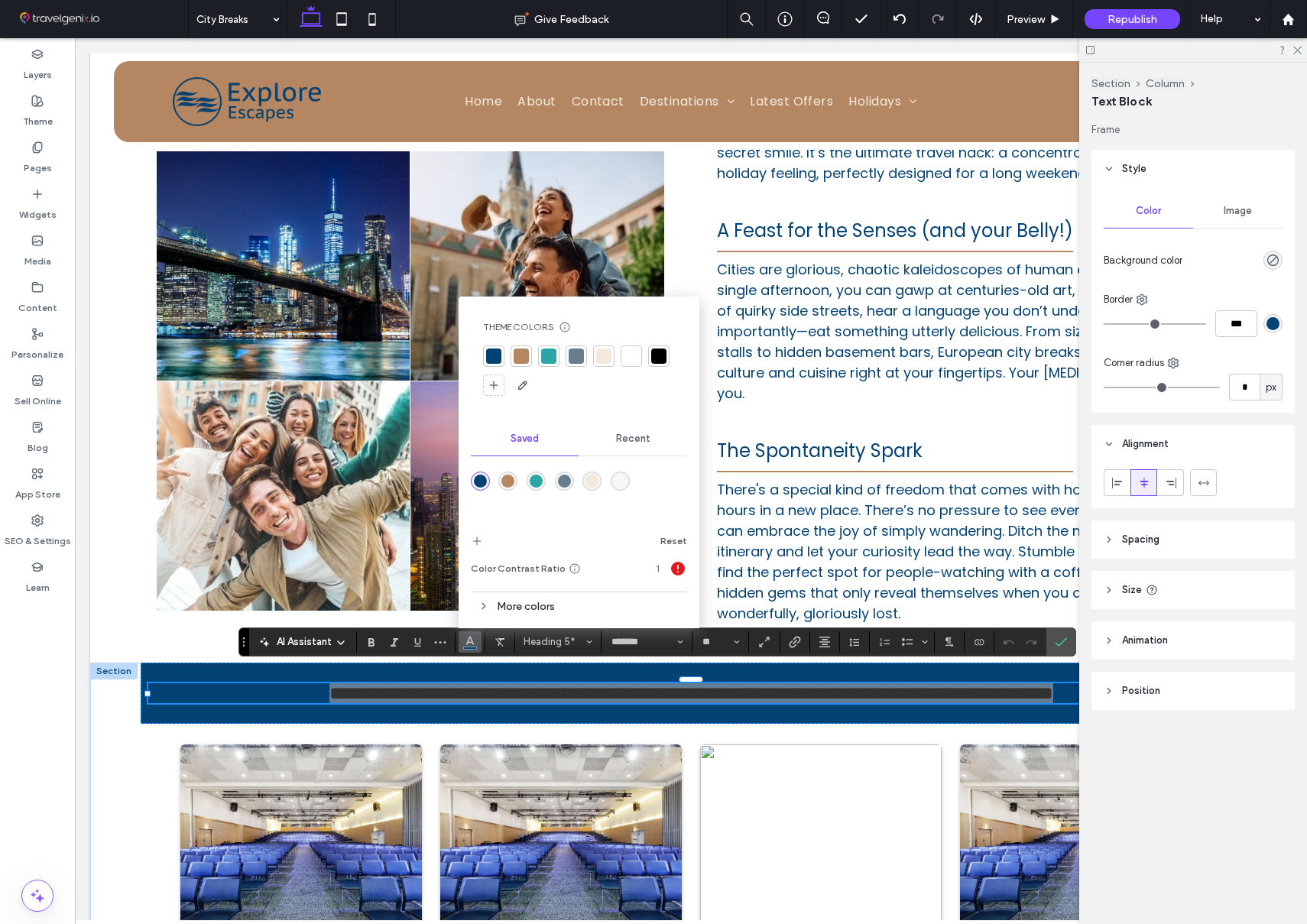
click at [622, 351] on div at bounding box center [631, 356] width 21 height 21
click at [1294, 47] on use at bounding box center [1298, 51] width 9 height 9
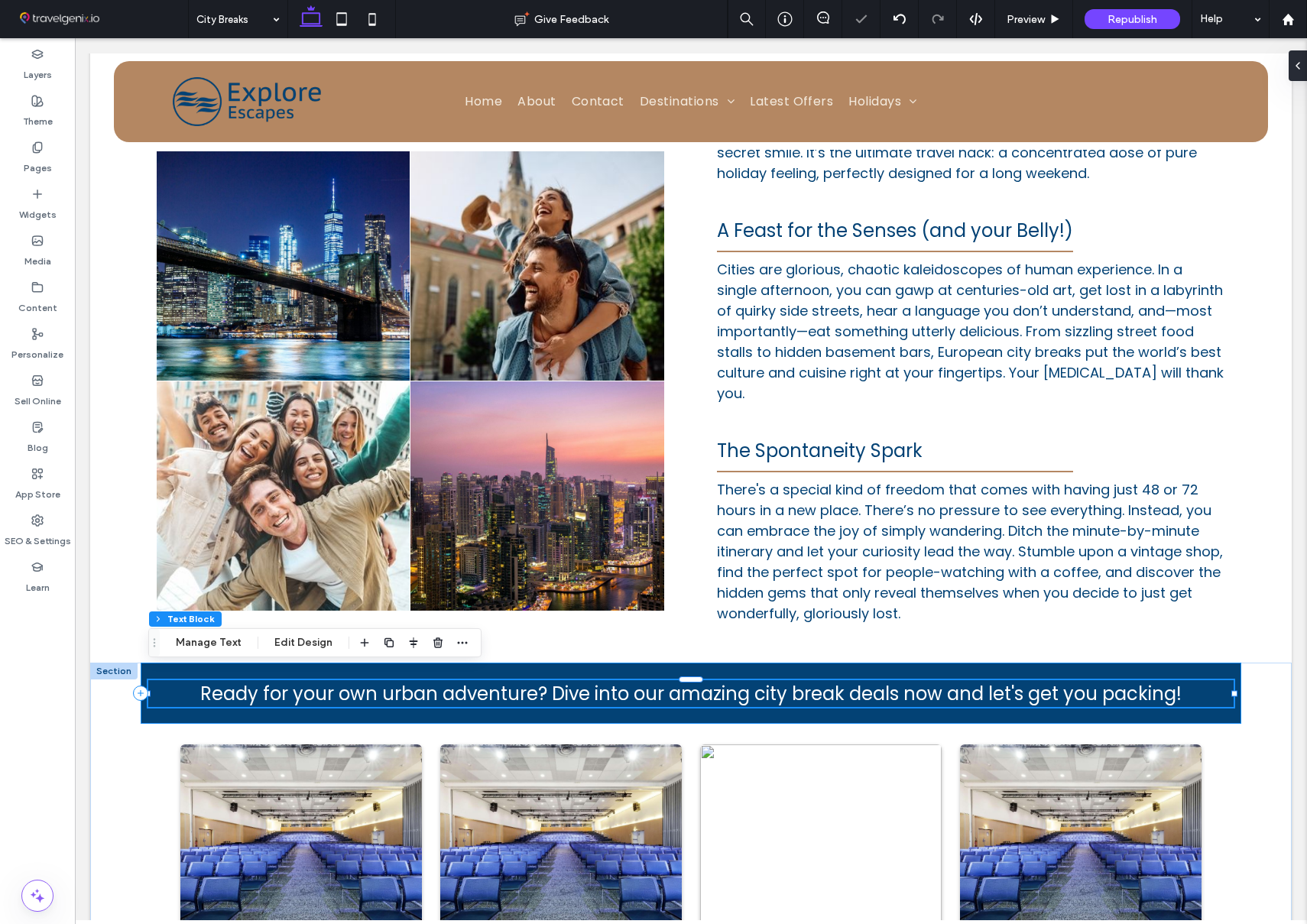
click at [146, 704] on div "Ready for your own urban adventure? Dive into our amazing city break deals now …" at bounding box center [690, 693] width 1100 height 62
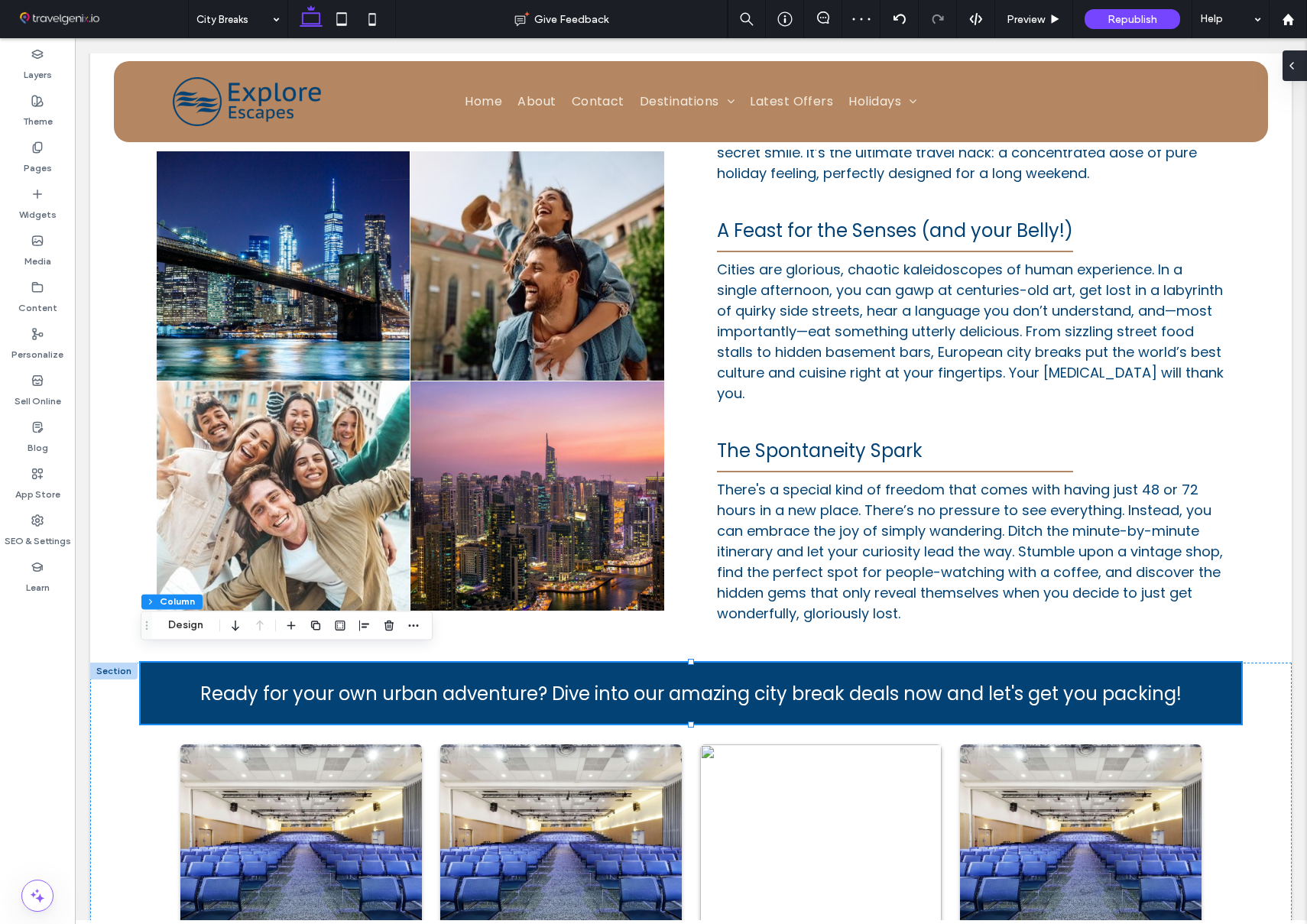
click at [1300, 68] on div at bounding box center [1294, 66] width 25 height 31
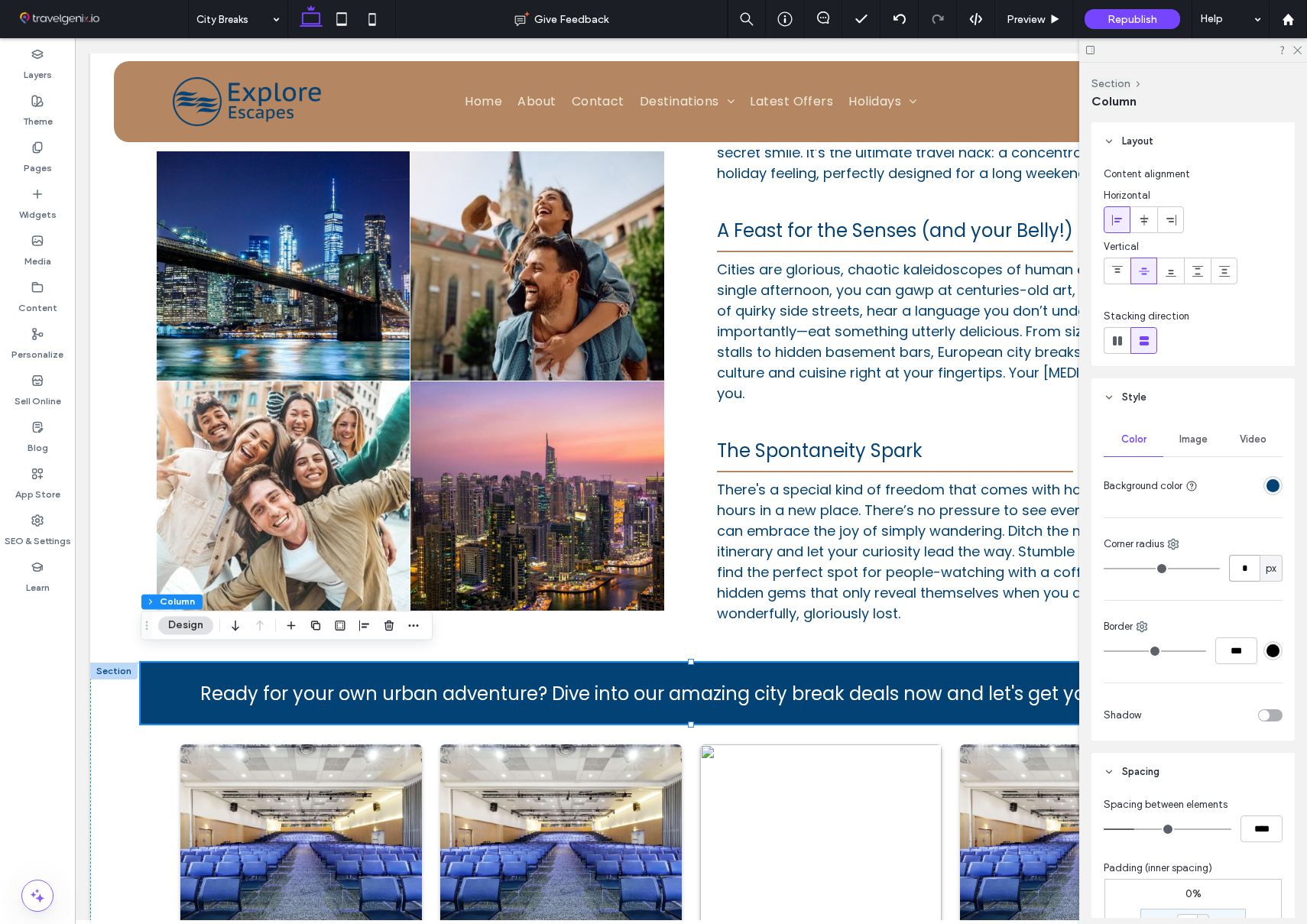
click at [1245, 567] on input "*" at bounding box center [1244, 568] width 31 height 26
type input "**"
click at [1033, 13] on span "Preview" at bounding box center [1025, 19] width 38 height 13
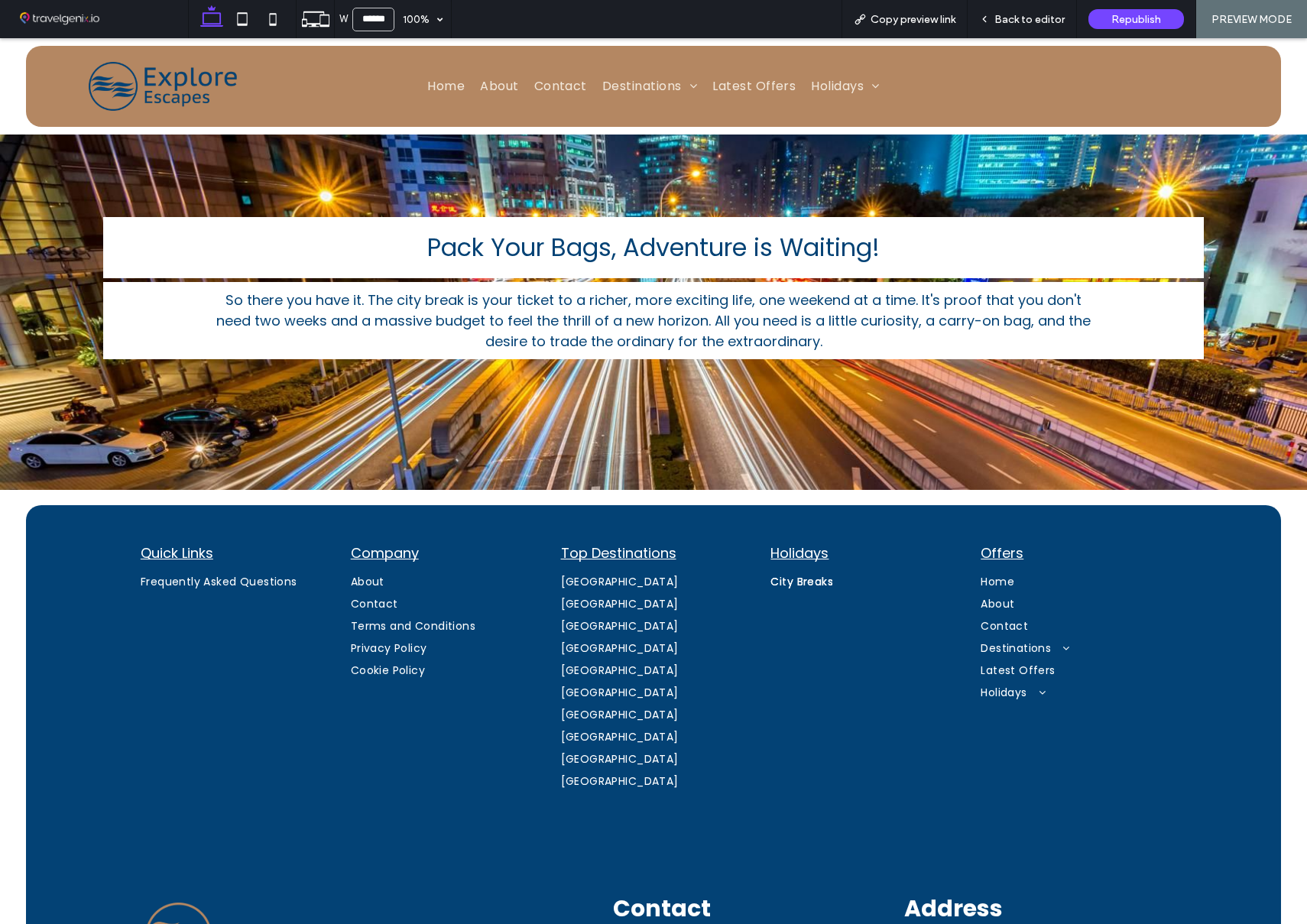
scroll to position [3958, 0]
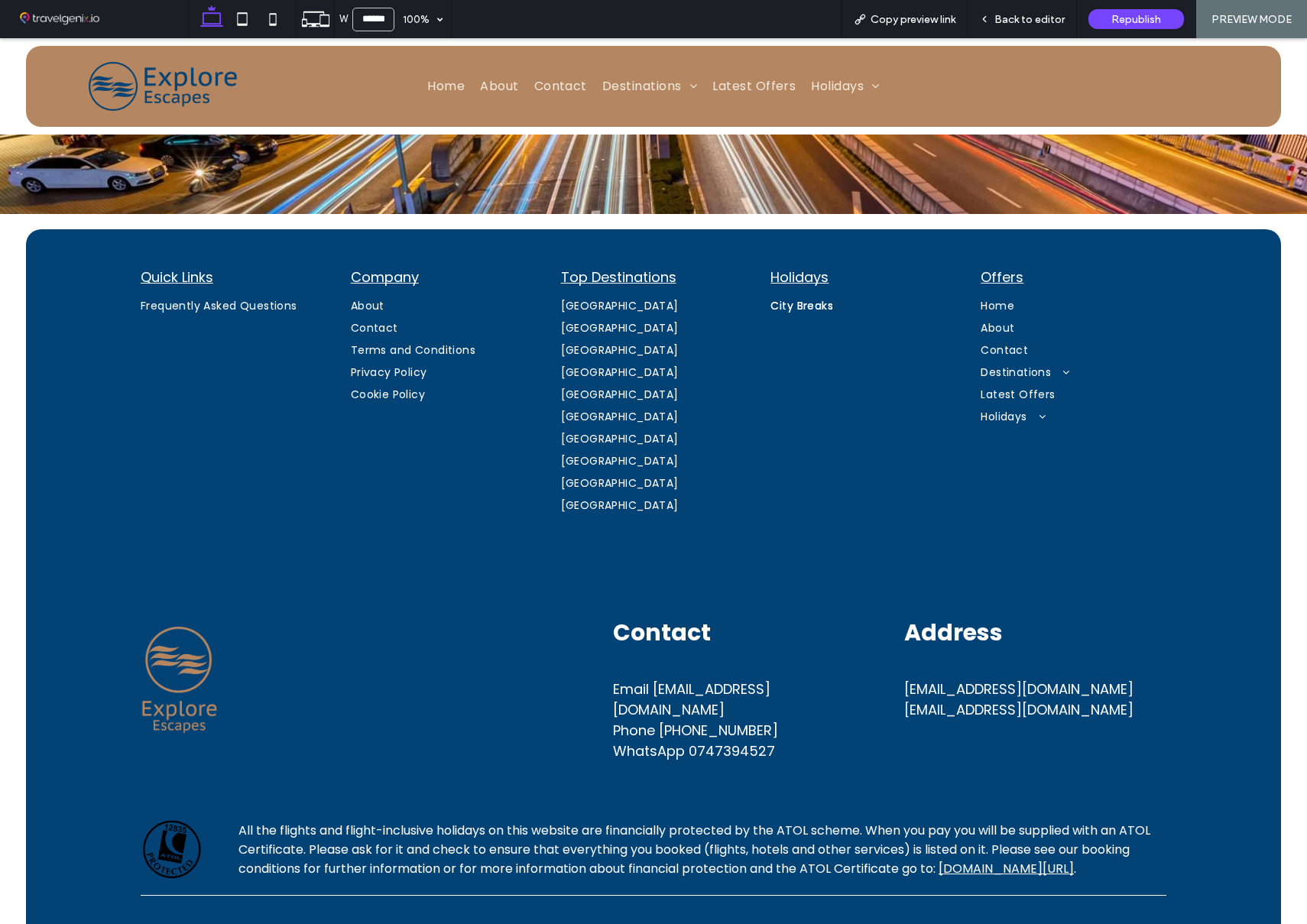
click at [991, 680] on span "[EMAIL_ADDRESS][DOMAIN_NAME]" at bounding box center [1019, 689] width 229 height 19
click at [998, 18] on span "Back to editor" at bounding box center [1029, 19] width 70 height 13
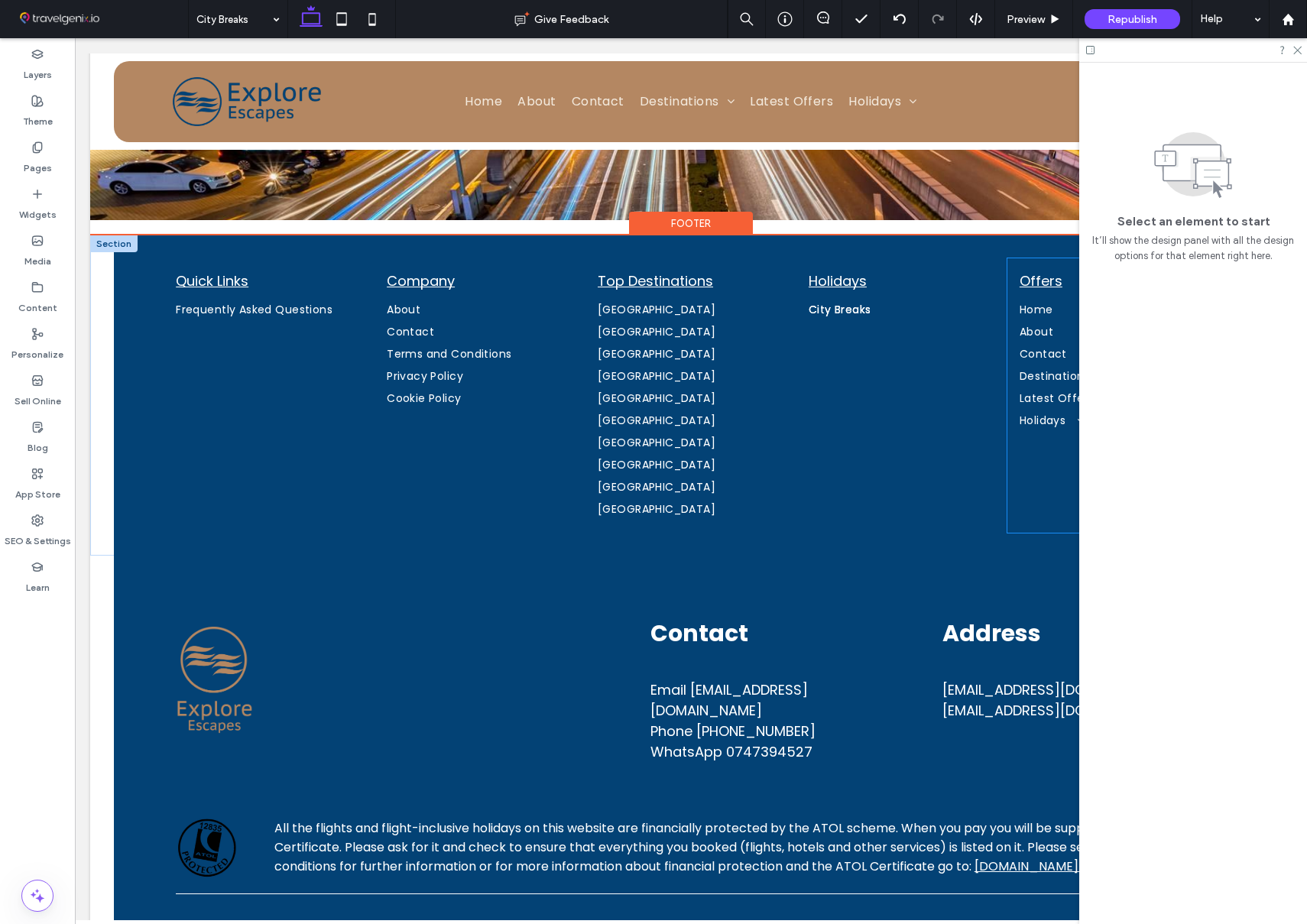
scroll to position [3924, 0]
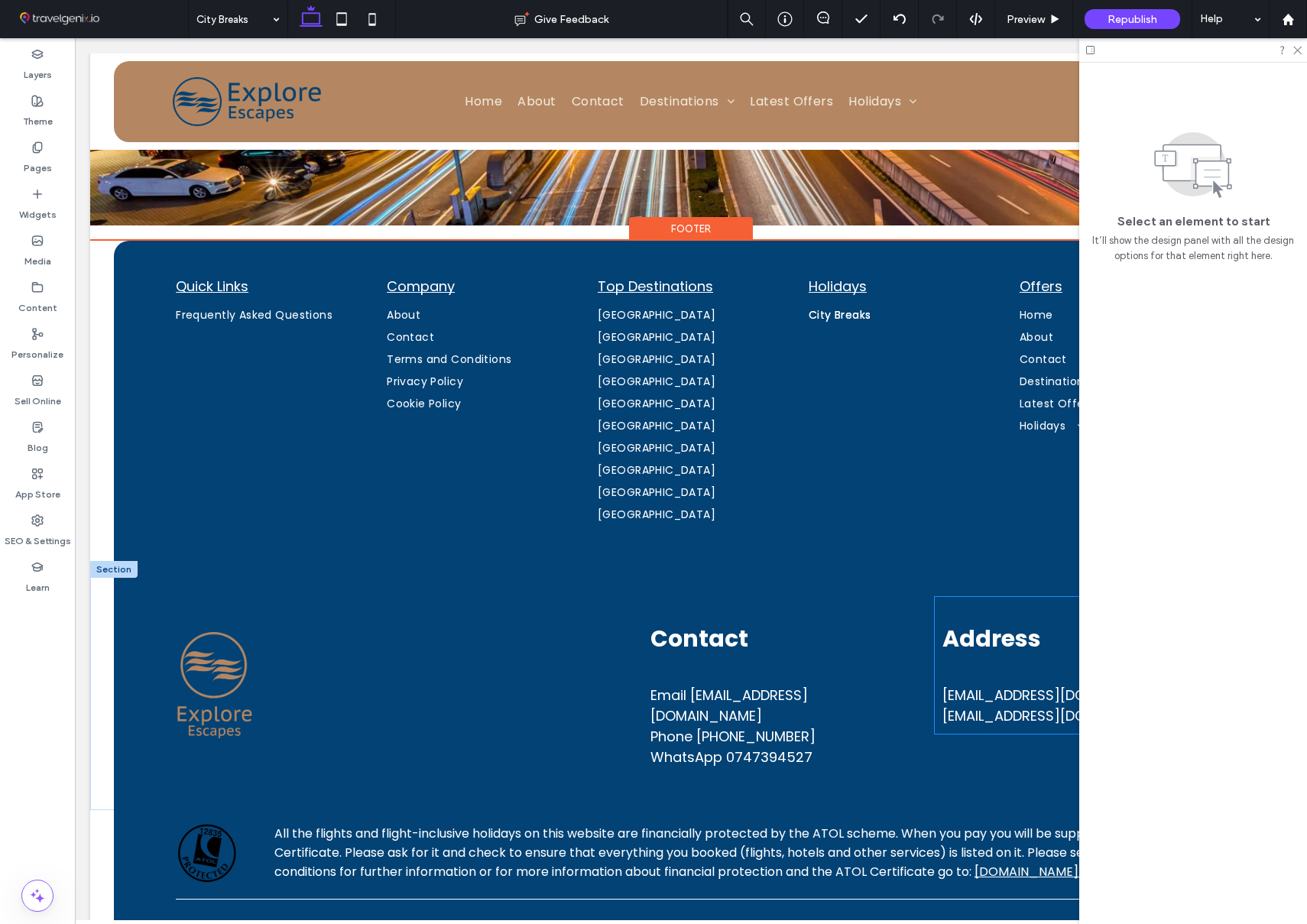
click at [1001, 686] on span "[EMAIL_ADDRESS][DOMAIN_NAME]" at bounding box center [1057, 695] width 229 height 19
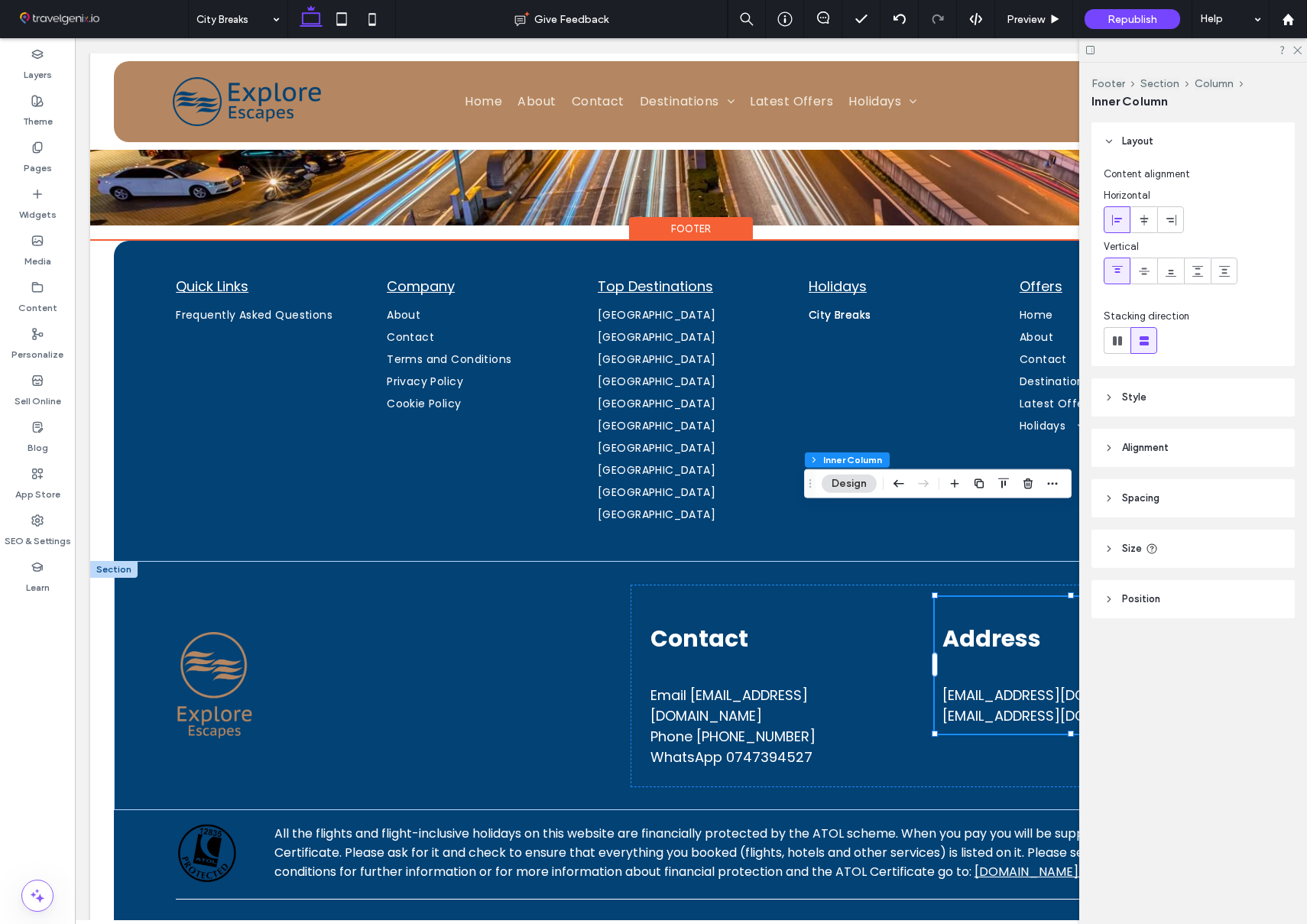
click at [1001, 686] on span "[EMAIL_ADDRESS][DOMAIN_NAME]" at bounding box center [1057, 695] width 229 height 19
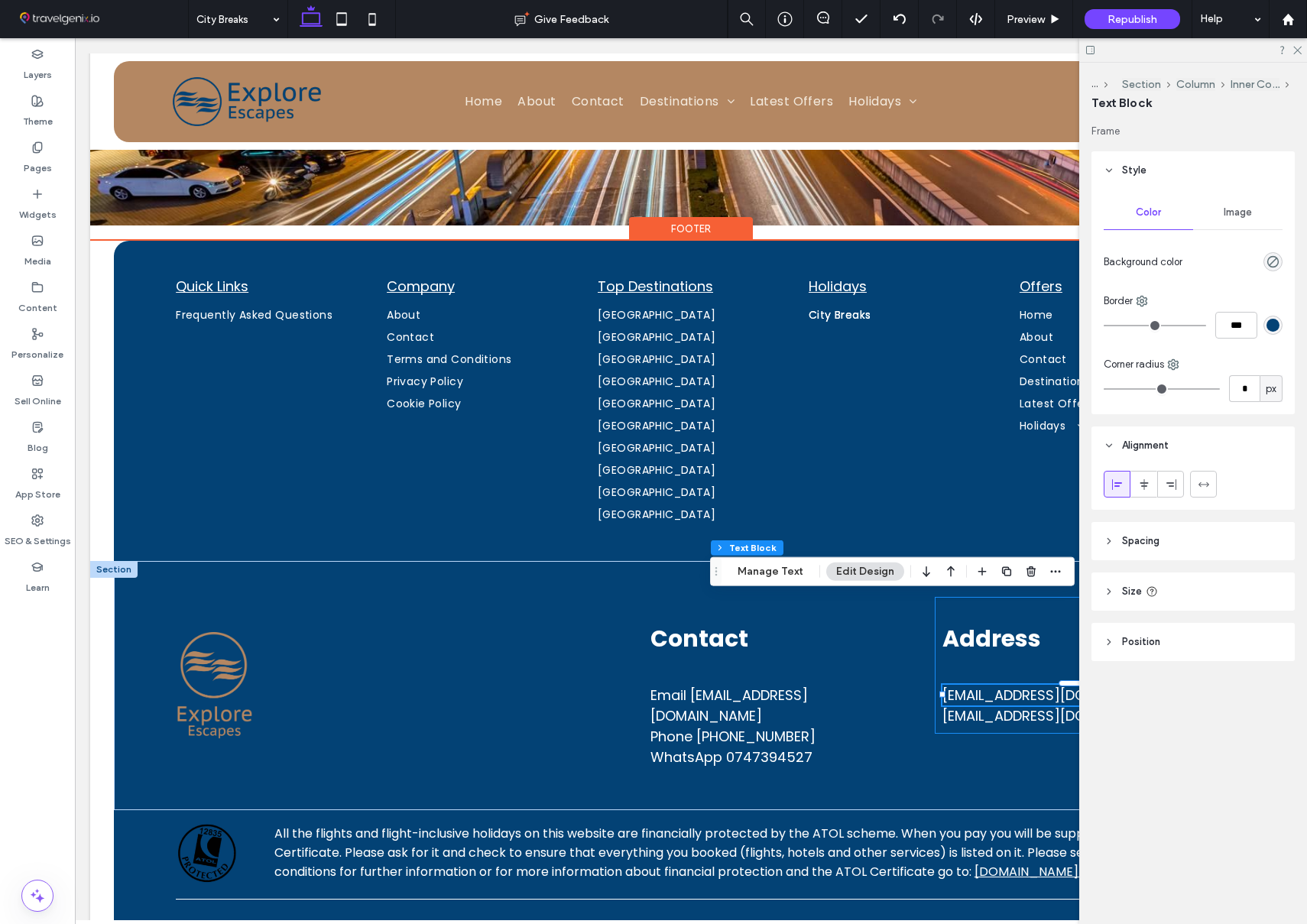
click at [992, 686] on span "[EMAIL_ADDRESS][DOMAIN_NAME]" at bounding box center [1057, 695] width 229 height 19
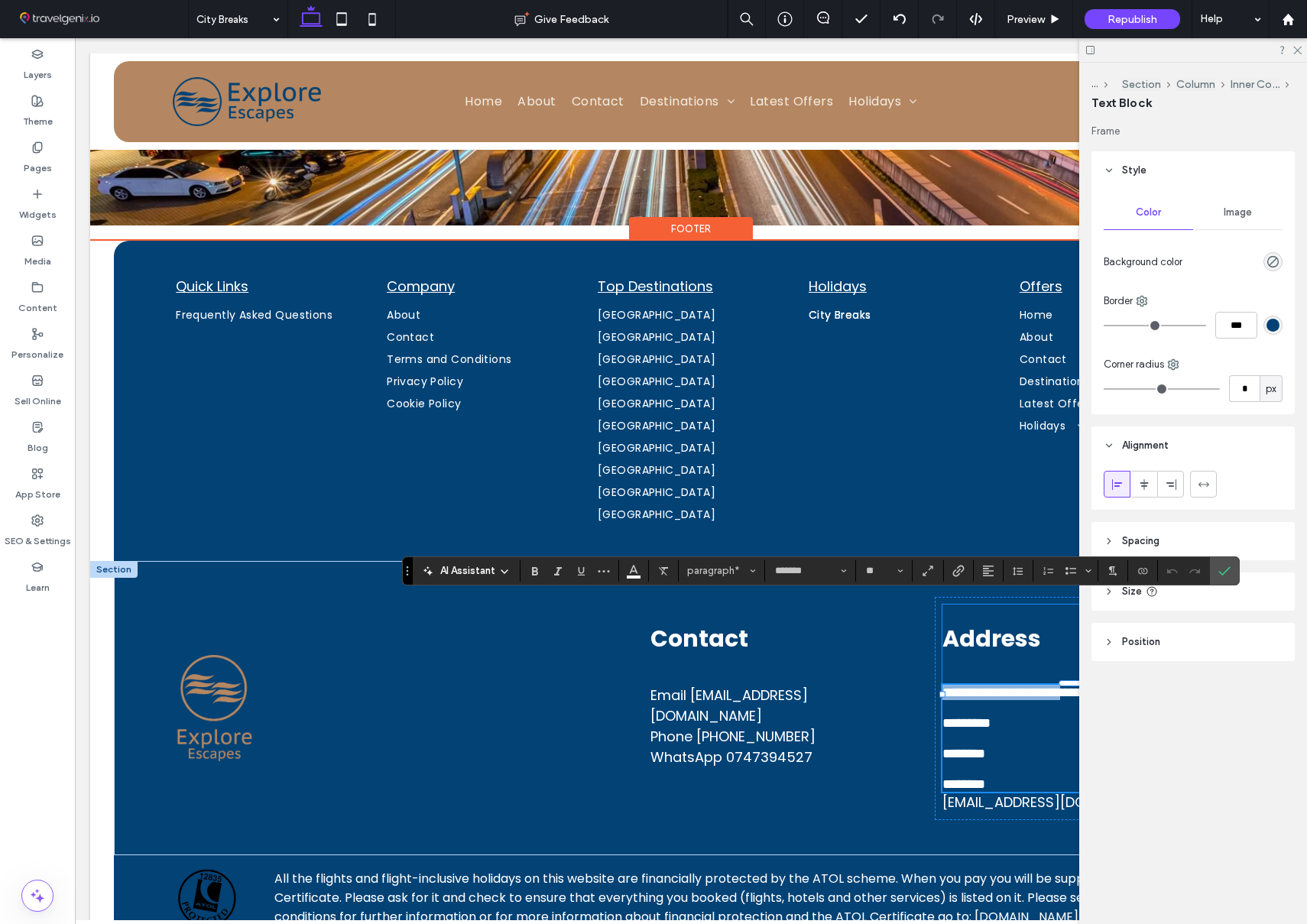
scroll to position [0, 0]
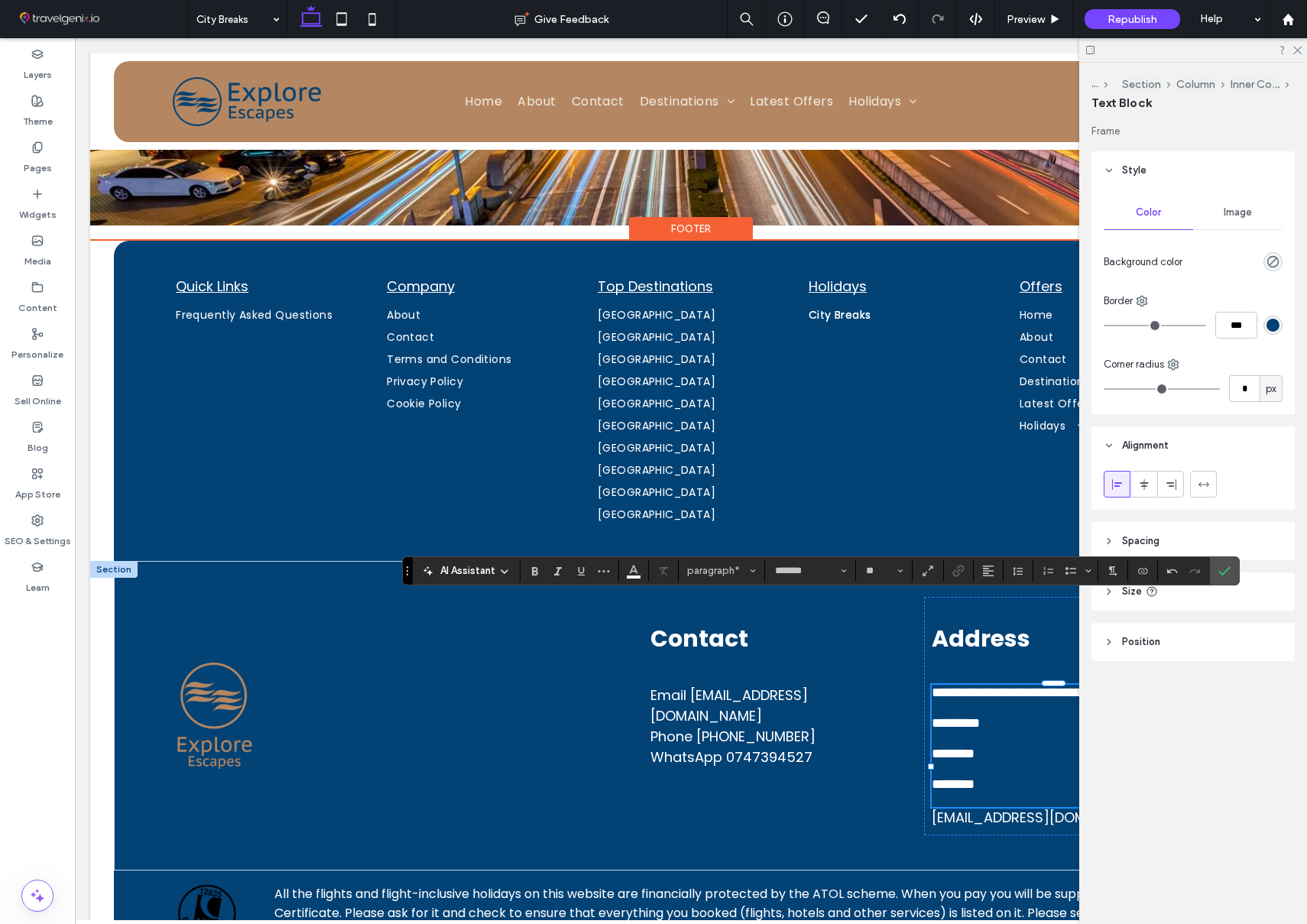
click at [986, 700] on p "﻿" at bounding box center [1053, 708] width 244 height 15
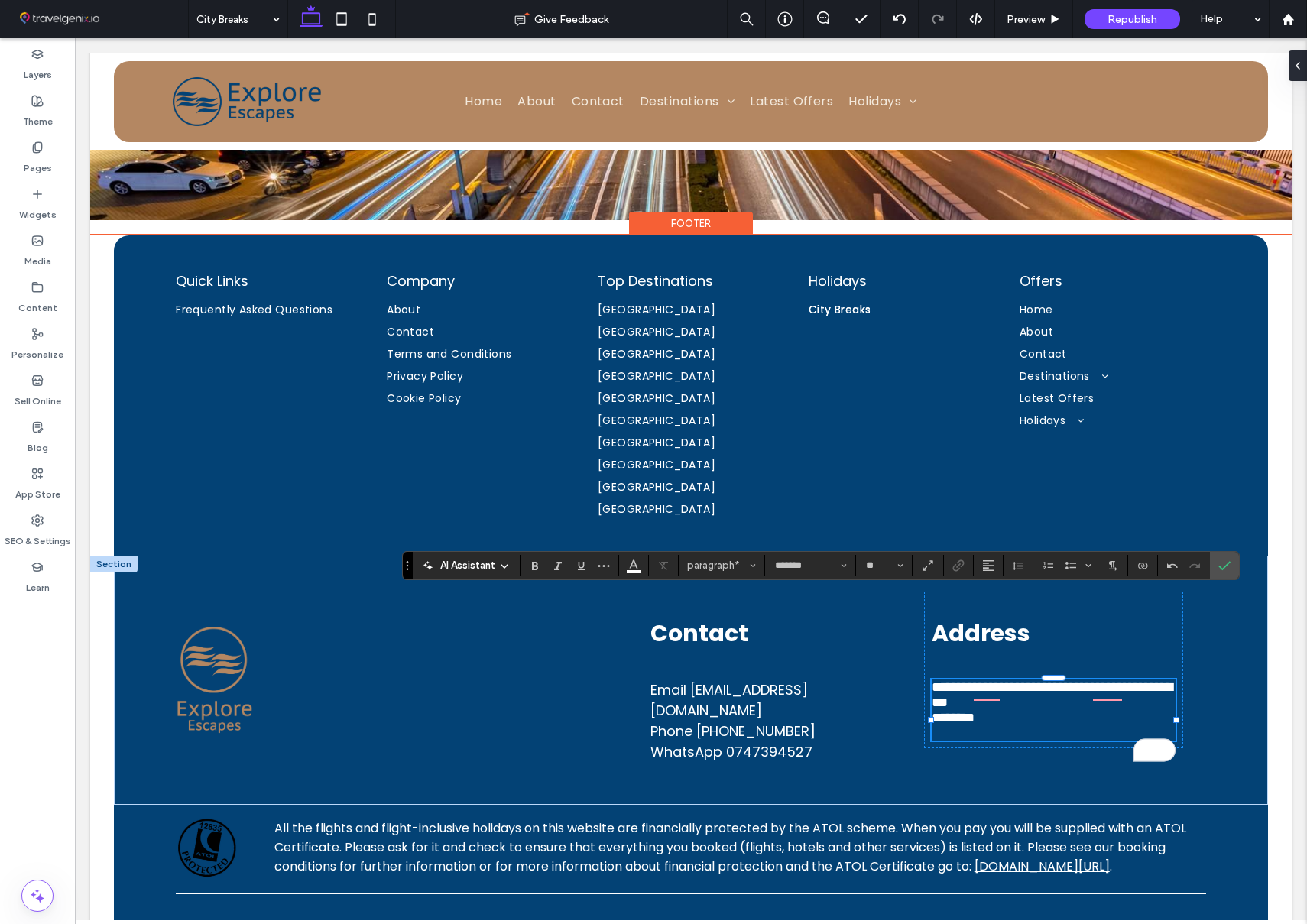
scroll to position [3924, 0]
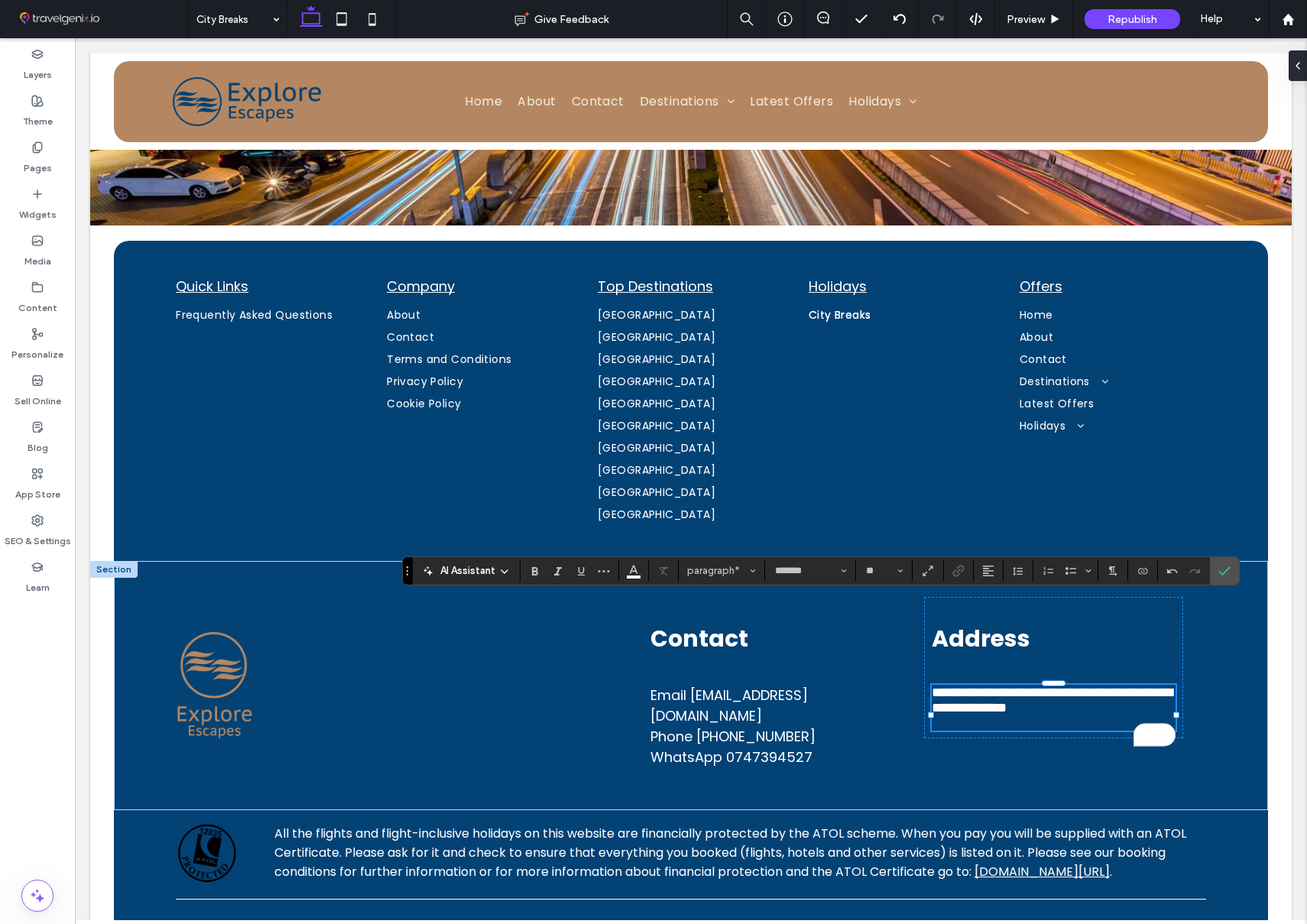
click at [968, 686] on span "**********" at bounding box center [1052, 700] width 241 height 29
drag, startPoint x: 1228, startPoint y: 573, endPoint x: 1171, endPoint y: 587, distance: 58.7
click at [1228, 573] on icon "Confirm" at bounding box center [1224, 571] width 12 height 12
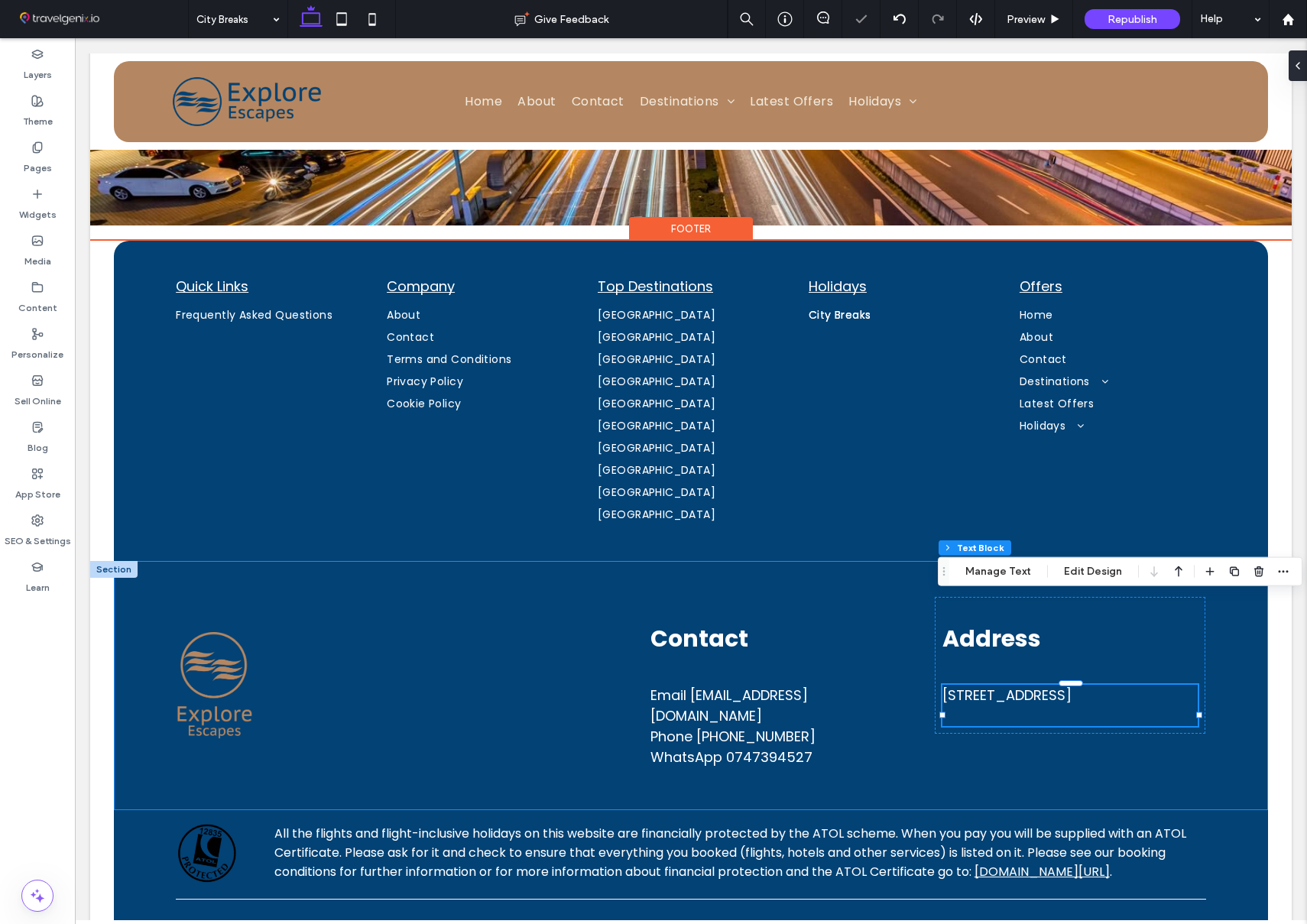
click at [1247, 639] on div "Contact Email [EMAIL_ADDRESS][DOMAIN_NAME] Phone [PHONE_NUMBER] WhatsApp [PHONE…" at bounding box center [690, 685] width 1153 height 249
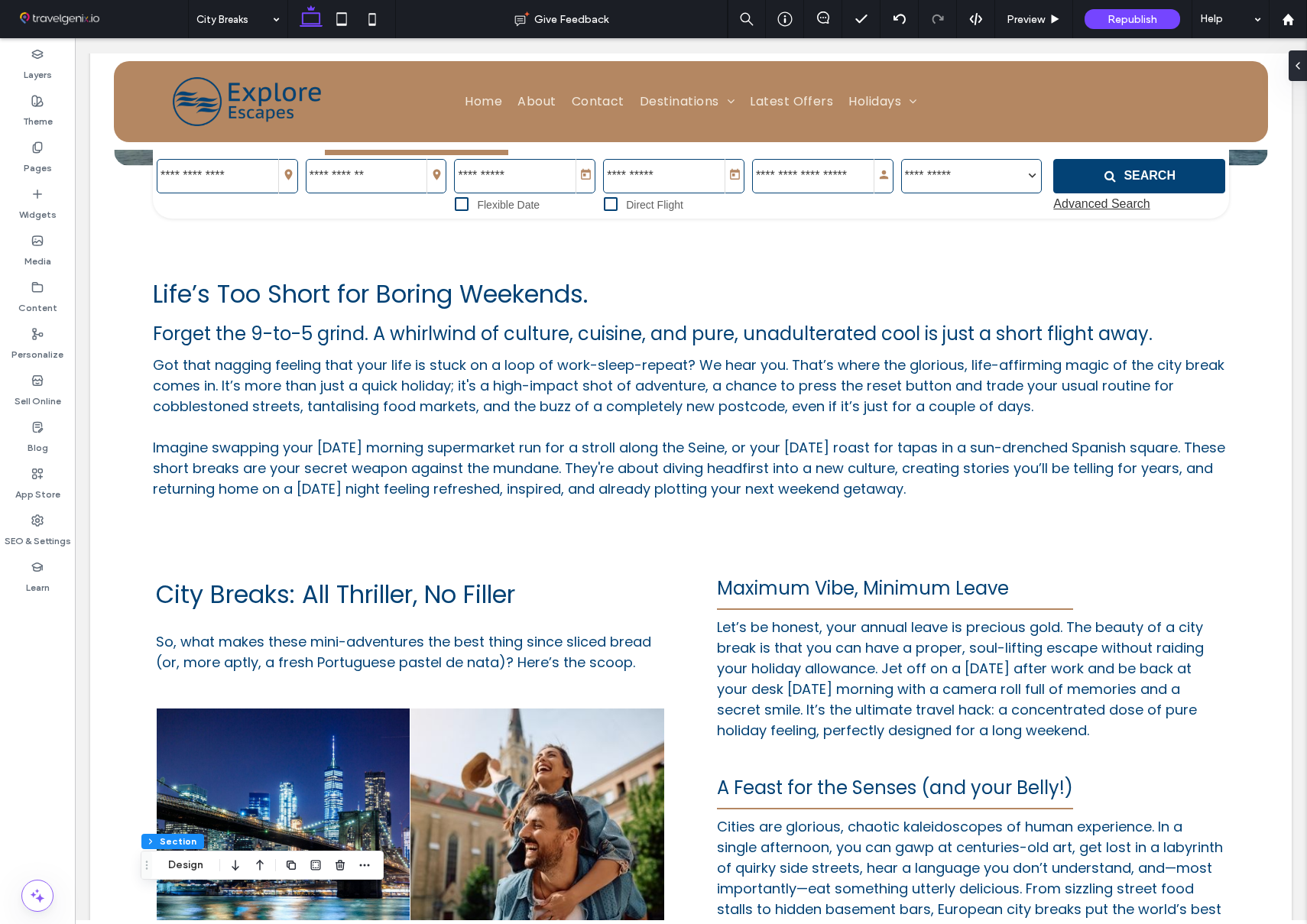
scroll to position [0, 0]
